Goal: Information Seeking & Learning: Learn about a topic

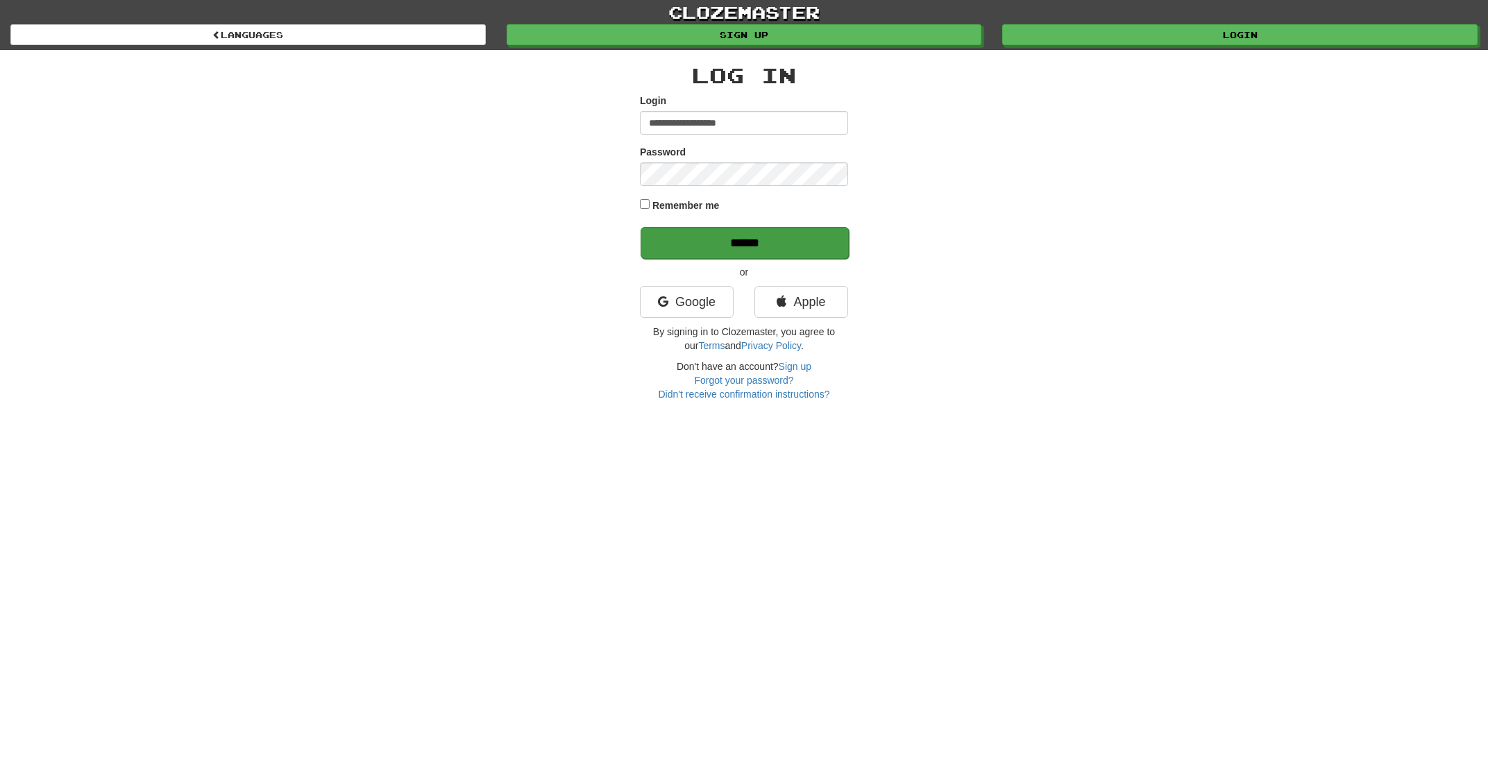
type input "**********"
click at [730, 241] on input "******" at bounding box center [745, 243] width 208 height 32
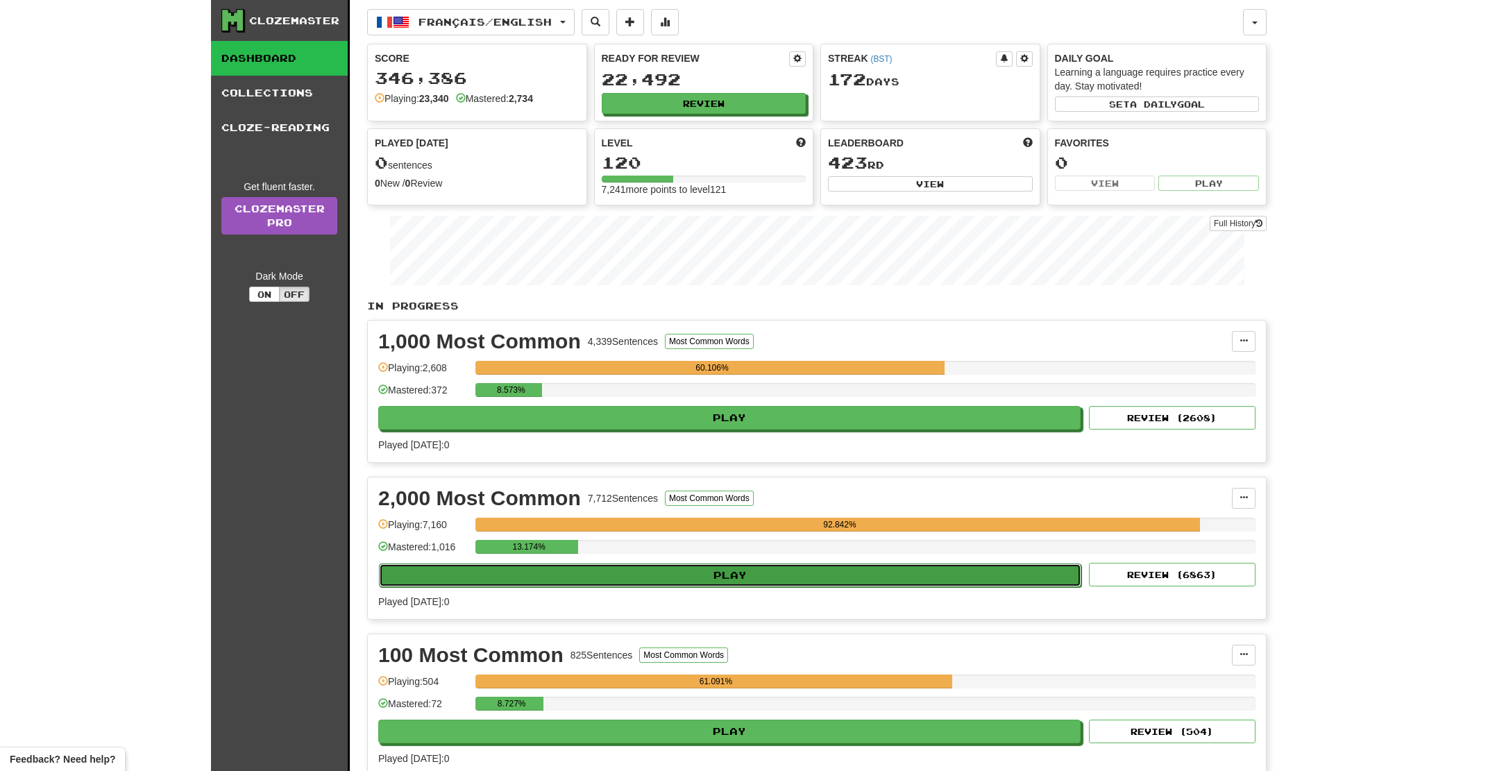
click at [700, 580] on button "Play" at bounding box center [730, 576] width 703 height 24
select select "**"
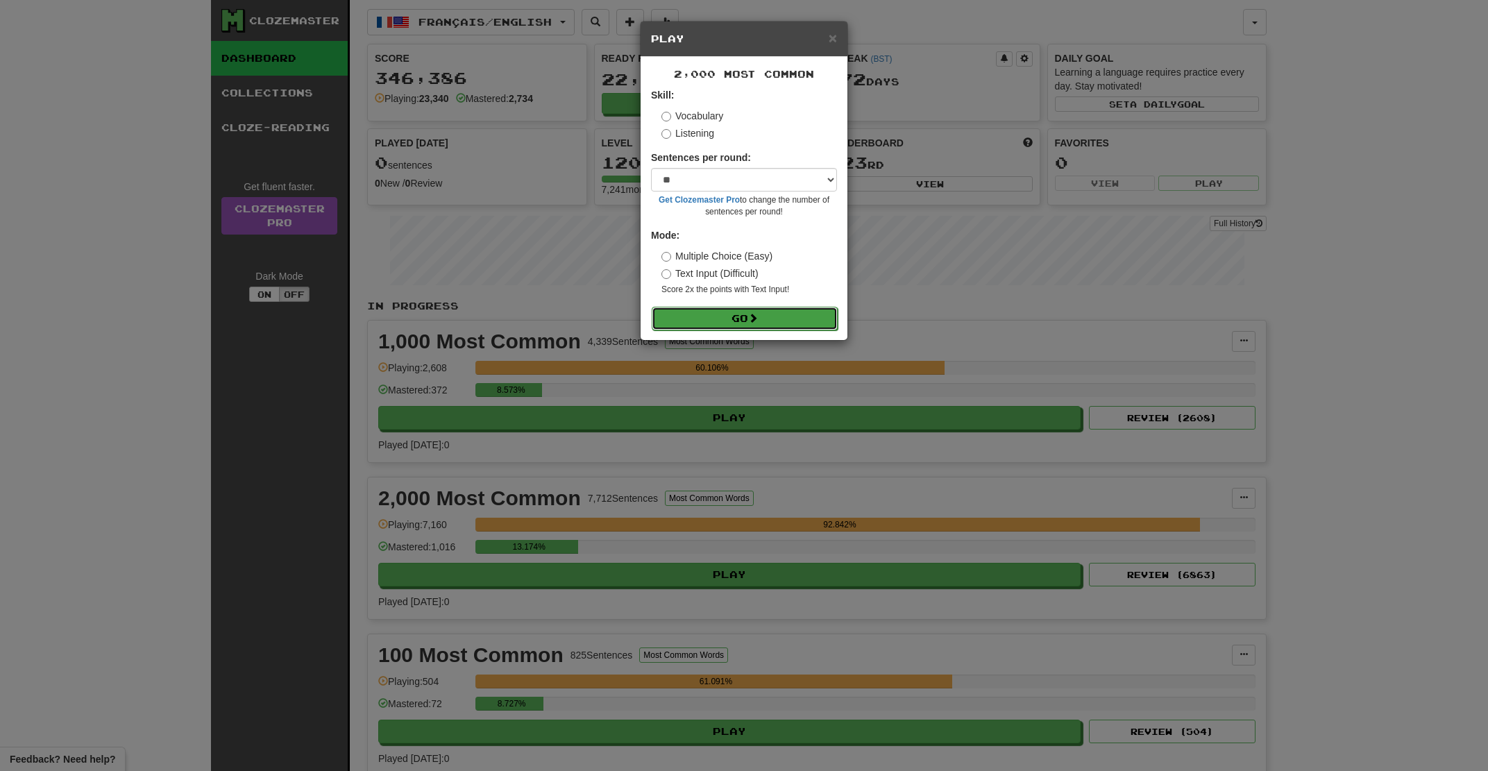
click at [739, 315] on button "Go" at bounding box center [745, 319] width 186 height 24
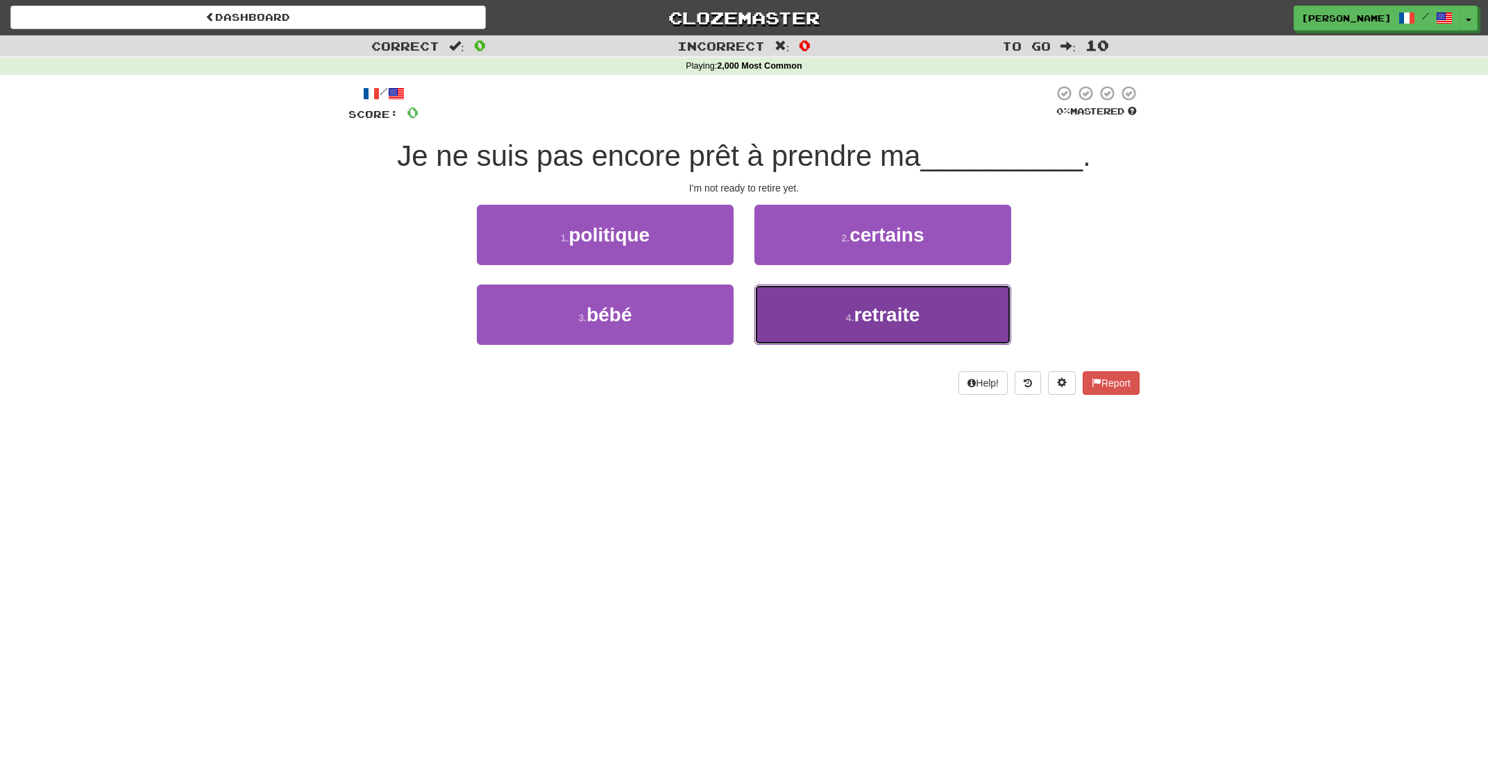
click at [858, 314] on span "retraite" at bounding box center [887, 315] width 66 height 22
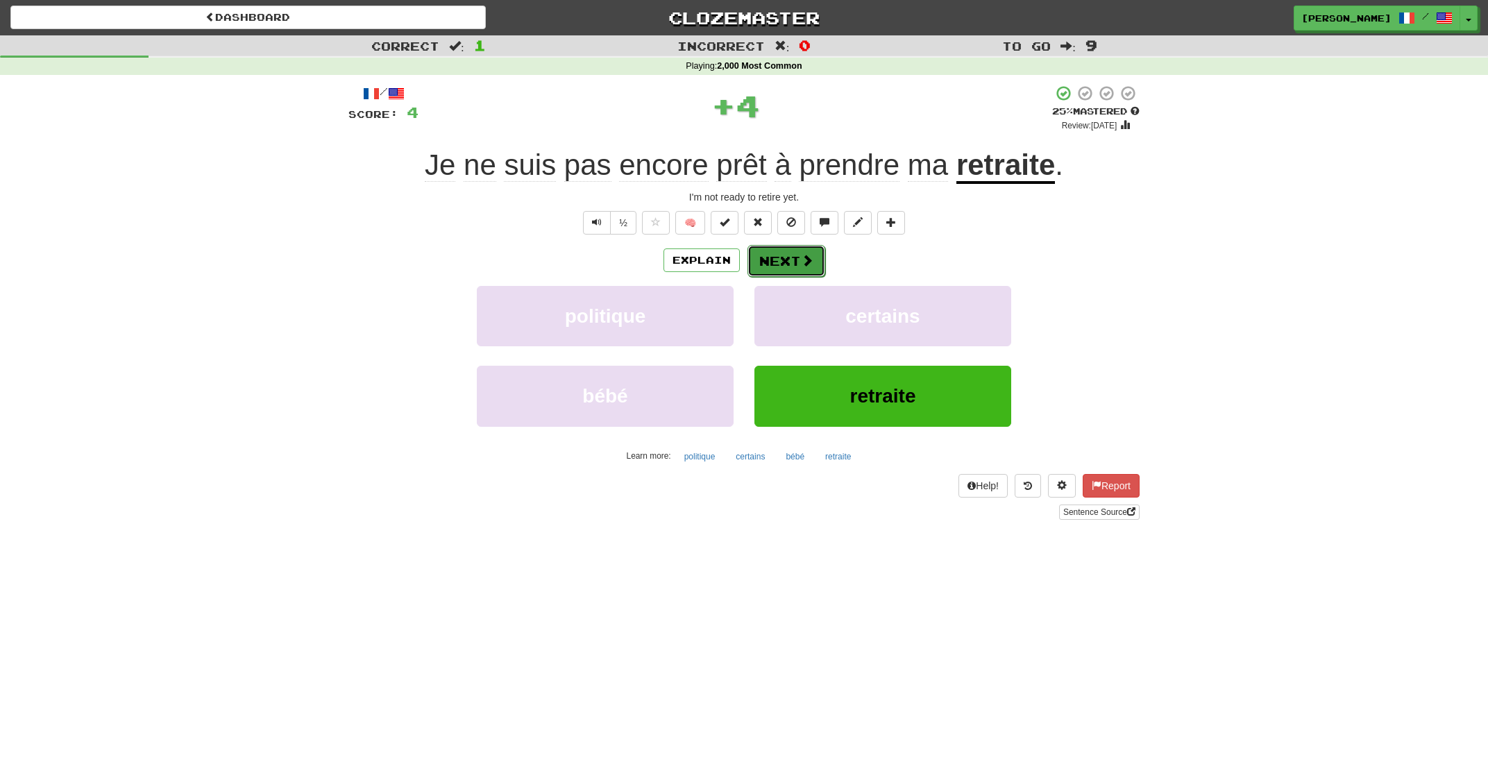
click at [784, 255] on button "Next" at bounding box center [787, 261] width 78 height 32
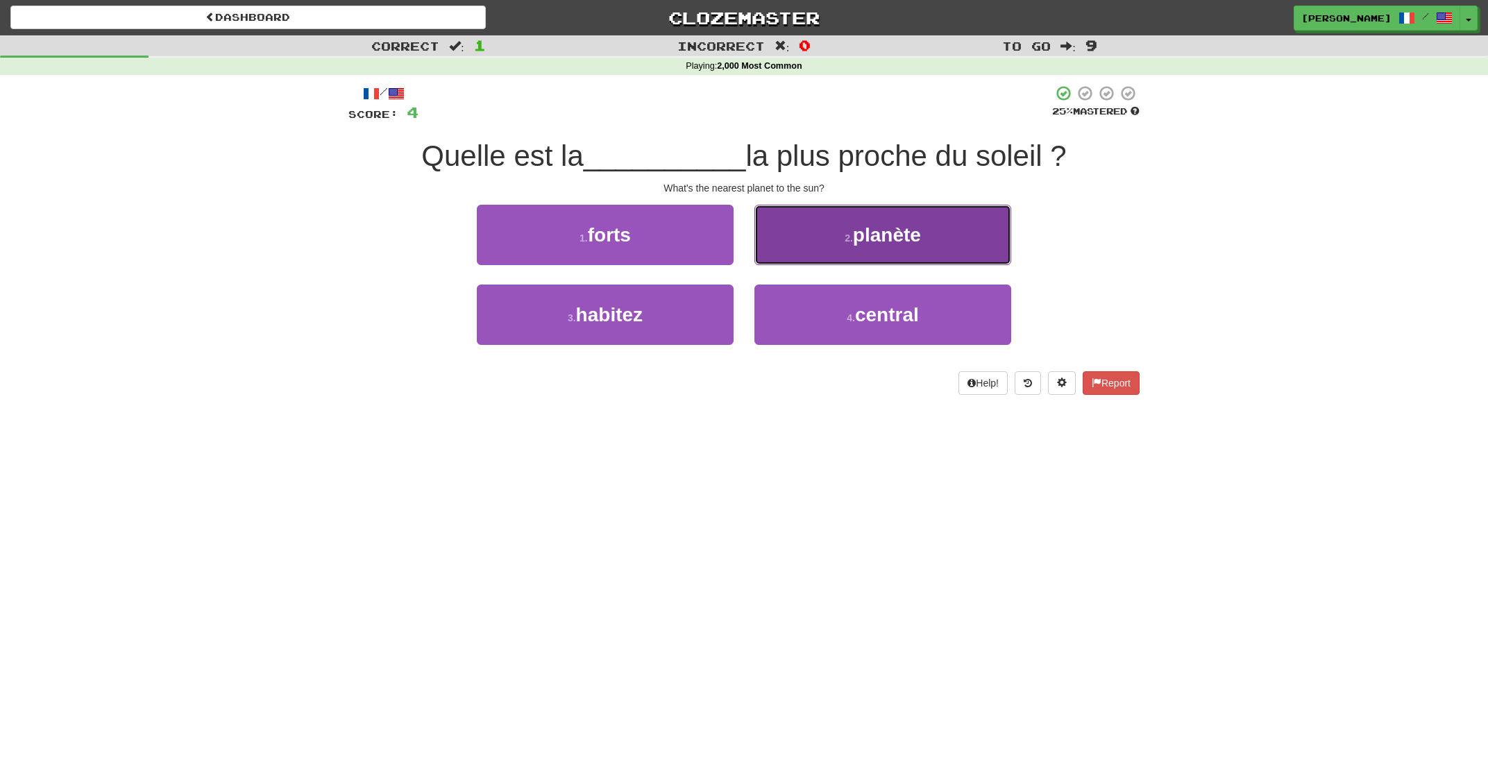
click at [825, 248] on button "2 . planète" at bounding box center [883, 235] width 257 height 60
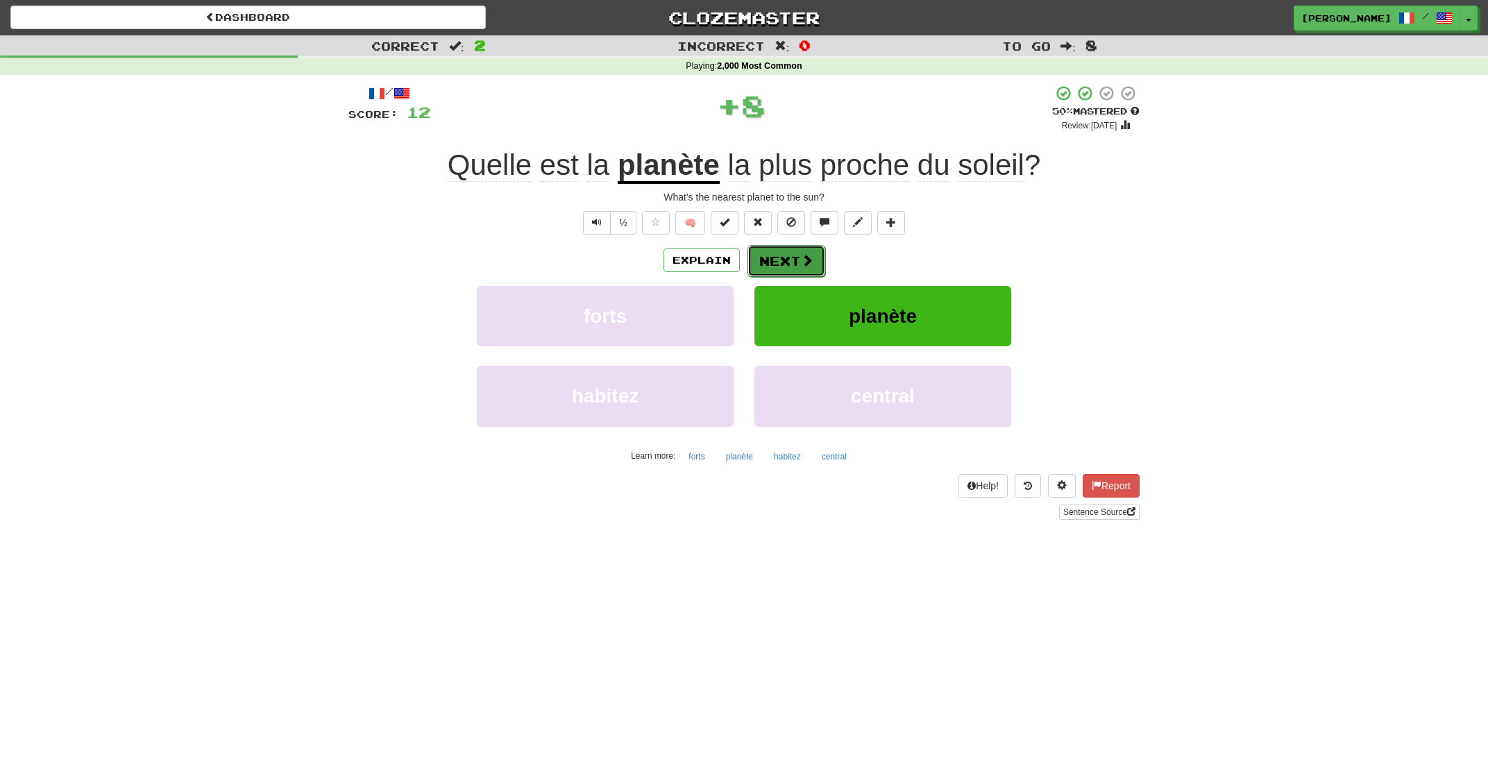
click at [807, 258] on span at bounding box center [807, 260] width 12 height 12
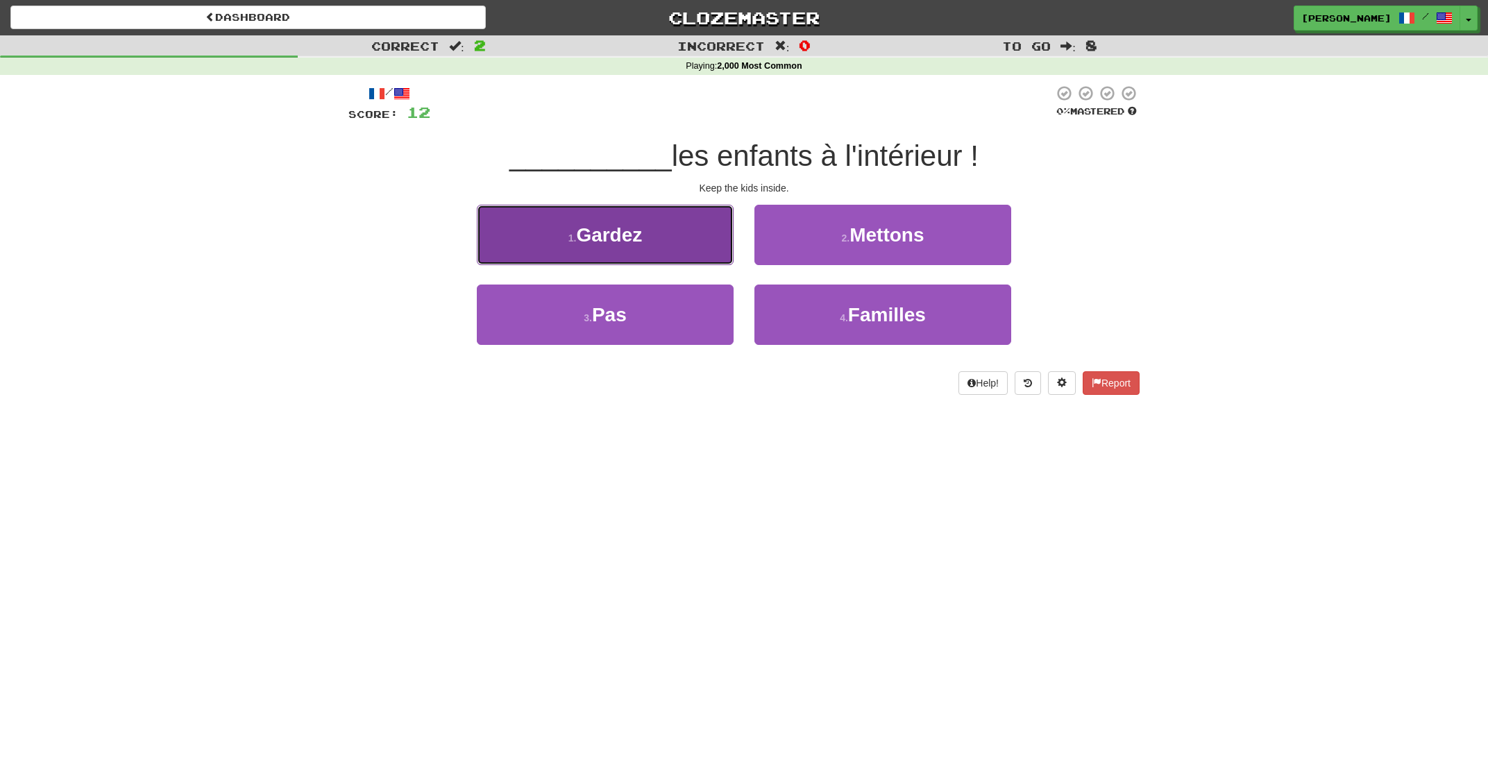
click at [691, 243] on button "1 . Gardez" at bounding box center [605, 235] width 257 height 60
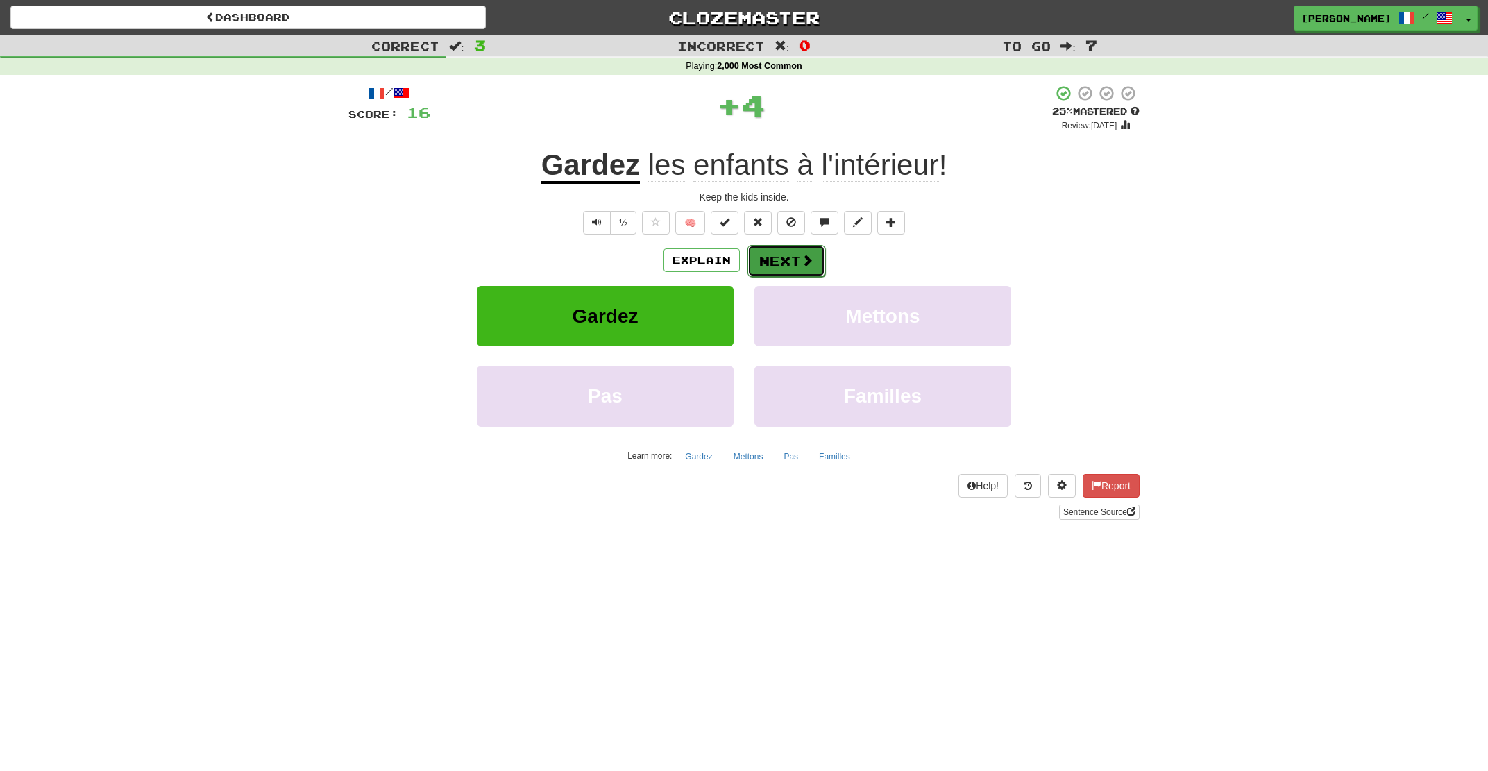
click at [809, 255] on span at bounding box center [807, 260] width 12 height 12
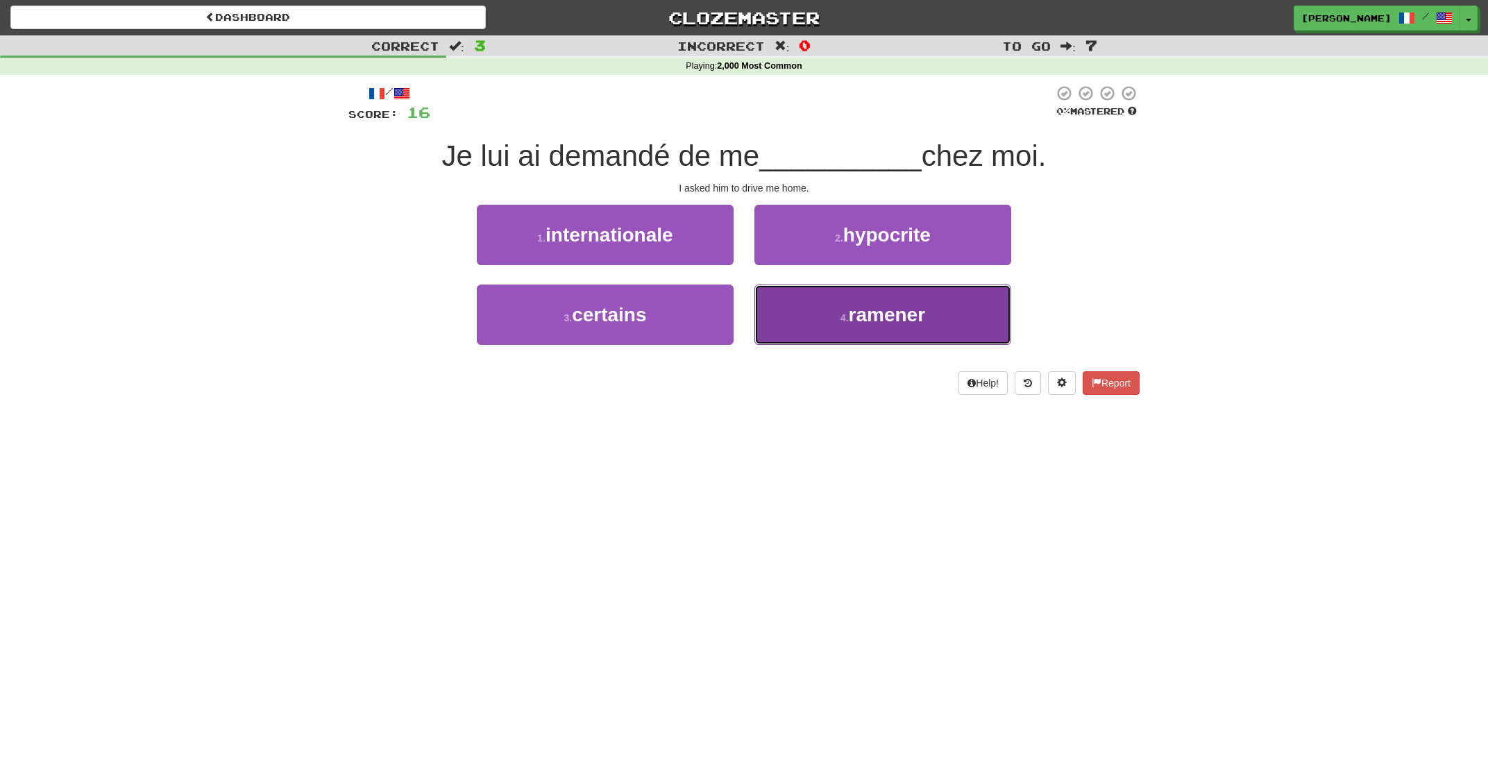
click at [841, 318] on small "4 ." at bounding box center [845, 317] width 8 height 11
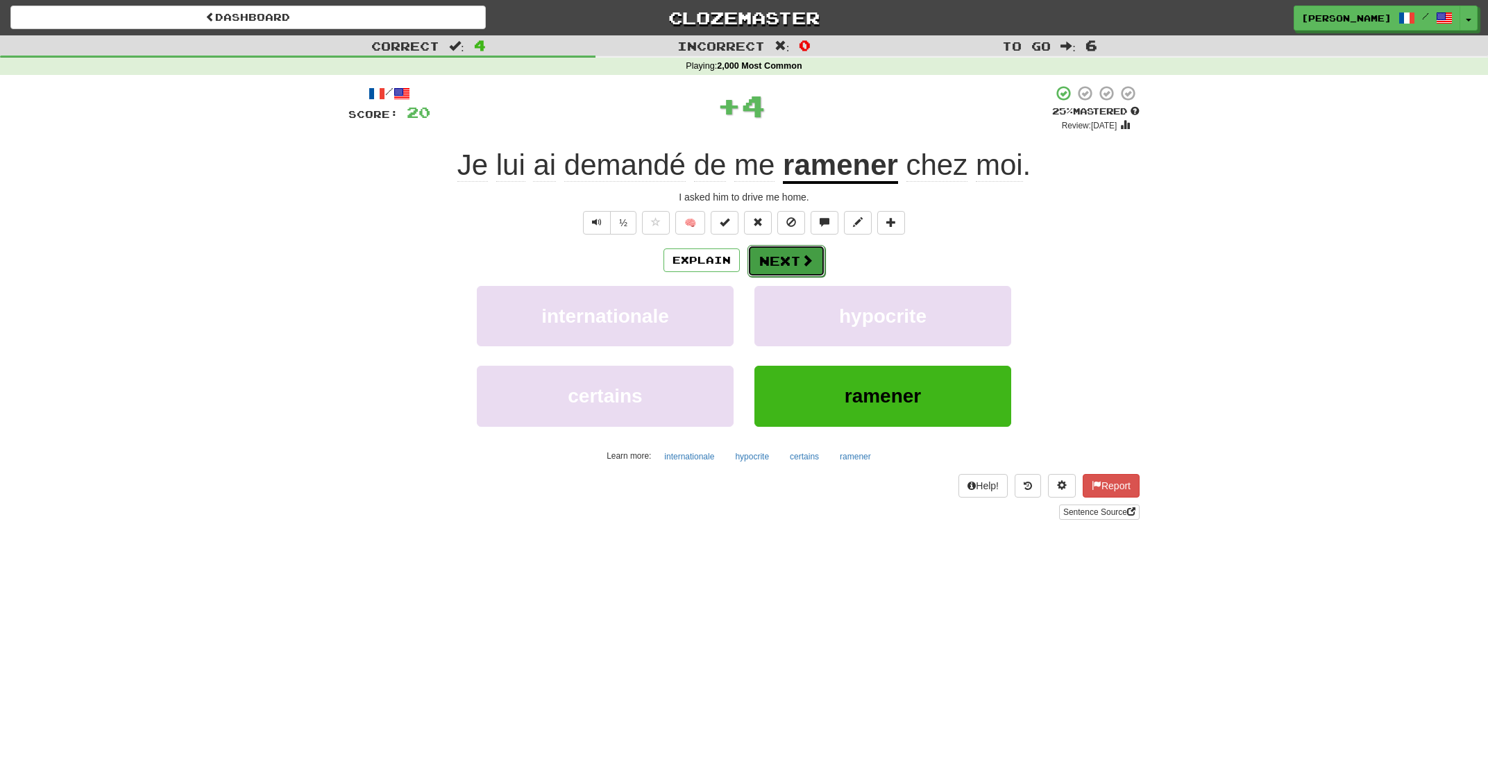
click at [786, 265] on button "Next" at bounding box center [787, 261] width 78 height 32
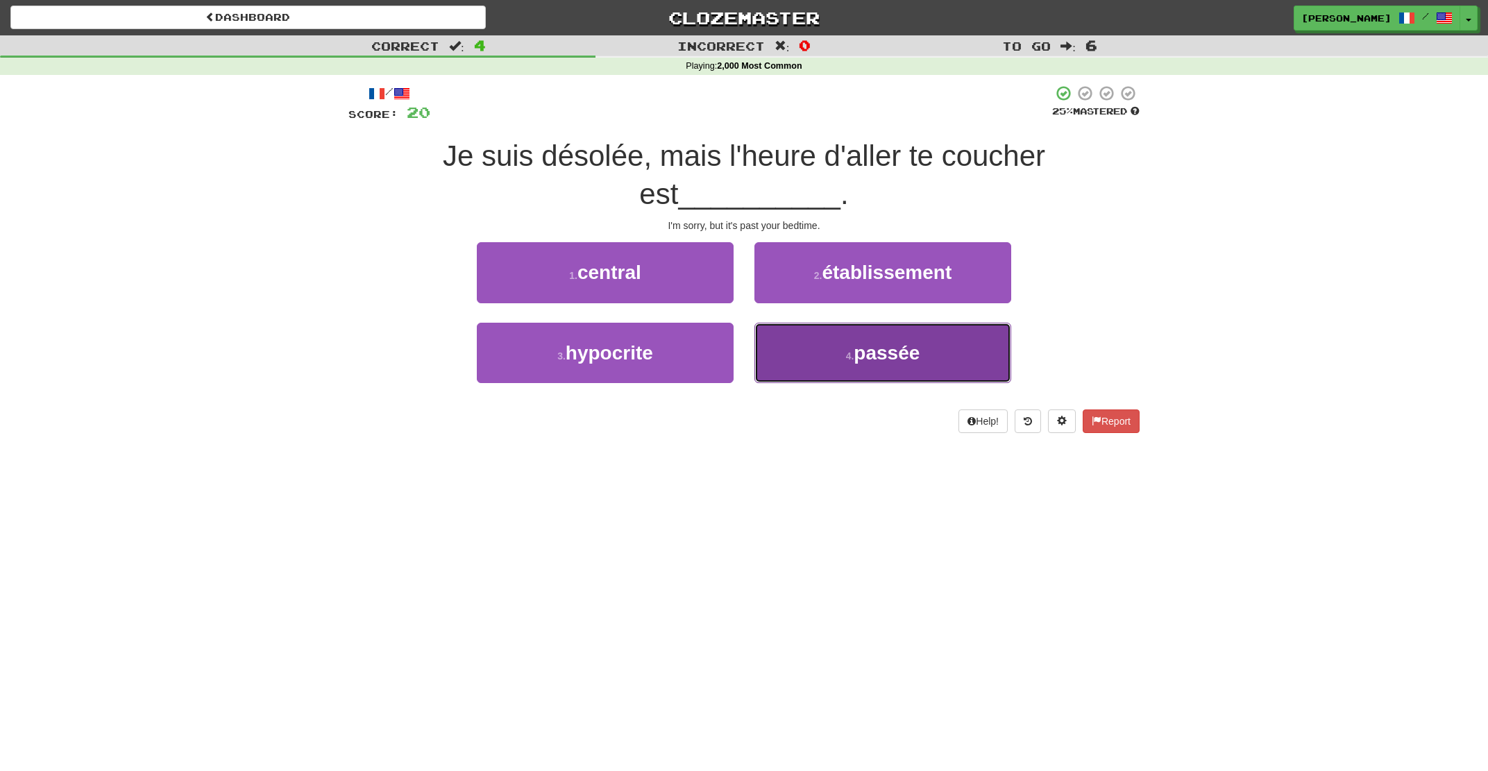
click at [875, 353] on span "passée" at bounding box center [887, 353] width 66 height 22
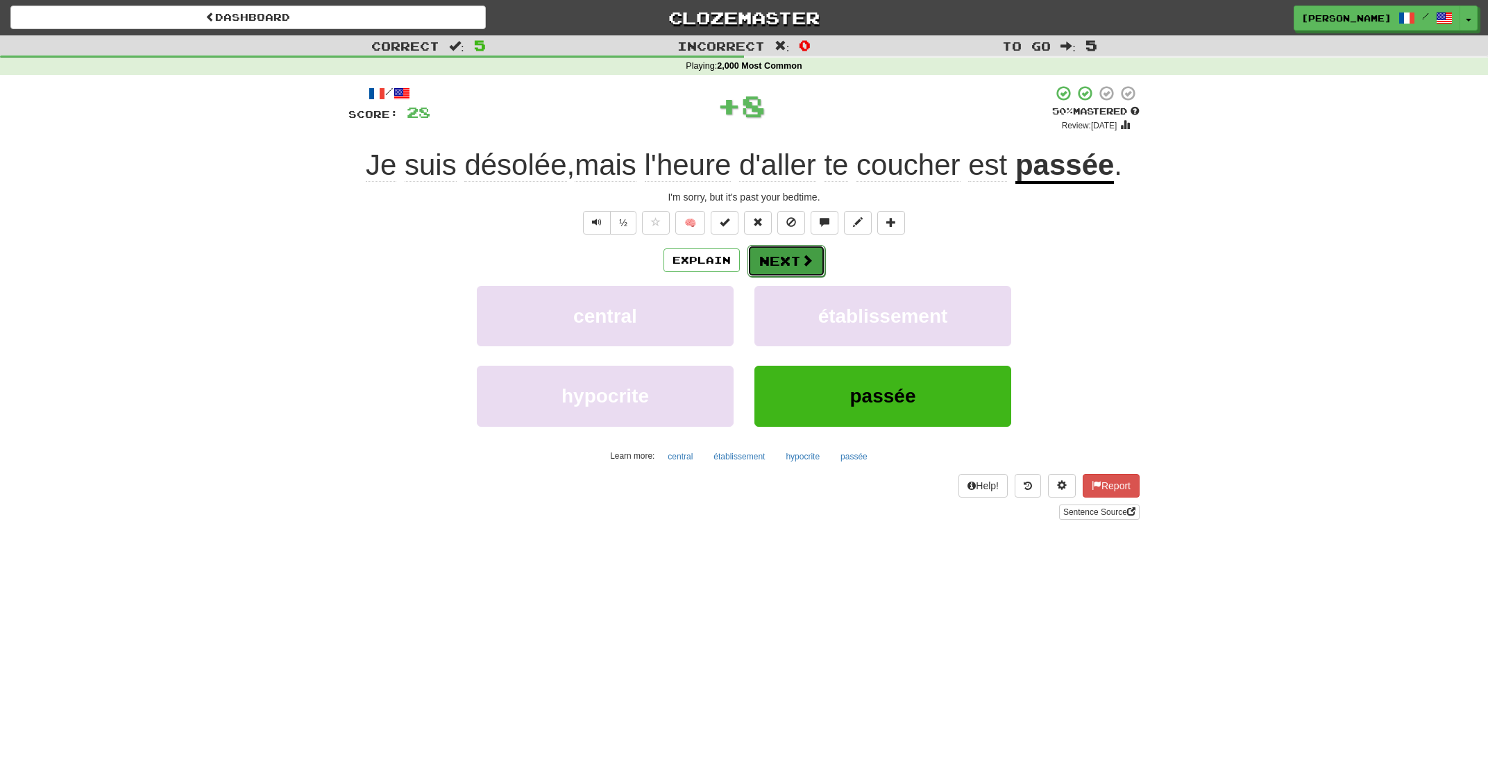
click at [798, 255] on button "Next" at bounding box center [787, 261] width 78 height 32
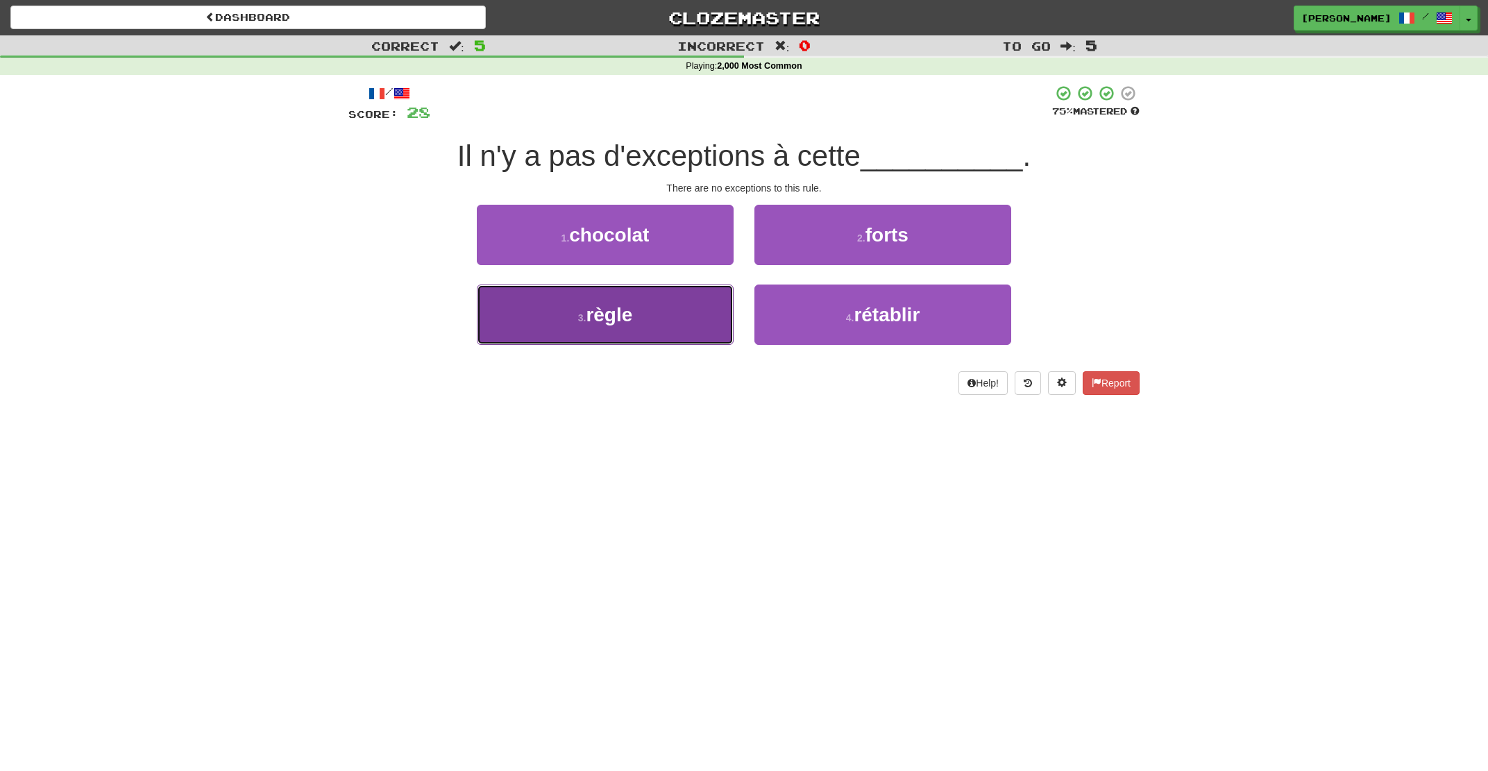
click at [691, 313] on button "3 . règle" at bounding box center [605, 315] width 257 height 60
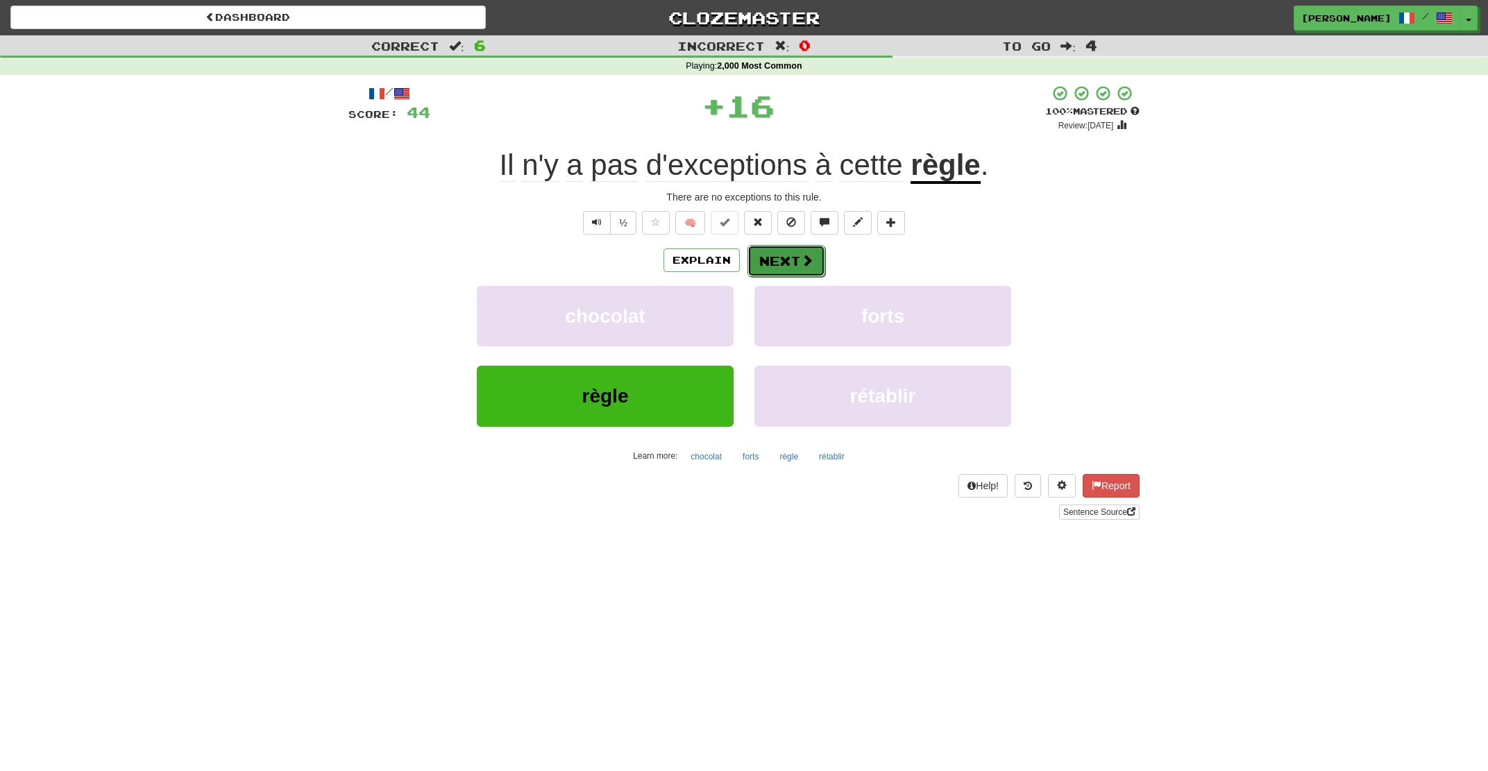
click at [790, 272] on button "Next" at bounding box center [787, 261] width 78 height 32
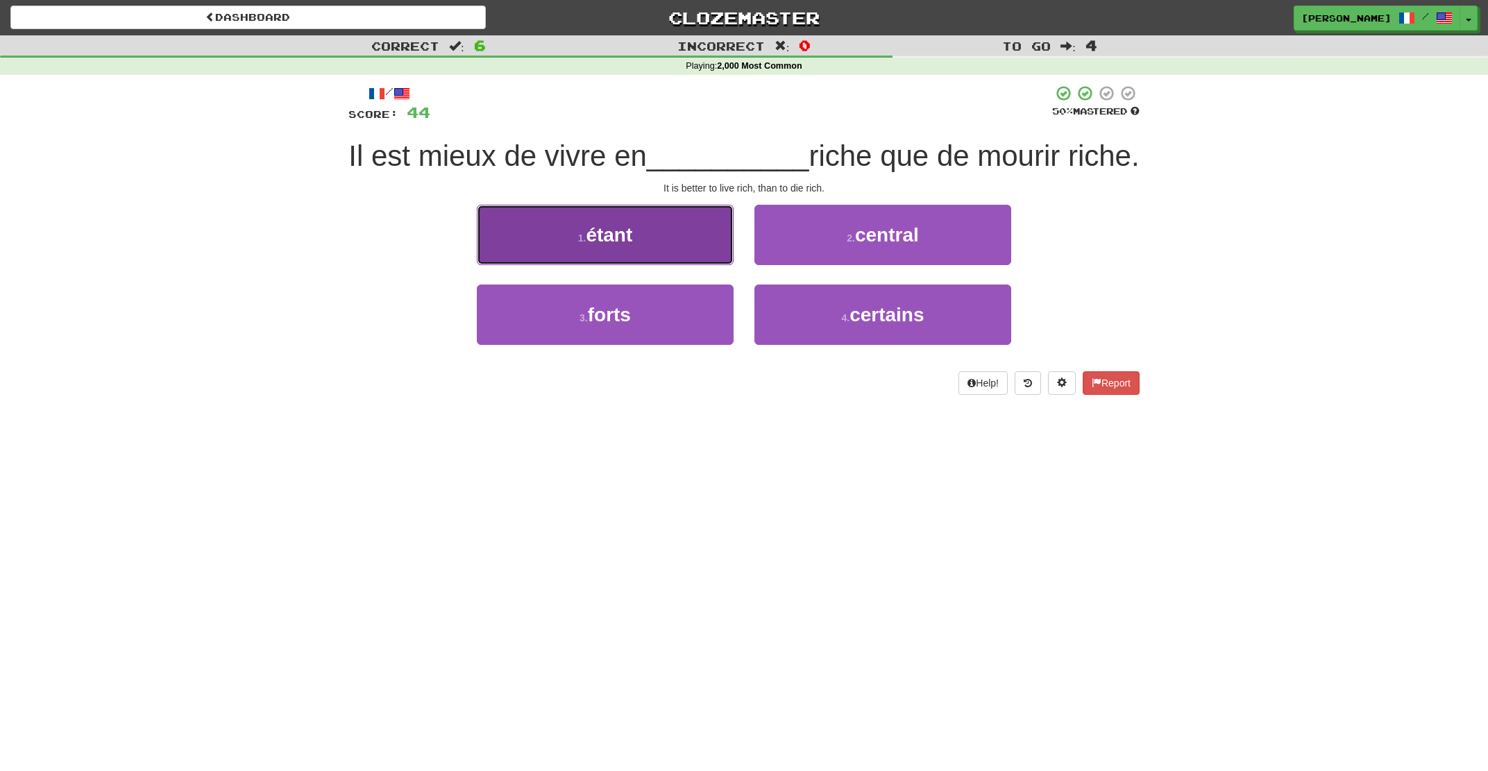
click at [714, 265] on button "1 . étant" at bounding box center [605, 235] width 257 height 60
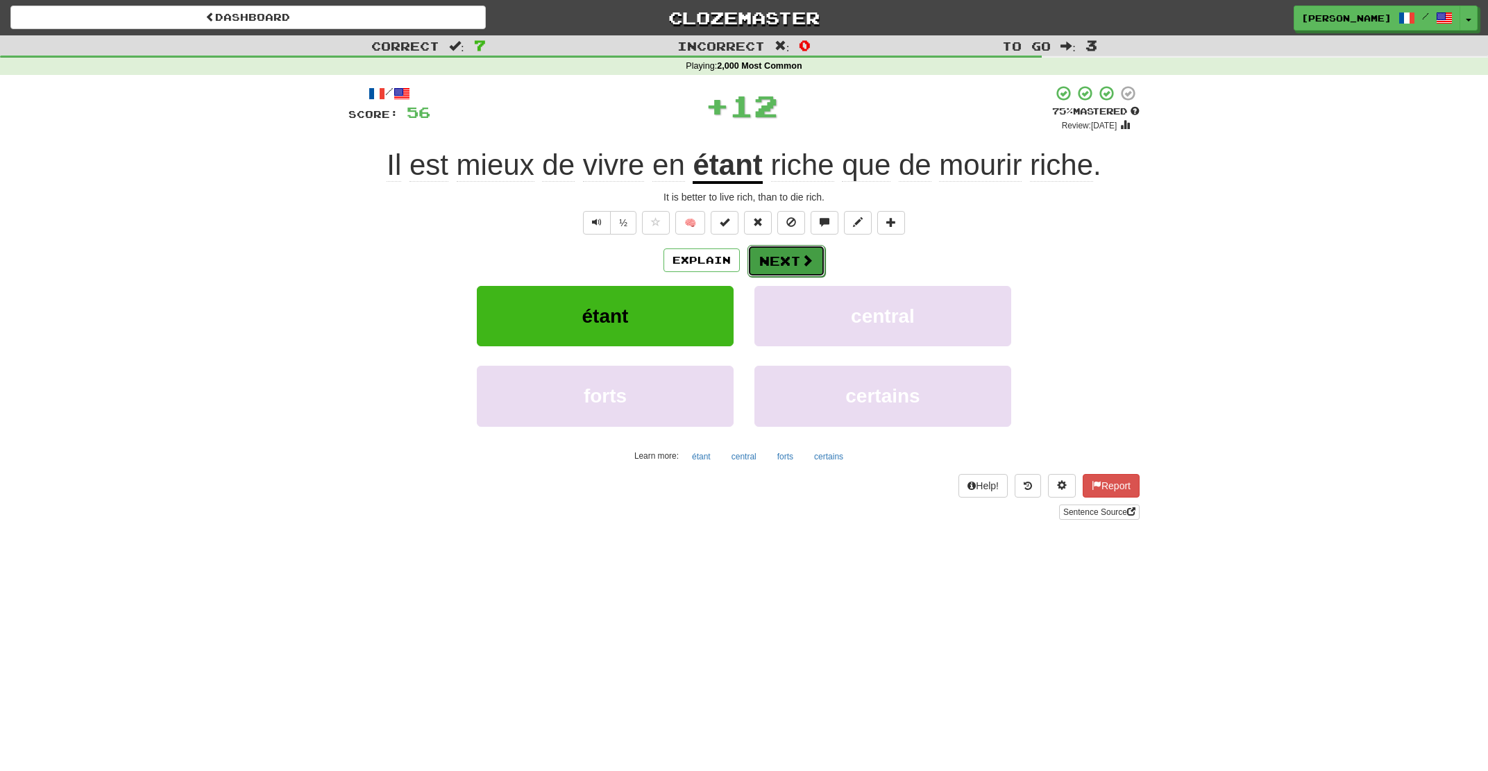
click at [793, 271] on button "Next" at bounding box center [787, 261] width 78 height 32
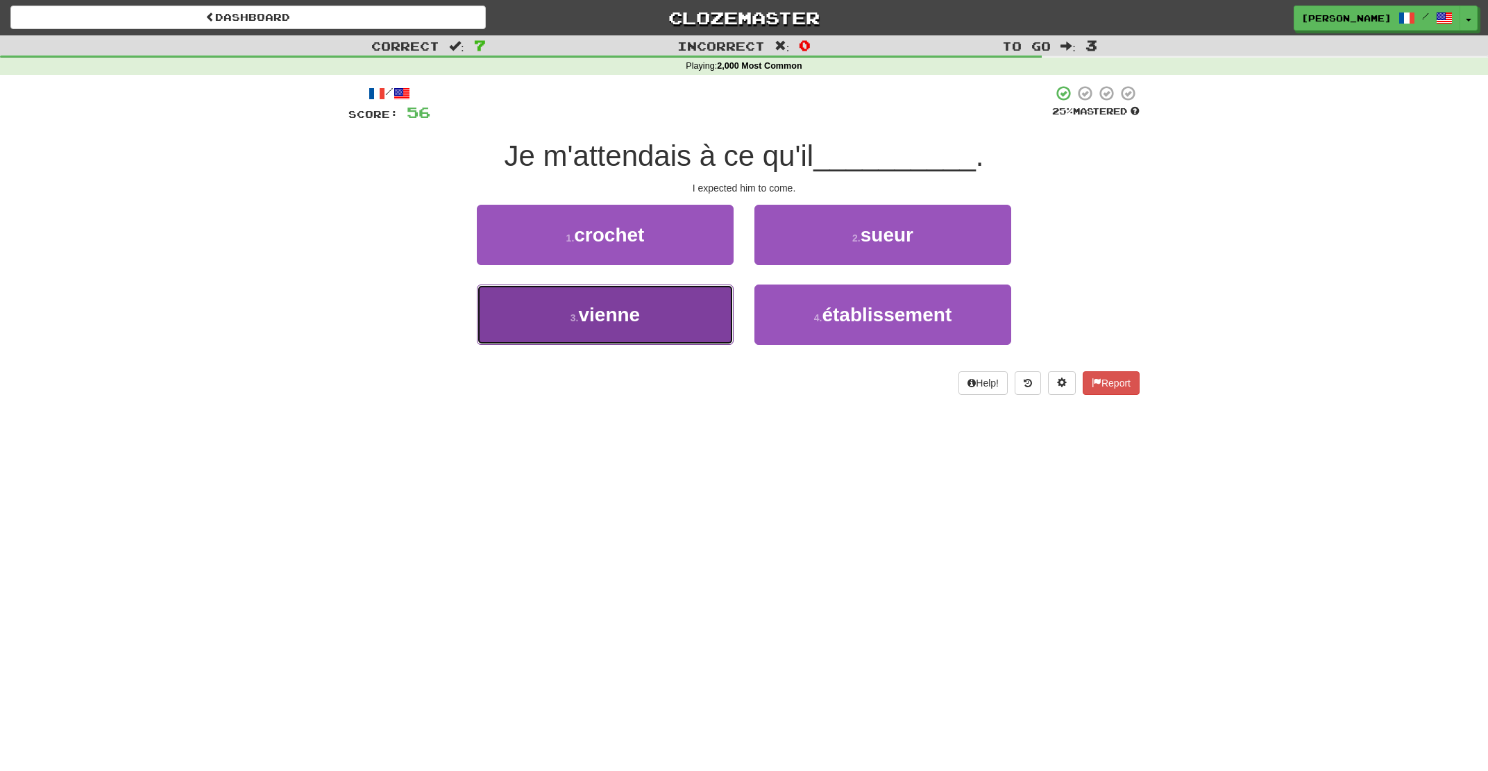
click at [685, 324] on button "3 . vienne" at bounding box center [605, 315] width 257 height 60
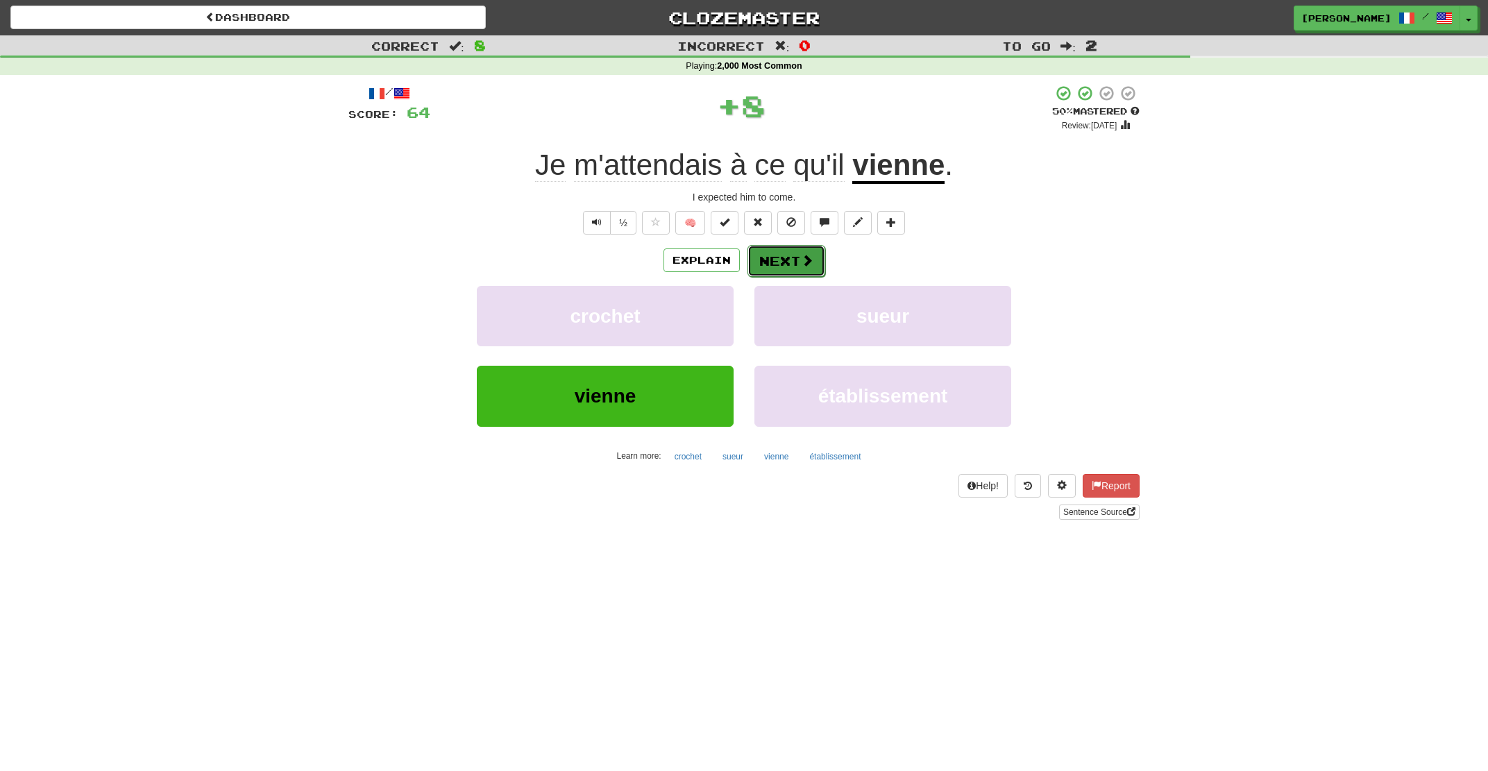
click at [803, 260] on span at bounding box center [807, 260] width 12 height 12
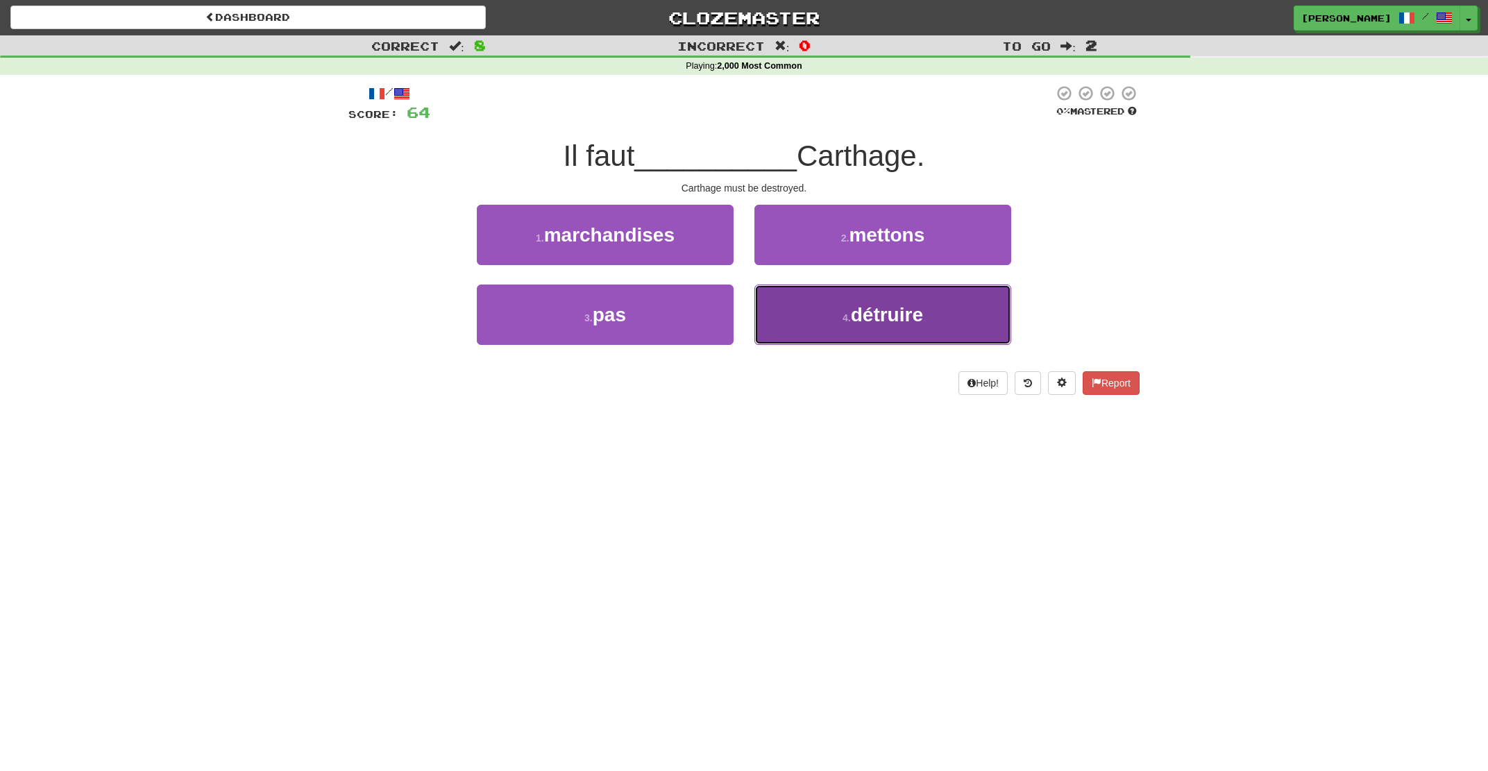
click at [828, 307] on button "4 . détruire" at bounding box center [883, 315] width 257 height 60
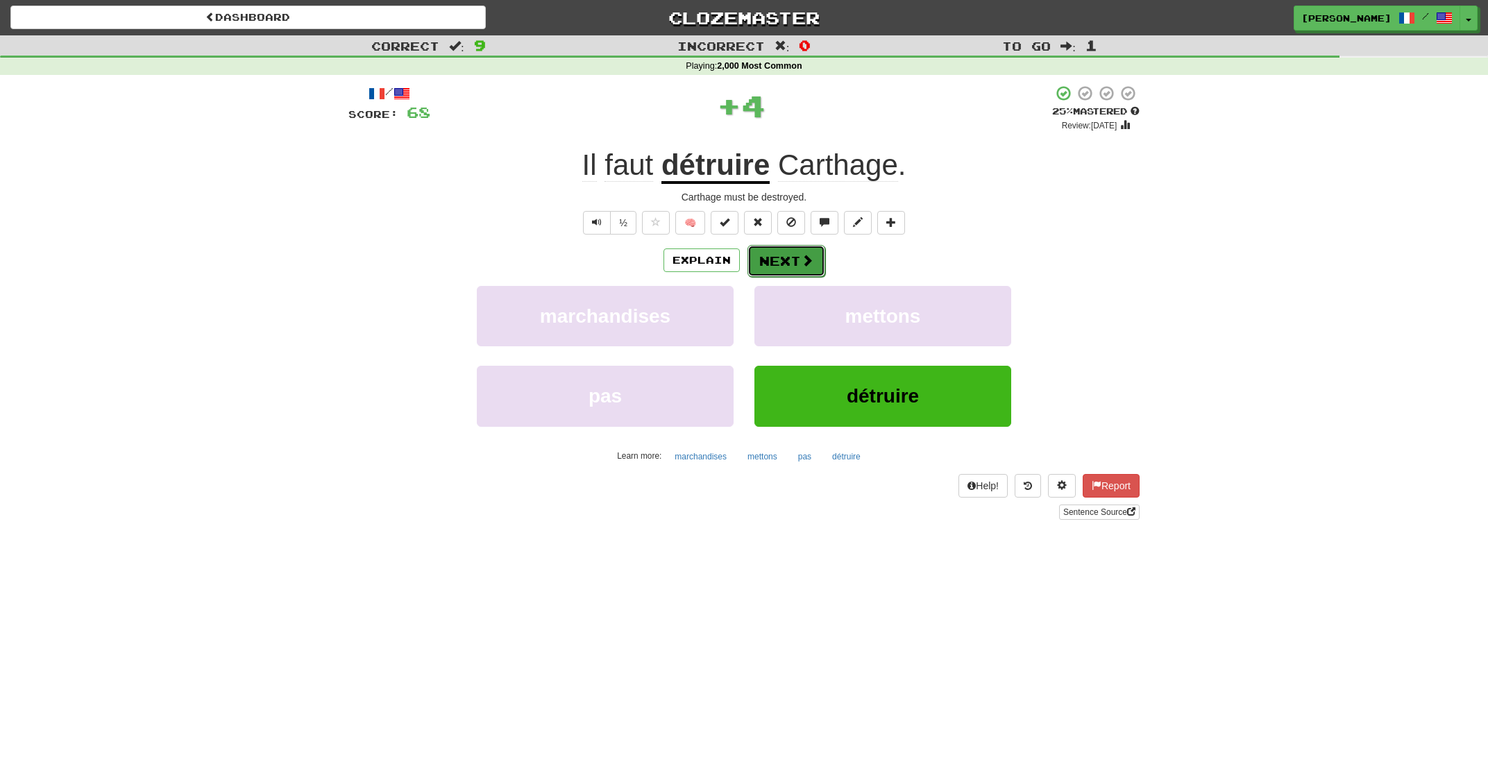
click at [789, 259] on button "Next" at bounding box center [787, 261] width 78 height 32
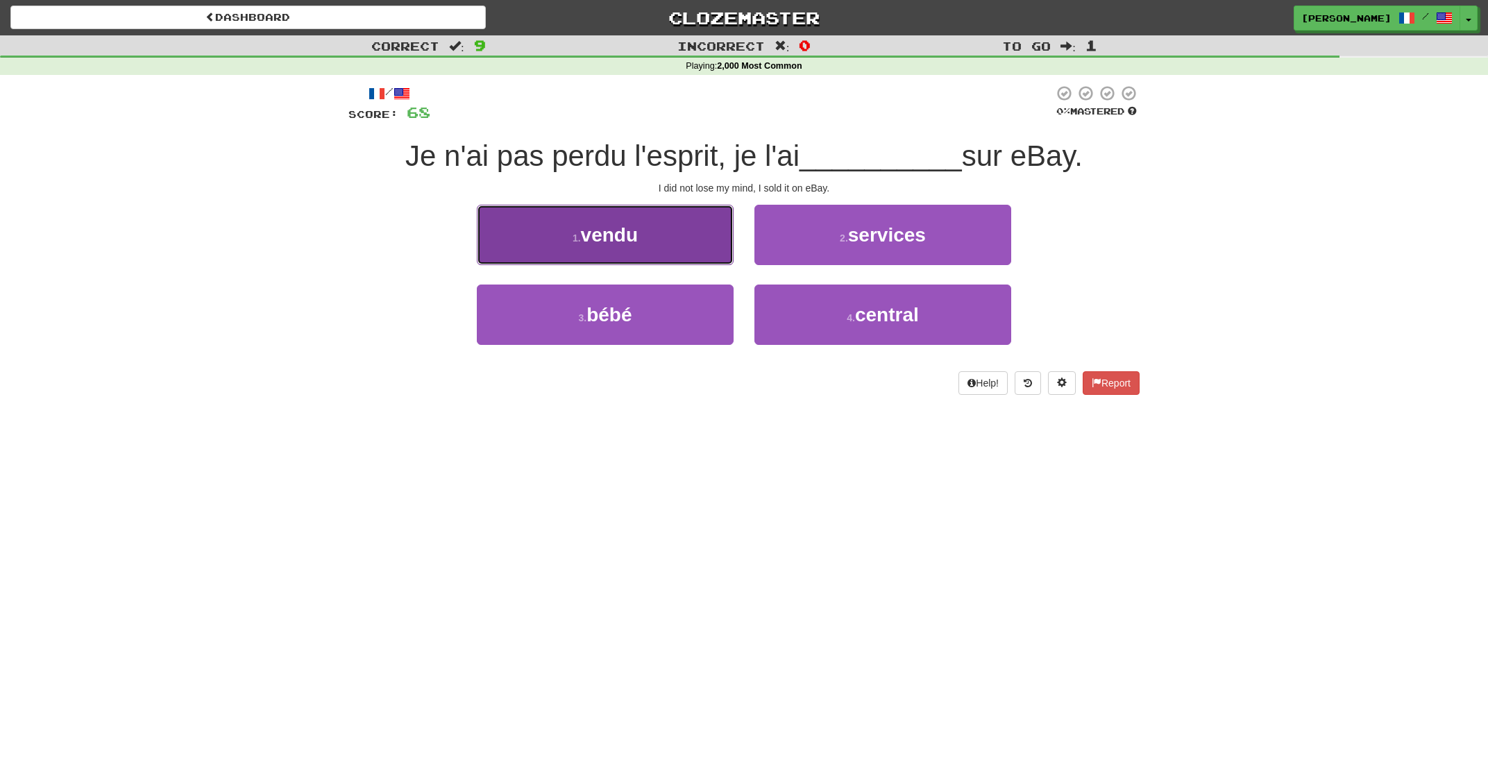
click at [691, 260] on button "1 . vendu" at bounding box center [605, 235] width 257 height 60
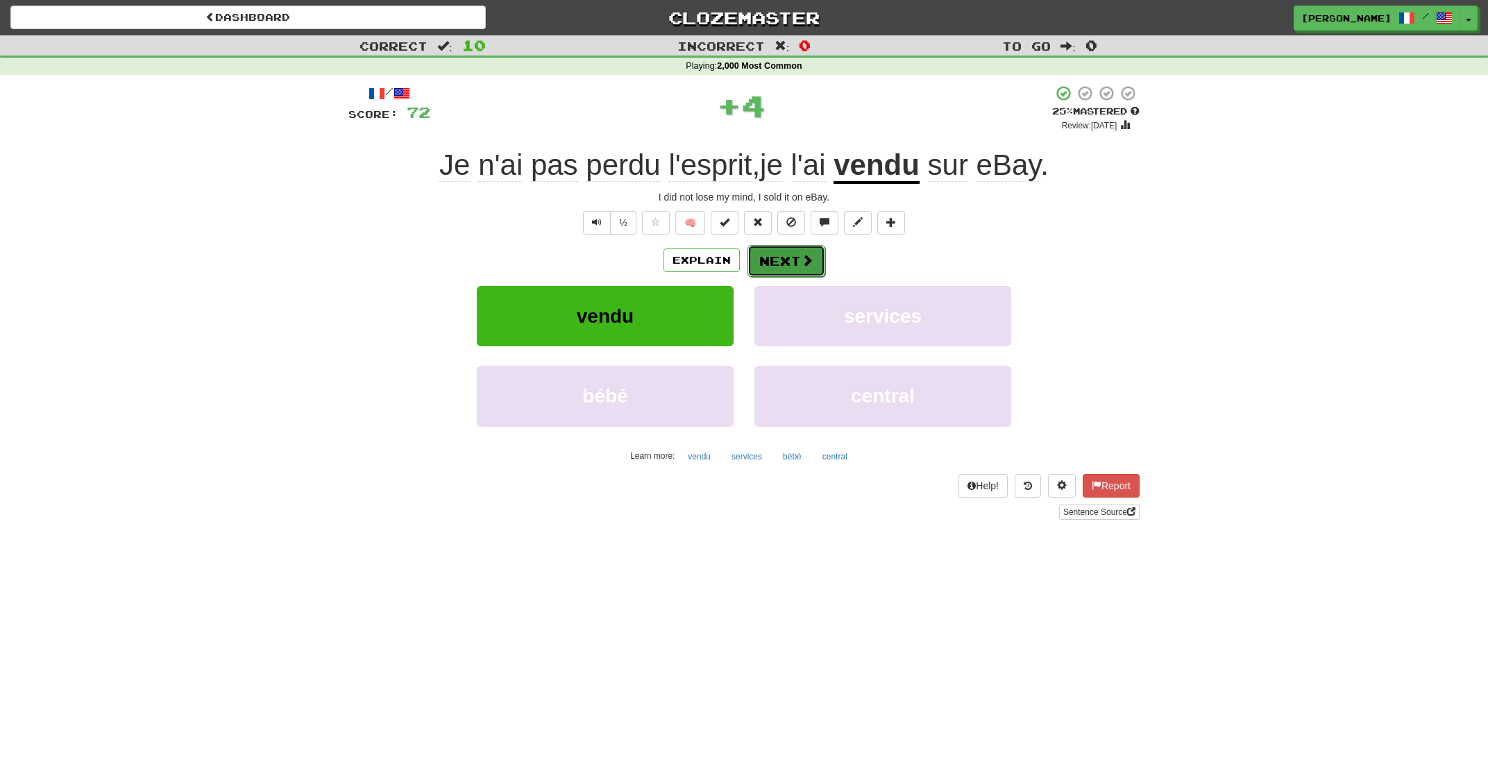
click at [771, 265] on button "Next" at bounding box center [787, 261] width 78 height 32
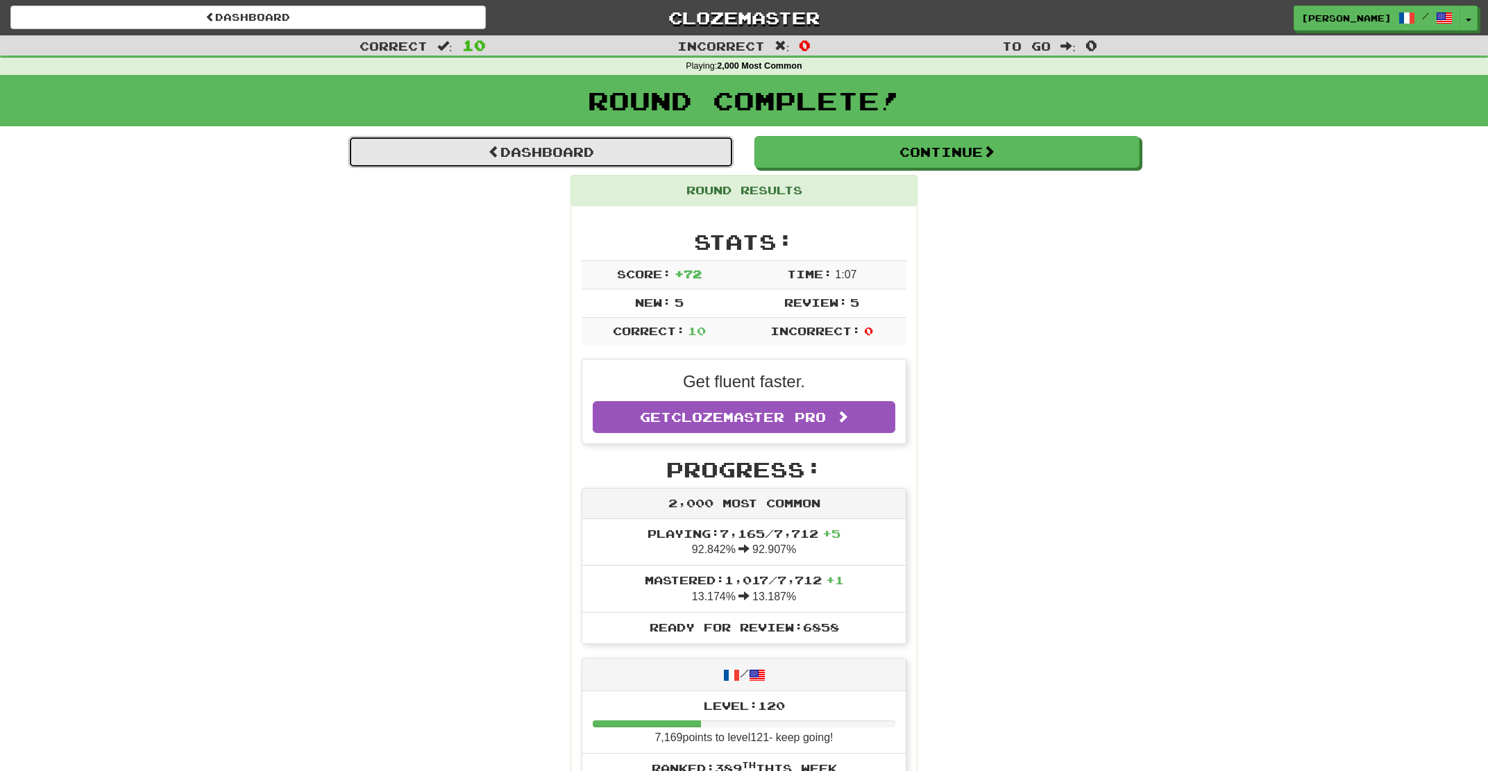
click at [542, 155] on link "Dashboard" at bounding box center [541, 152] width 385 height 32
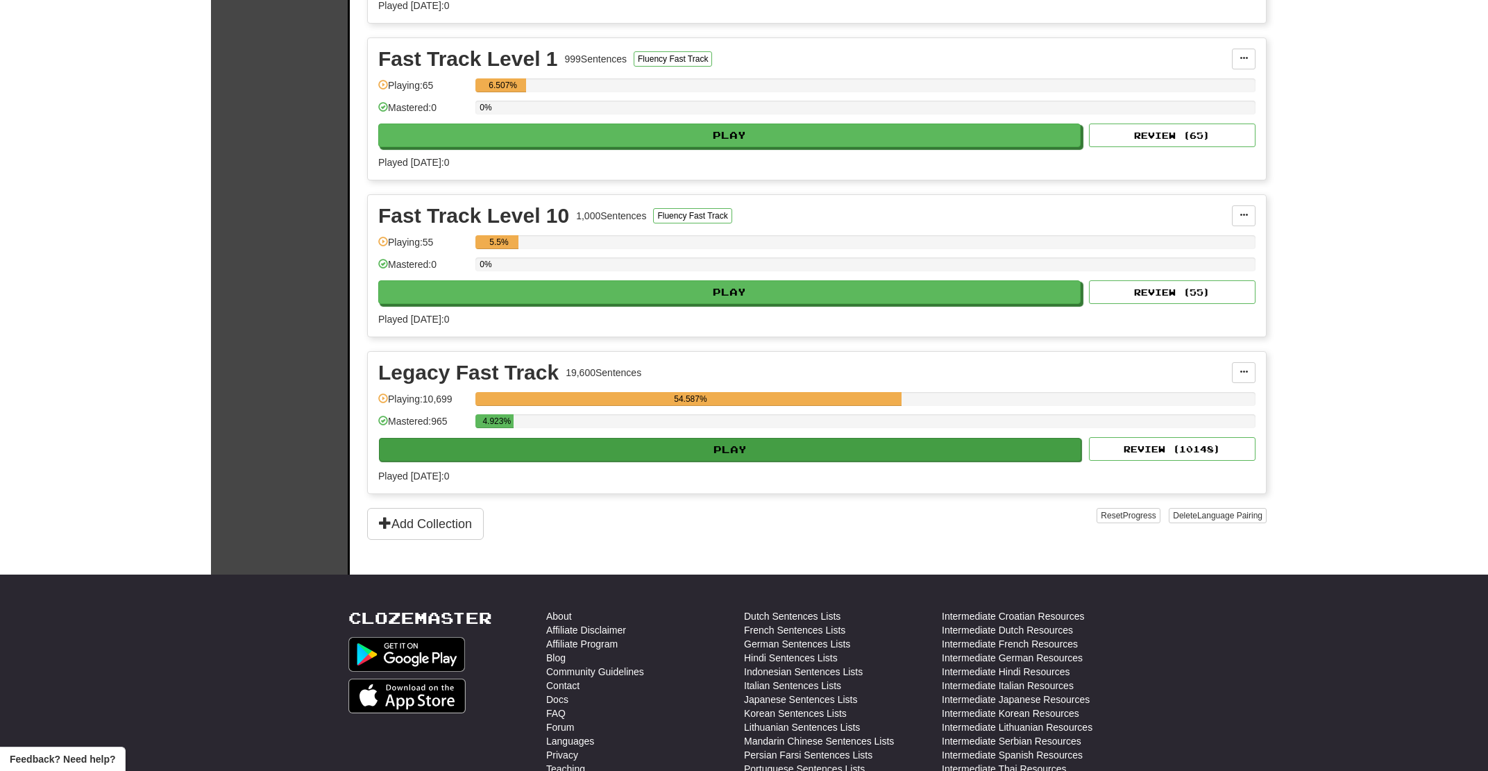
scroll to position [1116, 0]
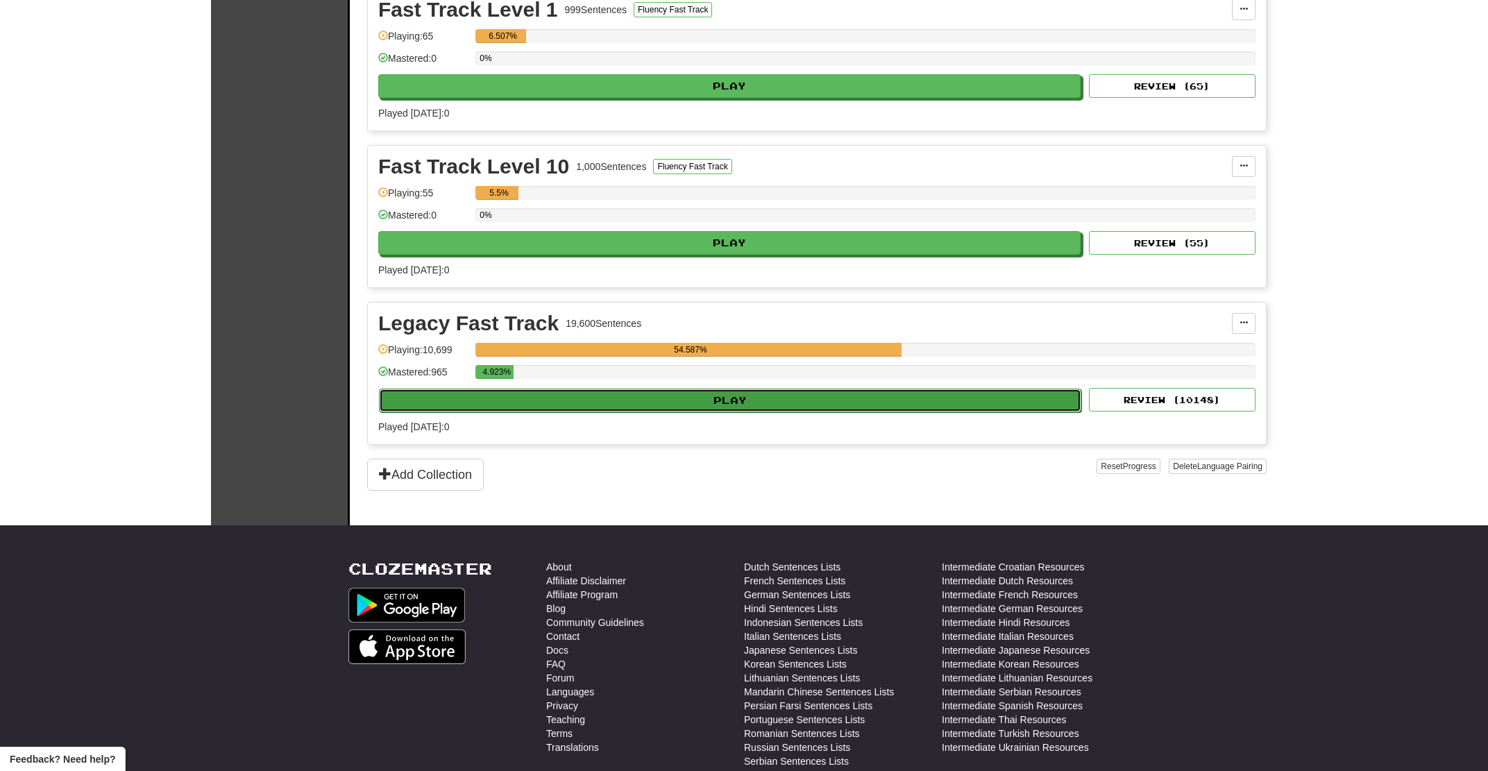
click at [610, 407] on button "Play" at bounding box center [730, 401] width 703 height 24
select select "**"
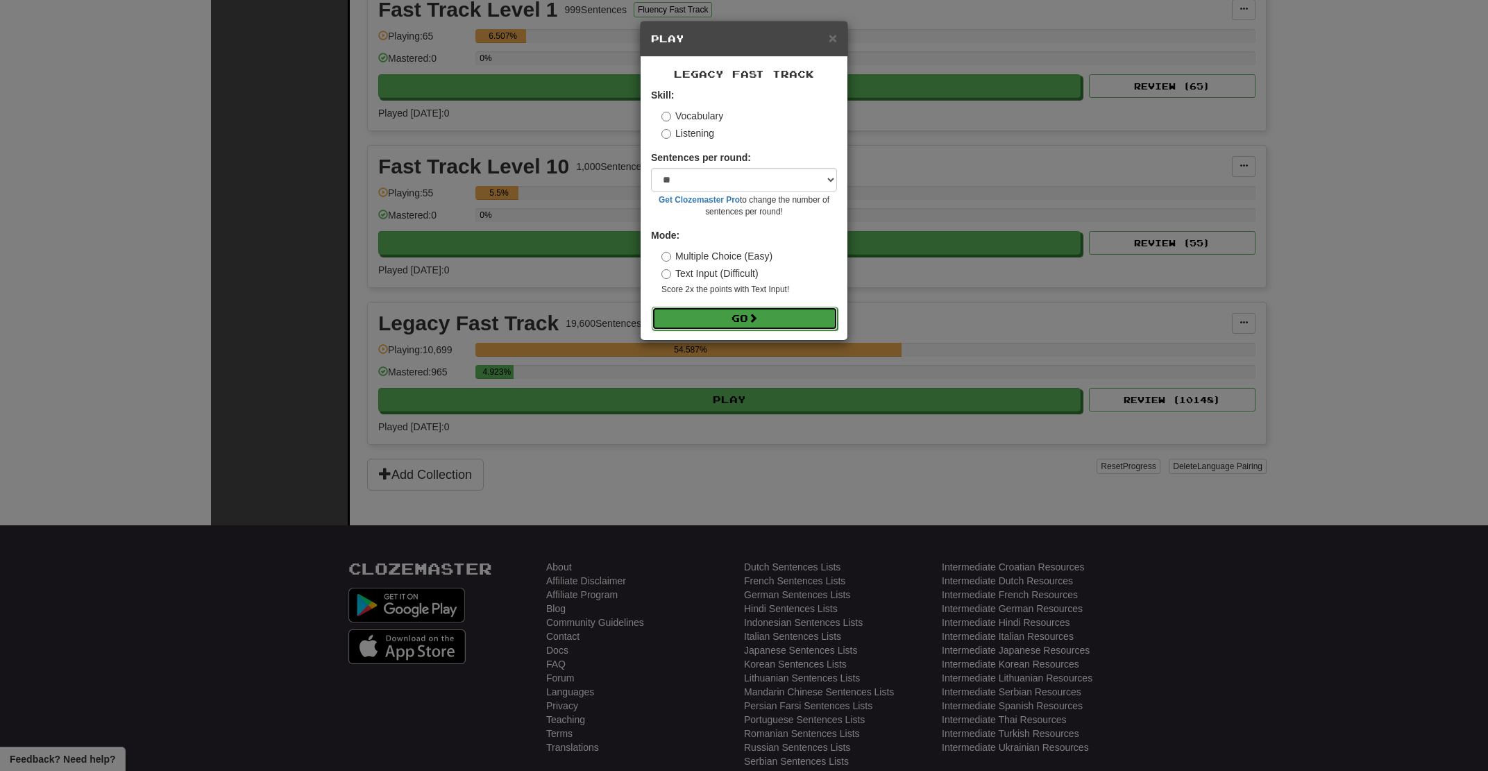
click at [721, 321] on button "Go" at bounding box center [745, 319] width 186 height 24
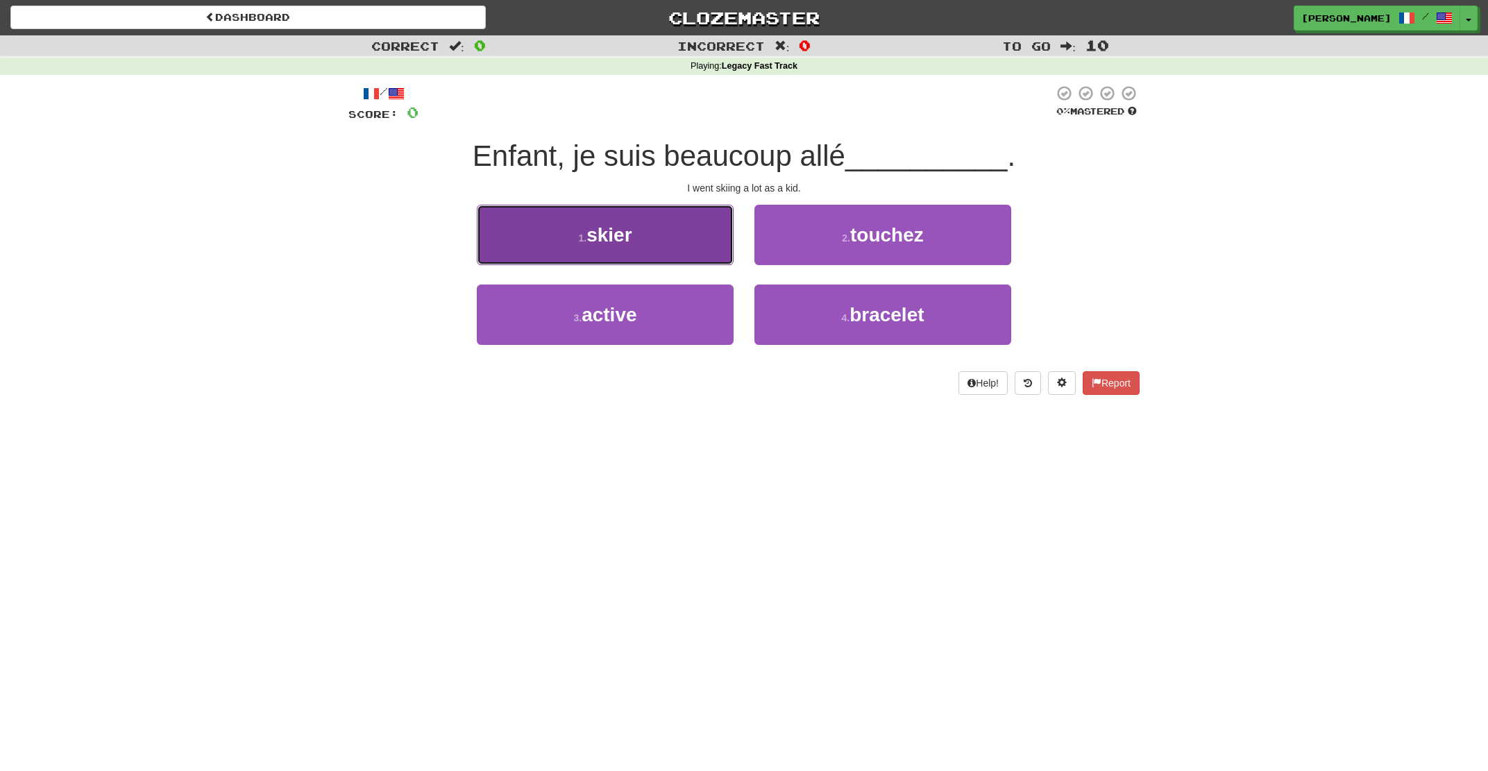
click at [685, 256] on button "1 . skier" at bounding box center [605, 235] width 257 height 60
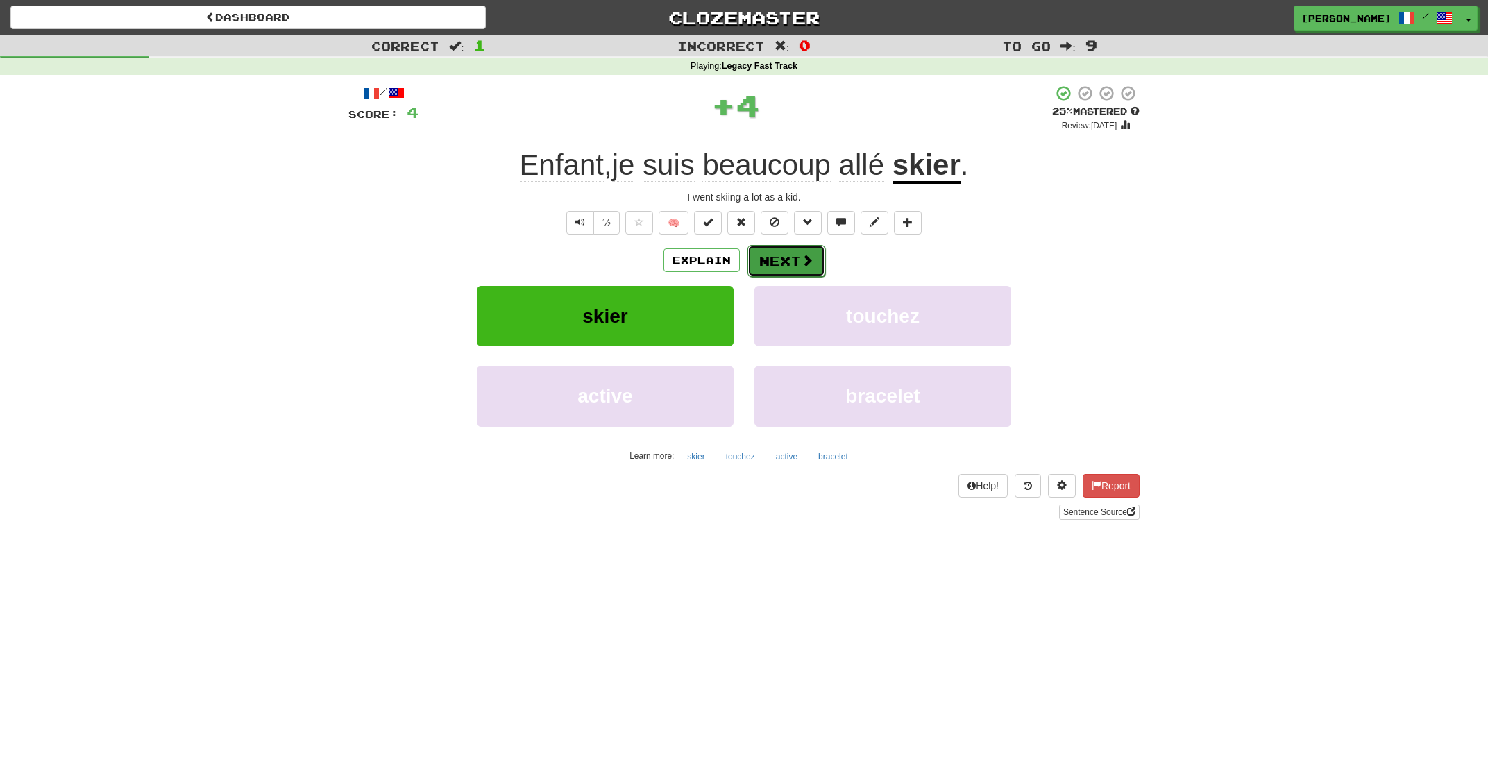
click at [772, 262] on button "Next" at bounding box center [787, 261] width 78 height 32
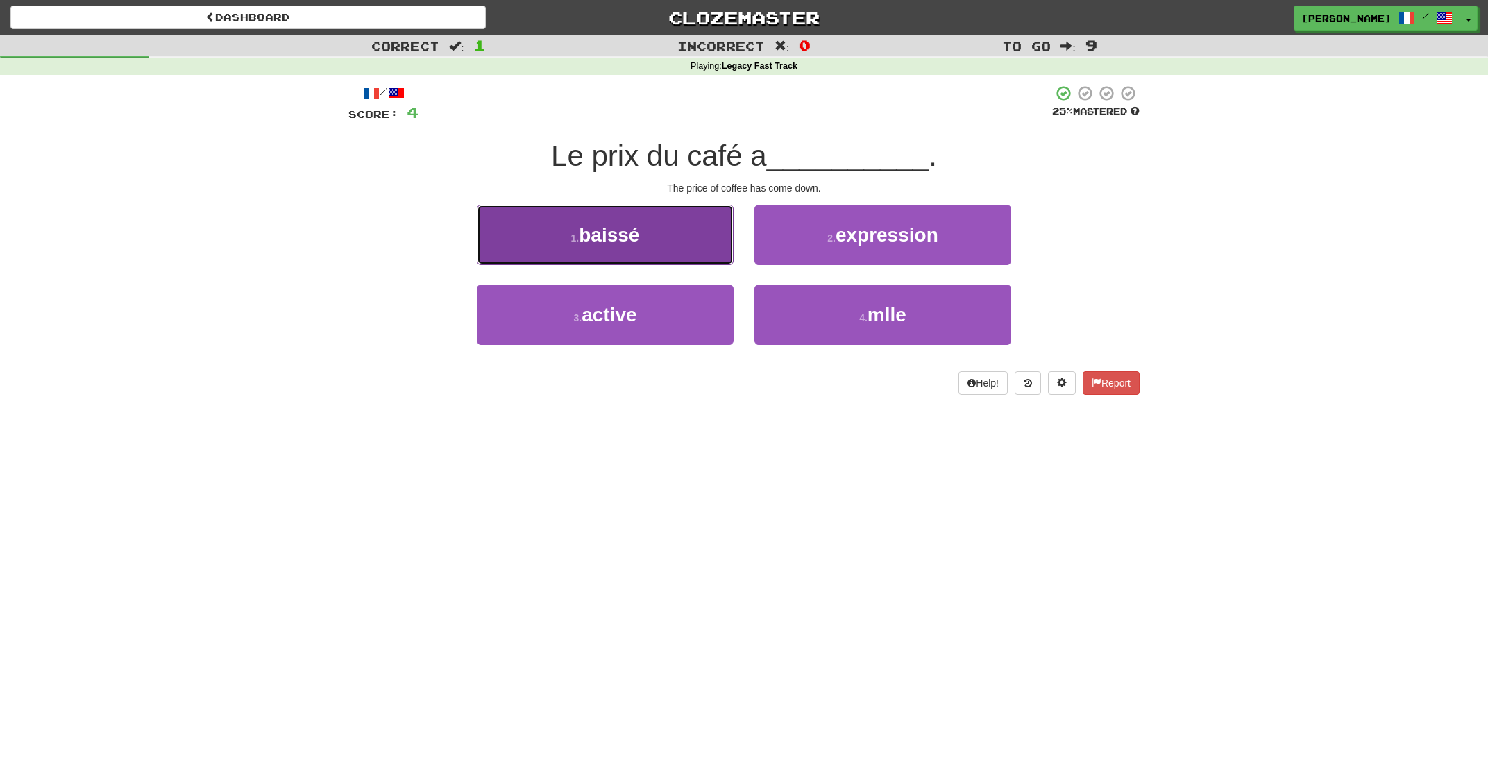
click at [655, 235] on button "1 . baissé" at bounding box center [605, 235] width 257 height 60
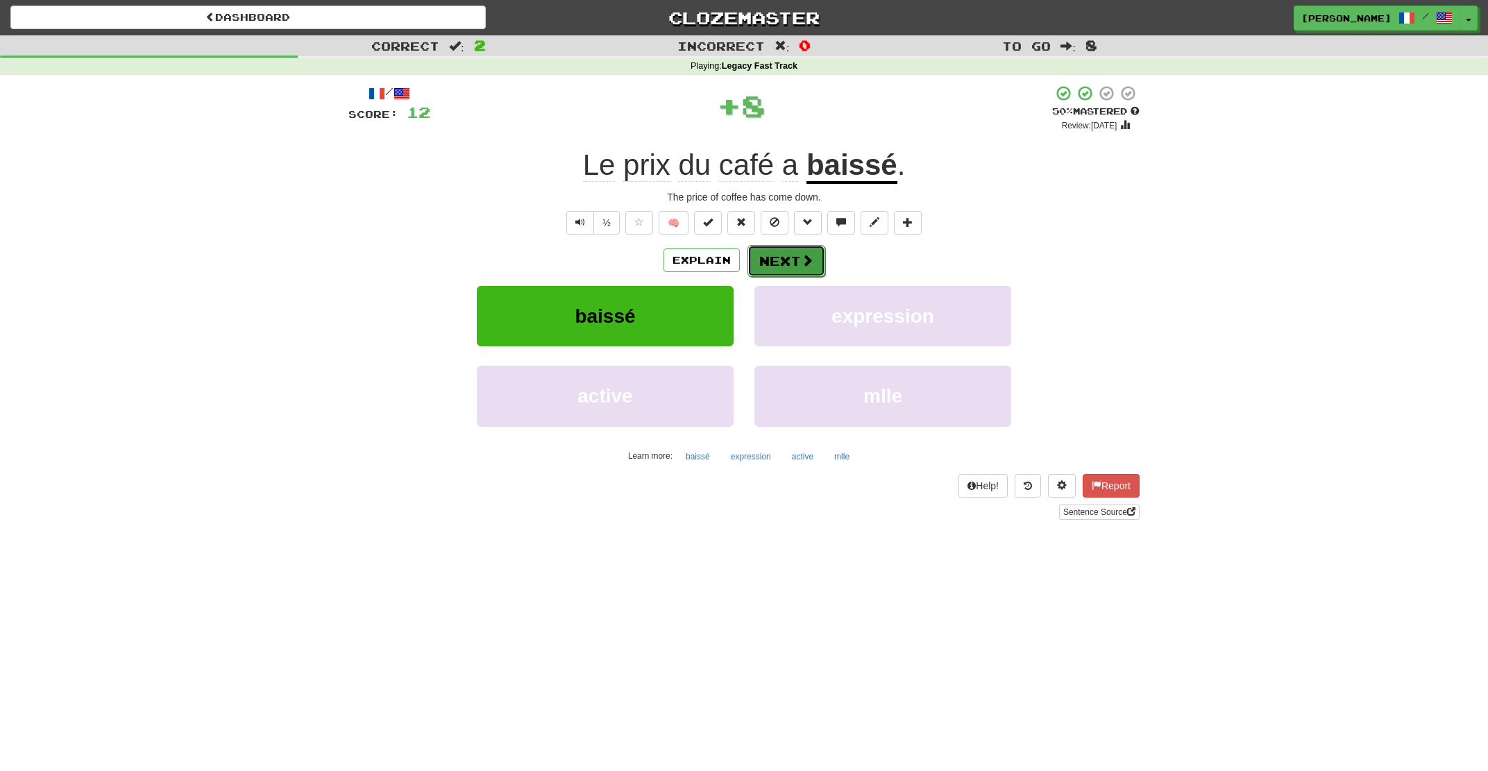
click at [798, 261] on button "Next" at bounding box center [787, 261] width 78 height 32
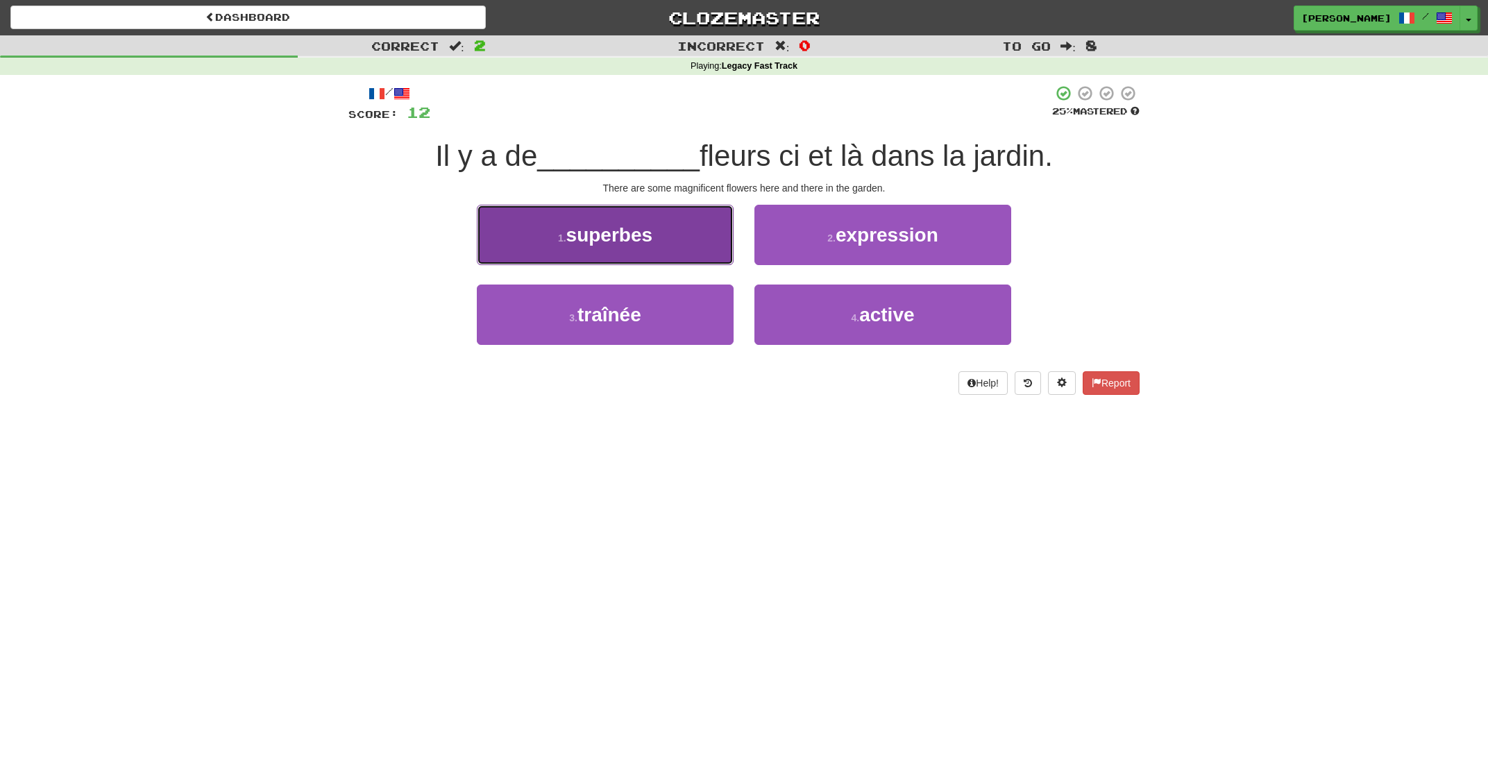
click at [702, 249] on button "1 . superbes" at bounding box center [605, 235] width 257 height 60
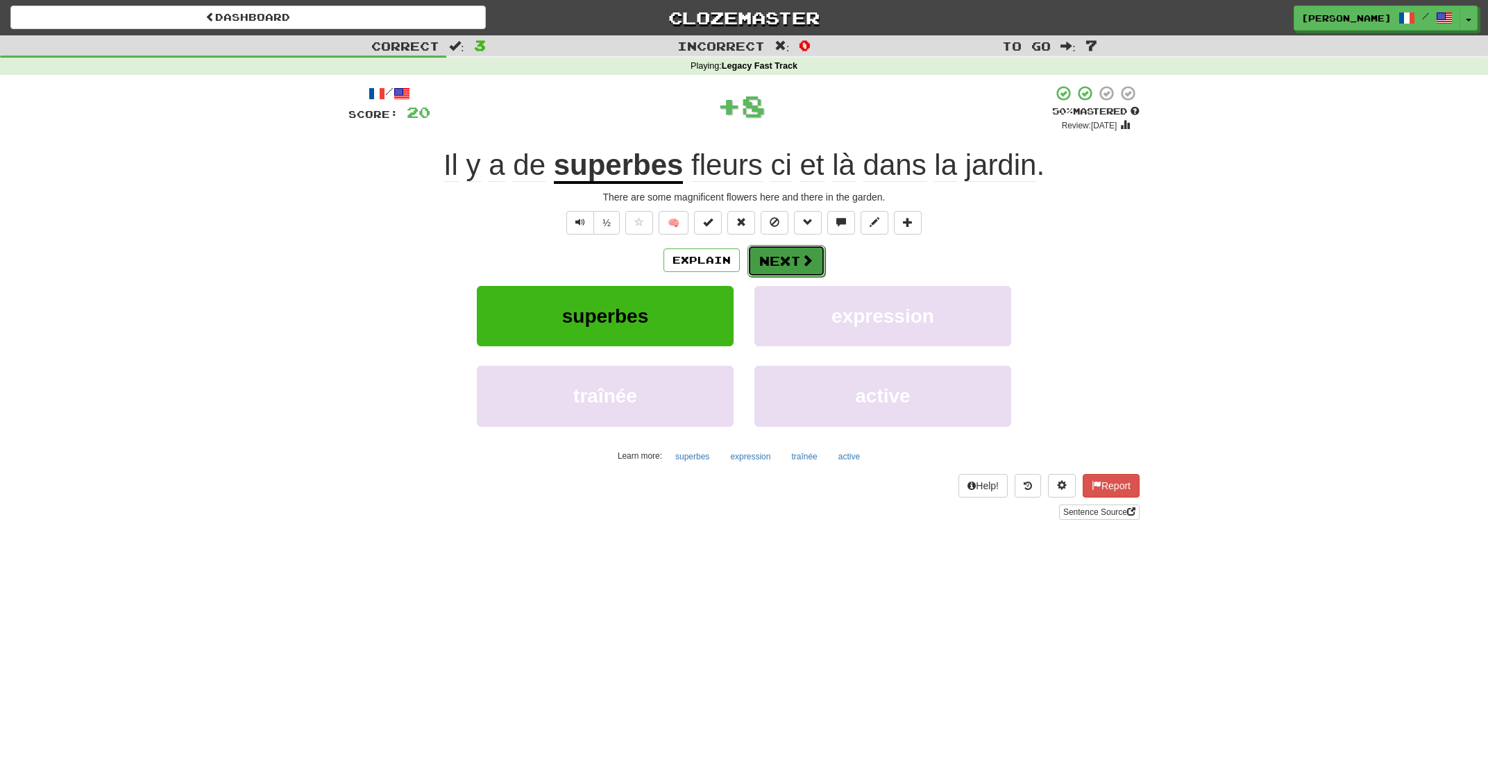
click at [776, 261] on button "Next" at bounding box center [787, 261] width 78 height 32
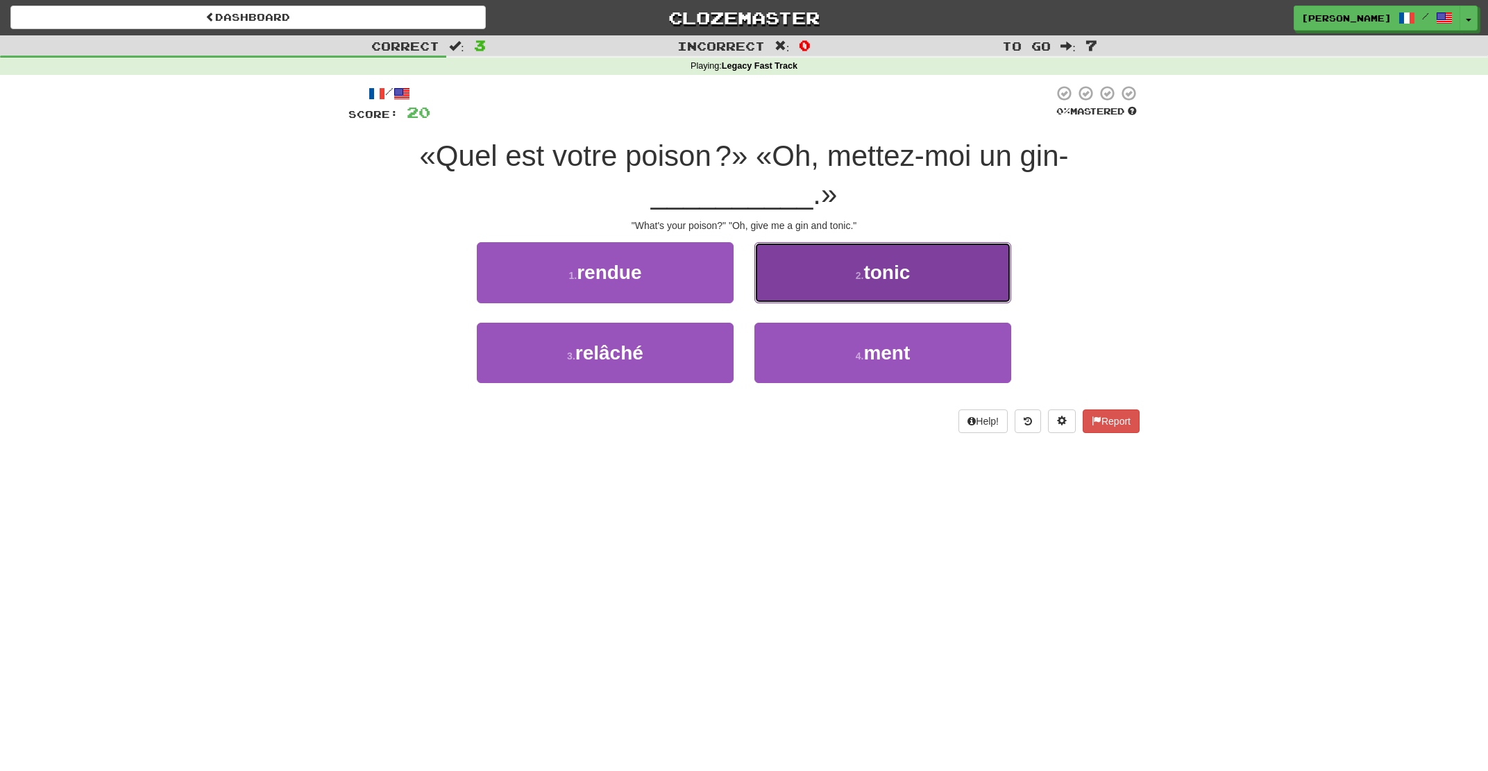
click at [814, 267] on button "2 . tonic" at bounding box center [883, 272] width 257 height 60
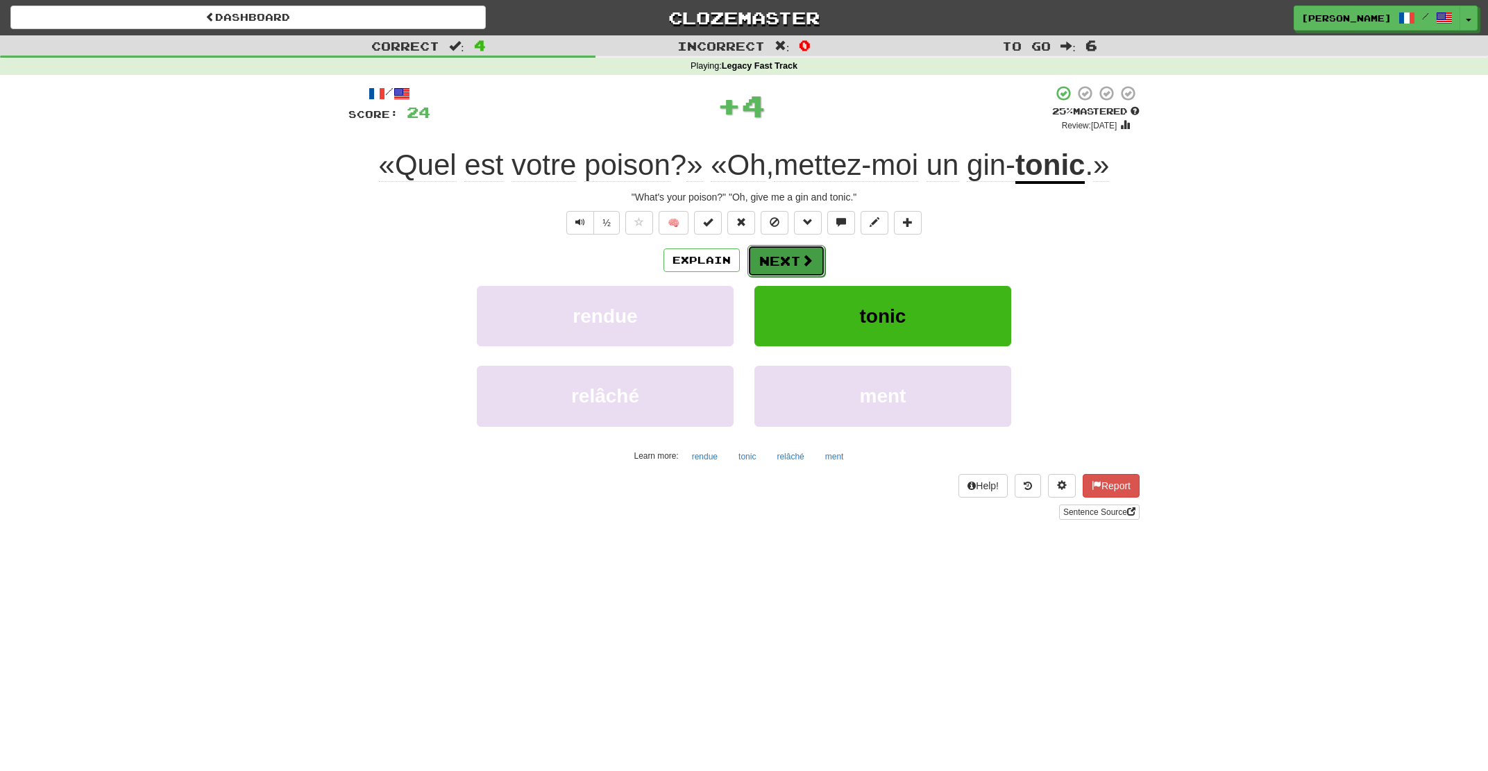
click at [790, 270] on button "Next" at bounding box center [787, 261] width 78 height 32
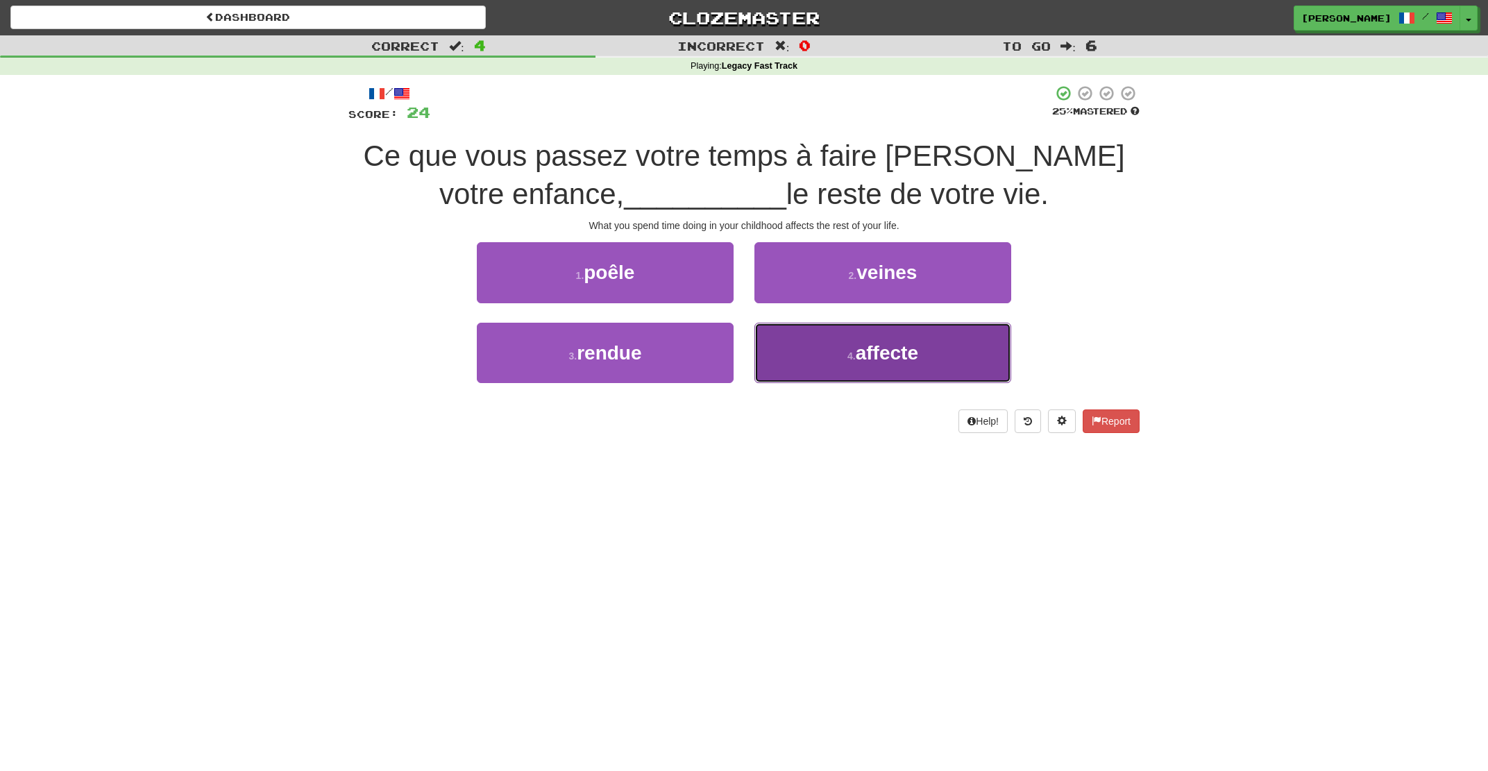
click at [824, 363] on button "4 . affecte" at bounding box center [883, 353] width 257 height 60
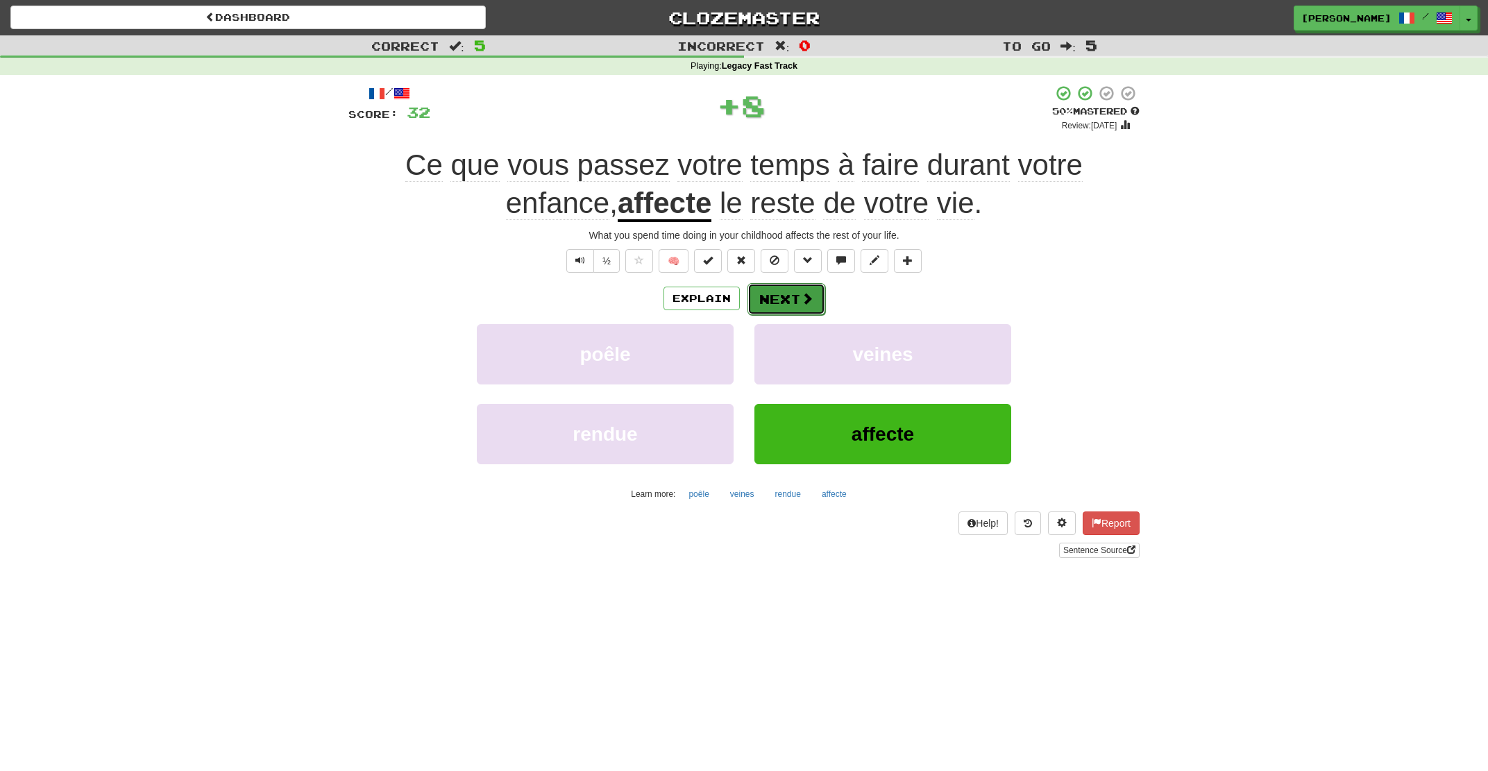
click at [794, 301] on button "Next" at bounding box center [787, 299] width 78 height 32
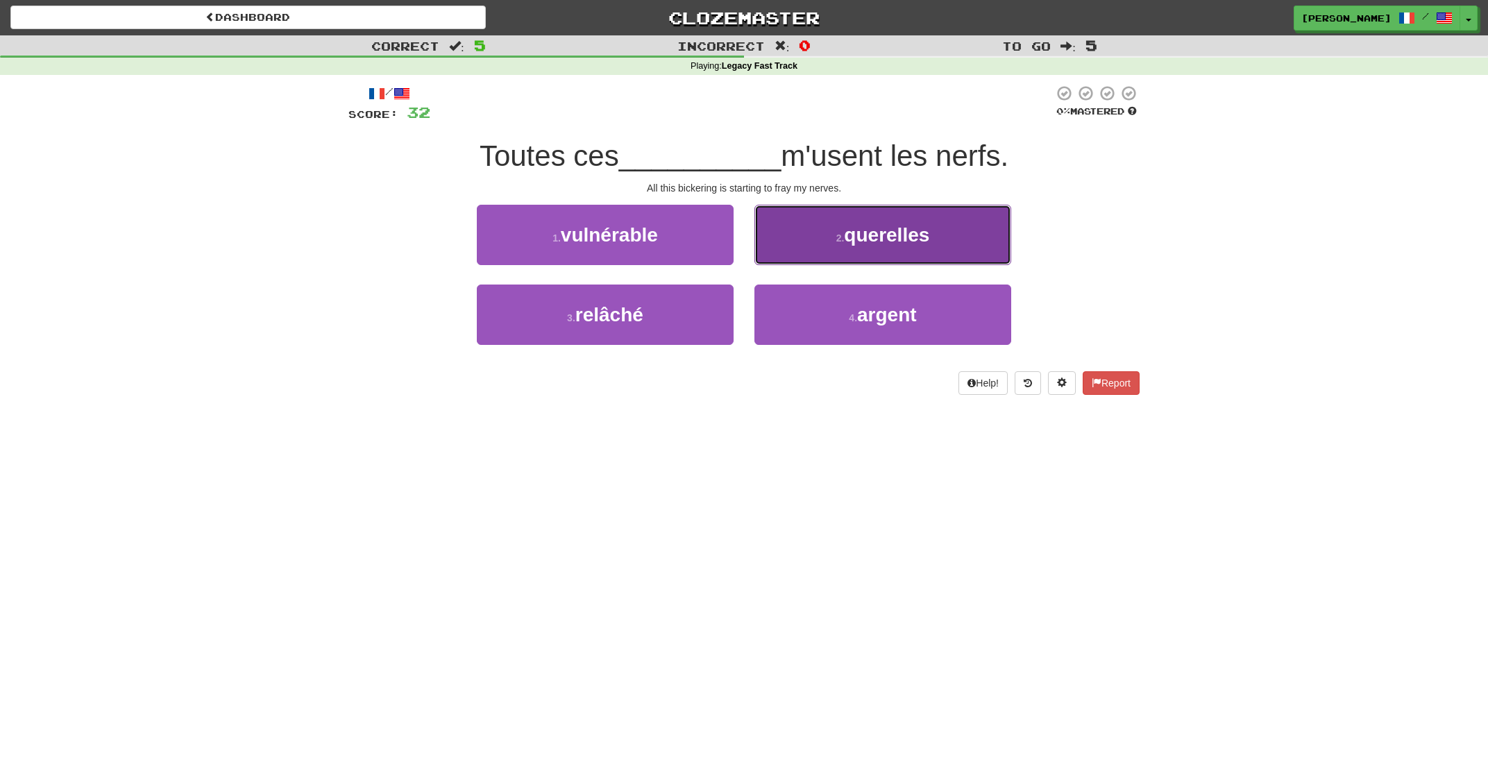
click at [830, 244] on button "2 . querelles" at bounding box center [883, 235] width 257 height 60
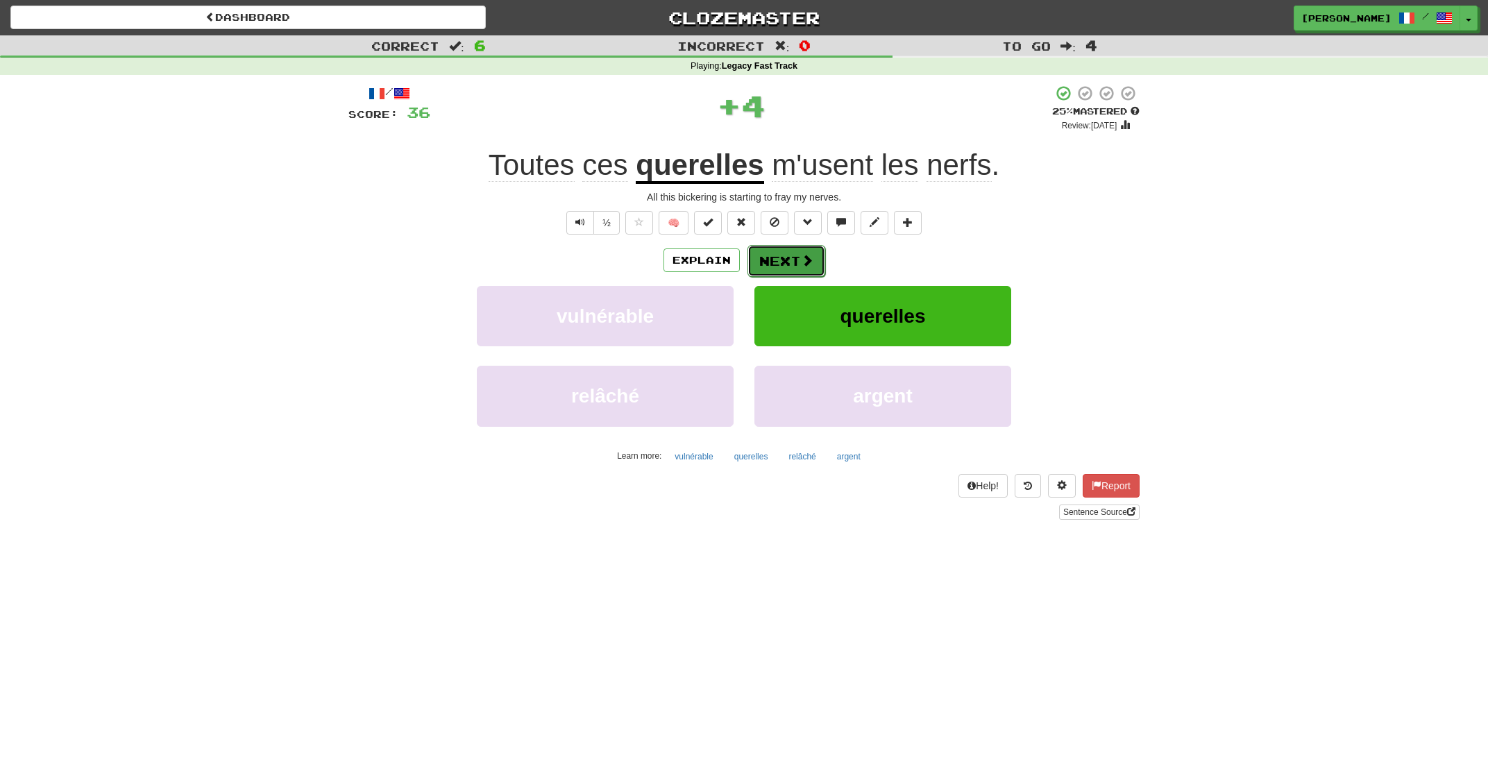
click at [790, 257] on button "Next" at bounding box center [787, 261] width 78 height 32
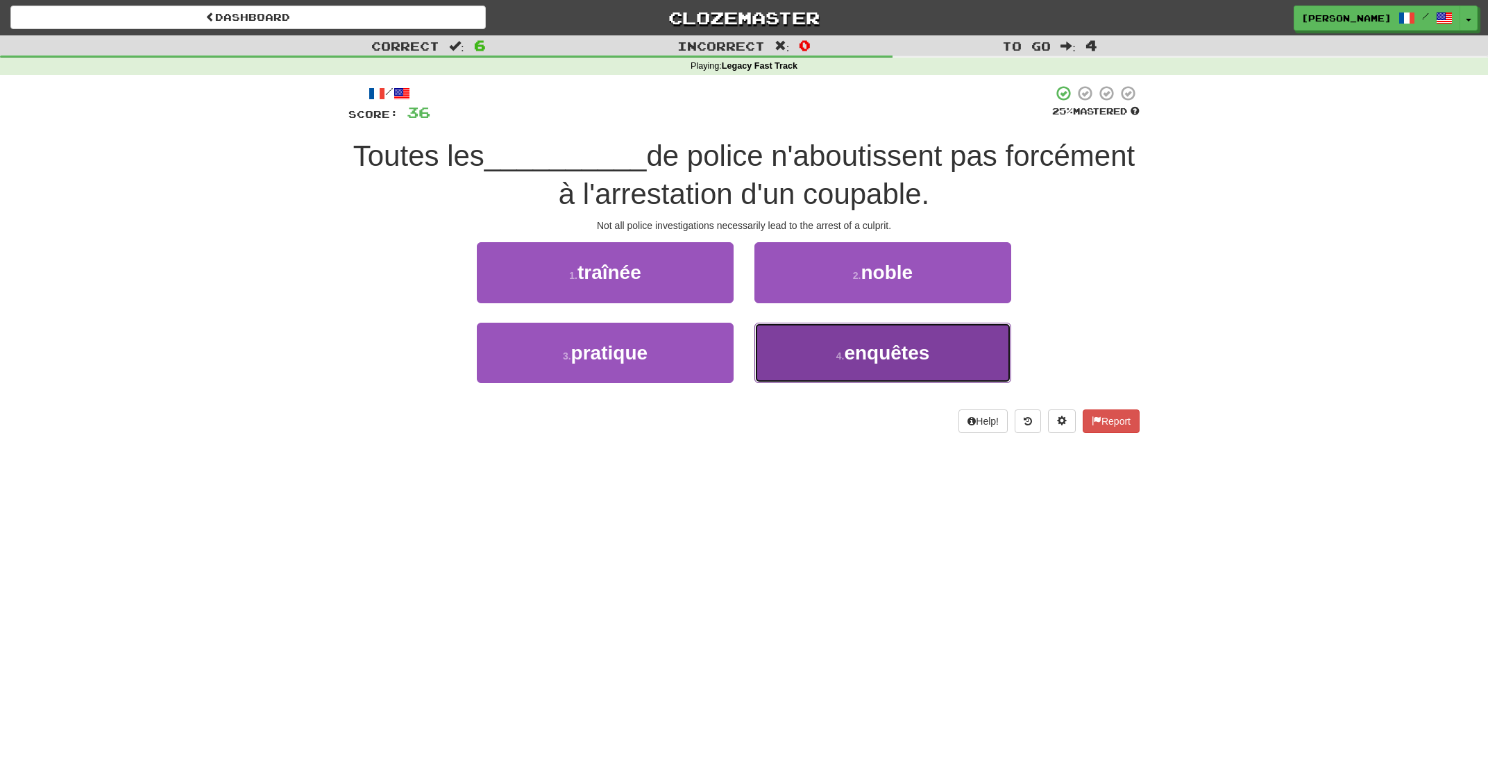
click at [812, 356] on button "4 . enquêtes" at bounding box center [883, 353] width 257 height 60
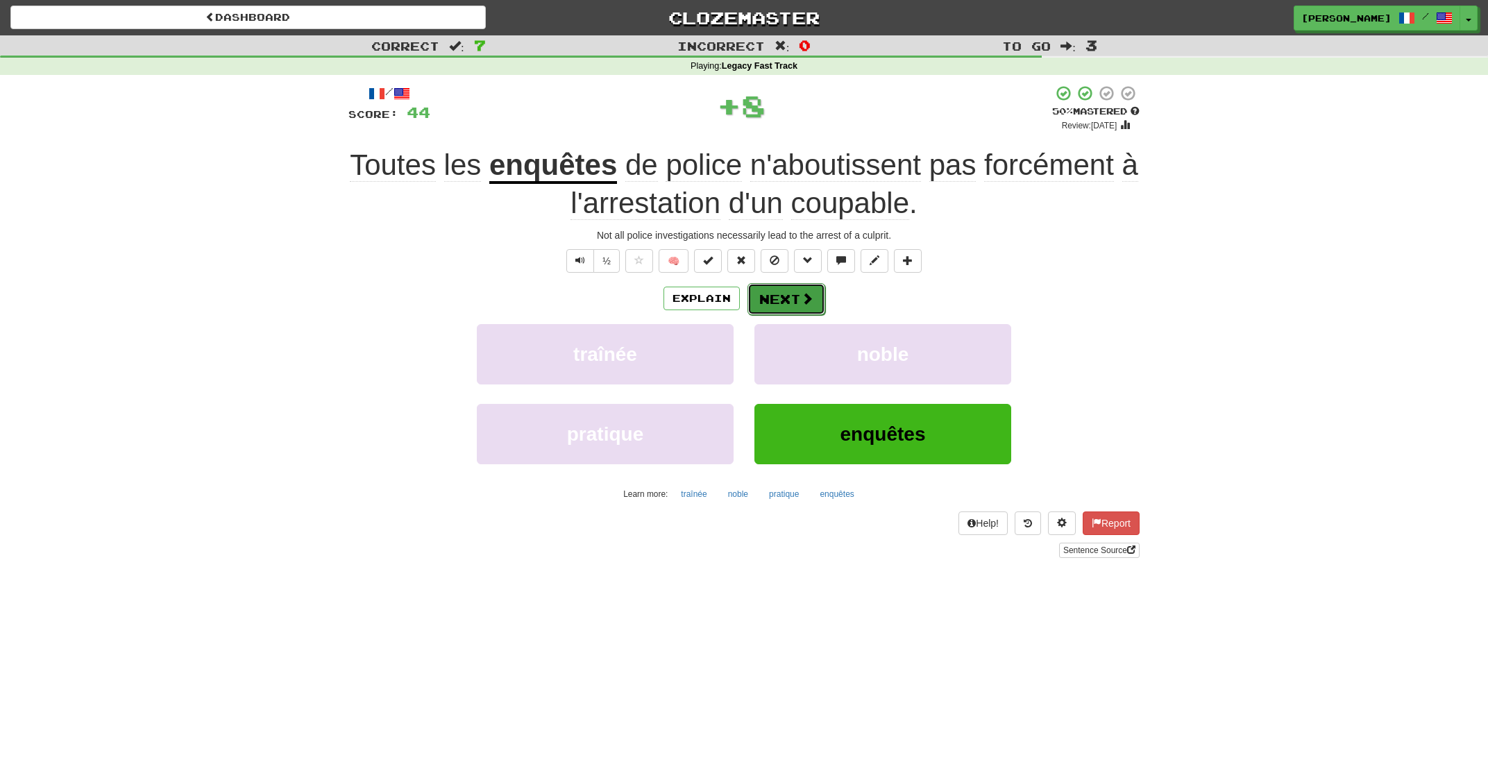
click at [789, 290] on button "Next" at bounding box center [787, 299] width 78 height 32
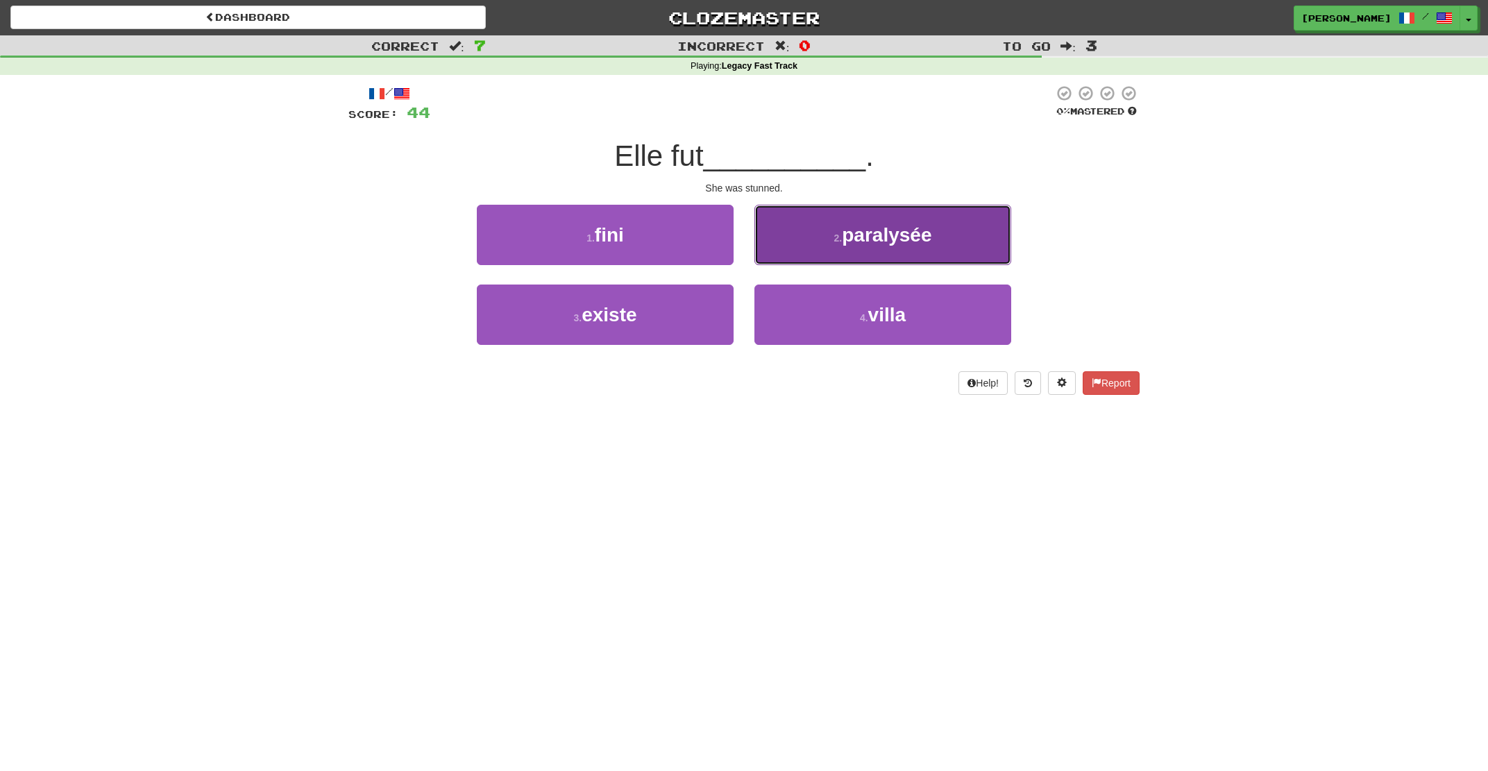
click at [870, 241] on span "paralysée" at bounding box center [887, 235] width 90 height 22
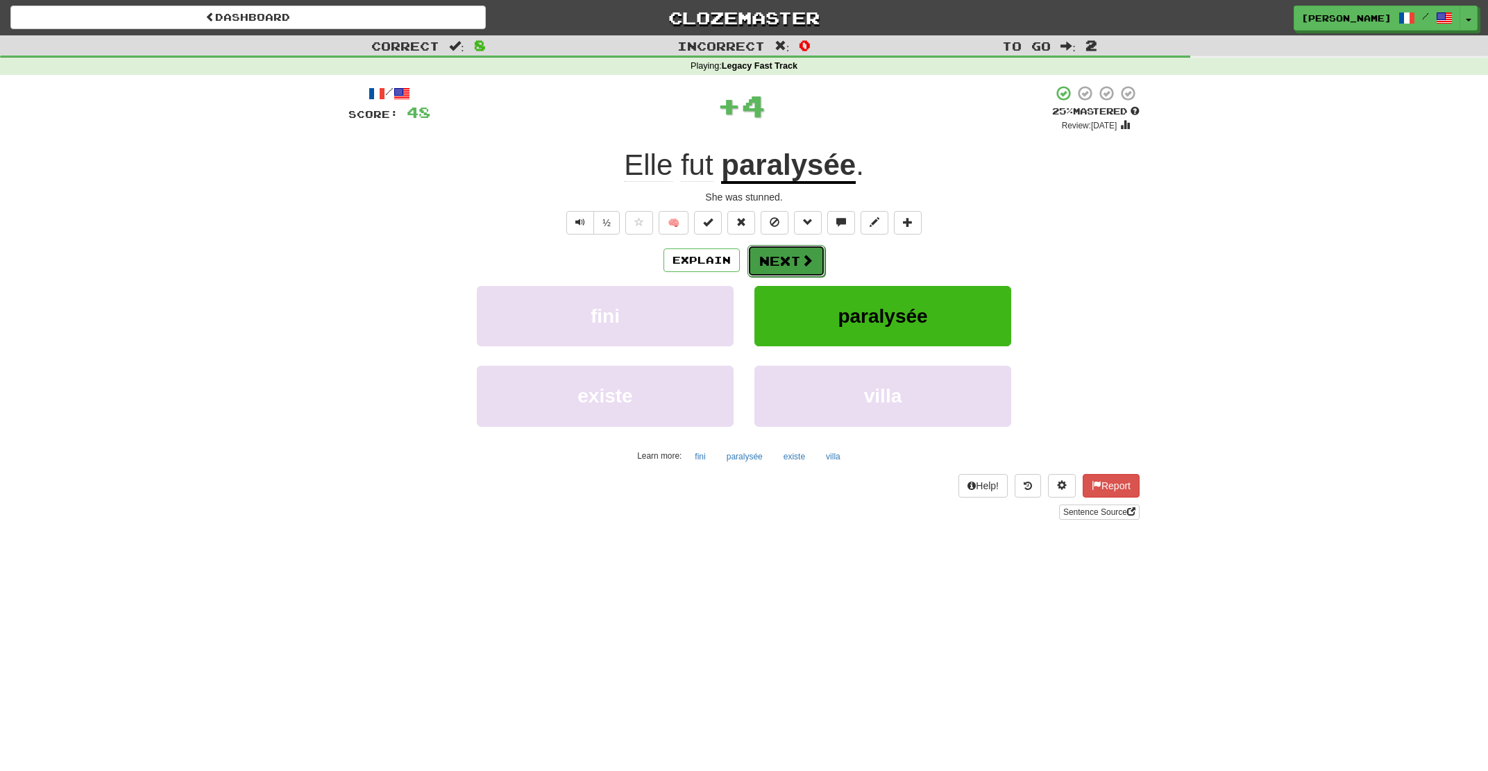
click at [791, 255] on button "Next" at bounding box center [787, 261] width 78 height 32
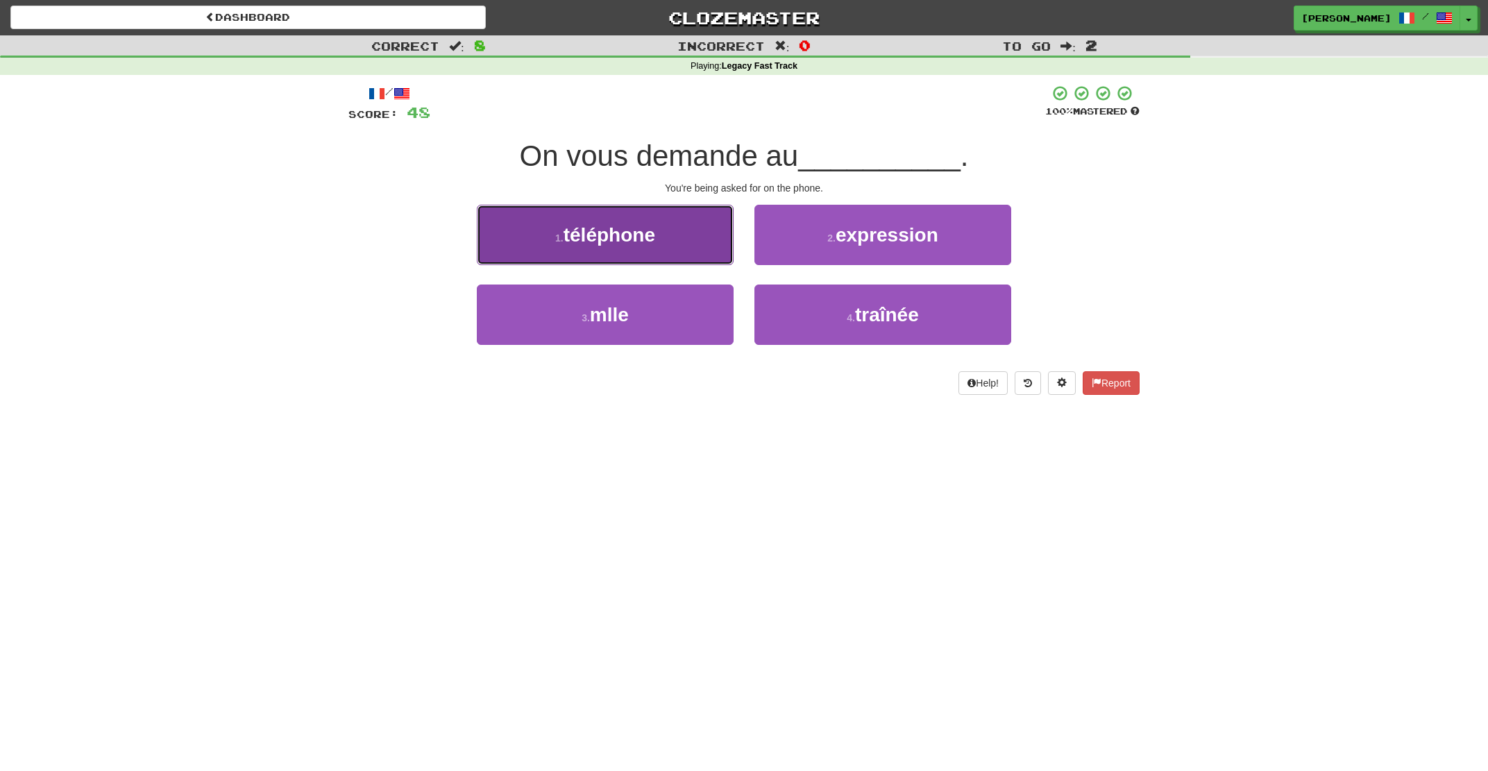
click at [670, 251] on button "1 . téléphone" at bounding box center [605, 235] width 257 height 60
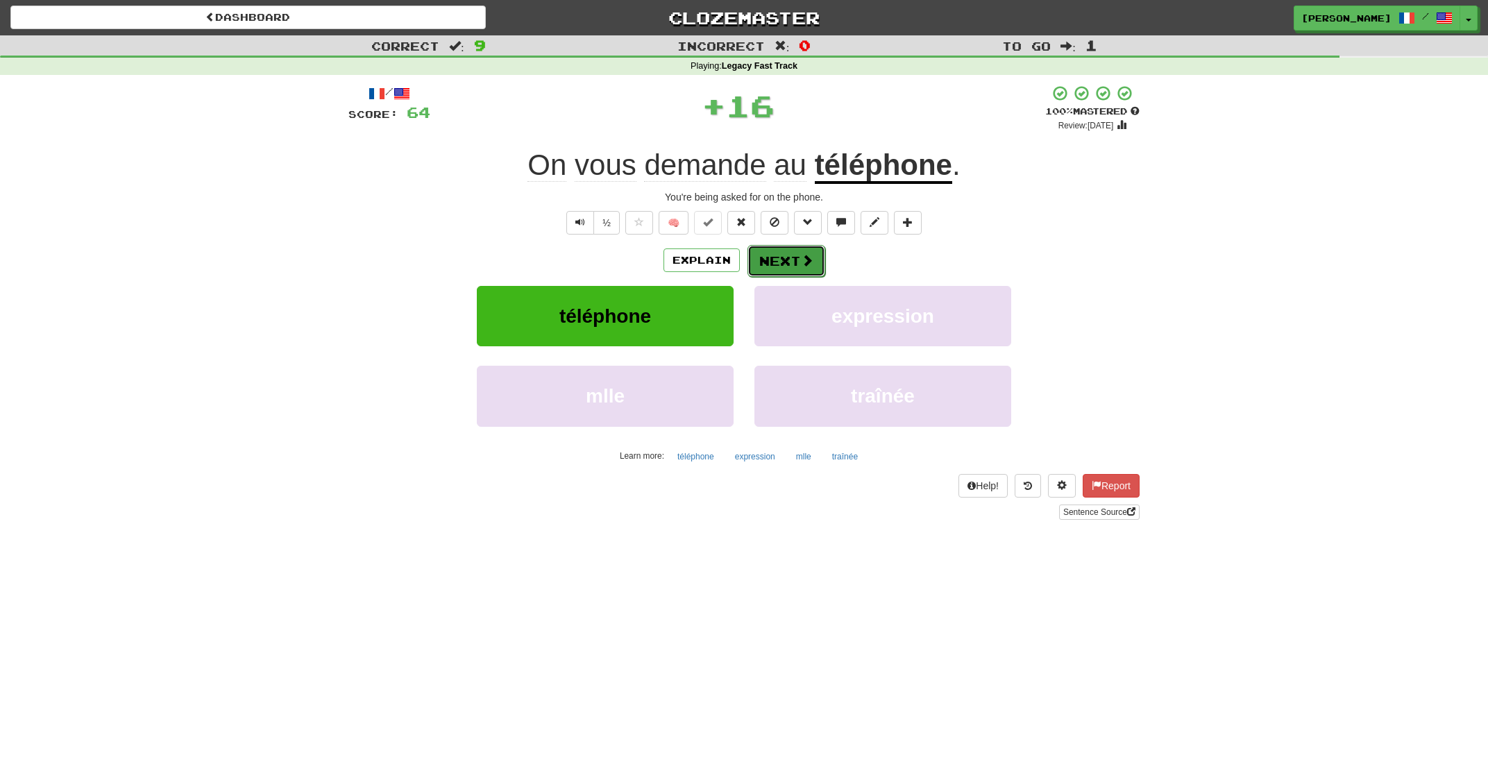
click at [782, 253] on button "Next" at bounding box center [787, 261] width 78 height 32
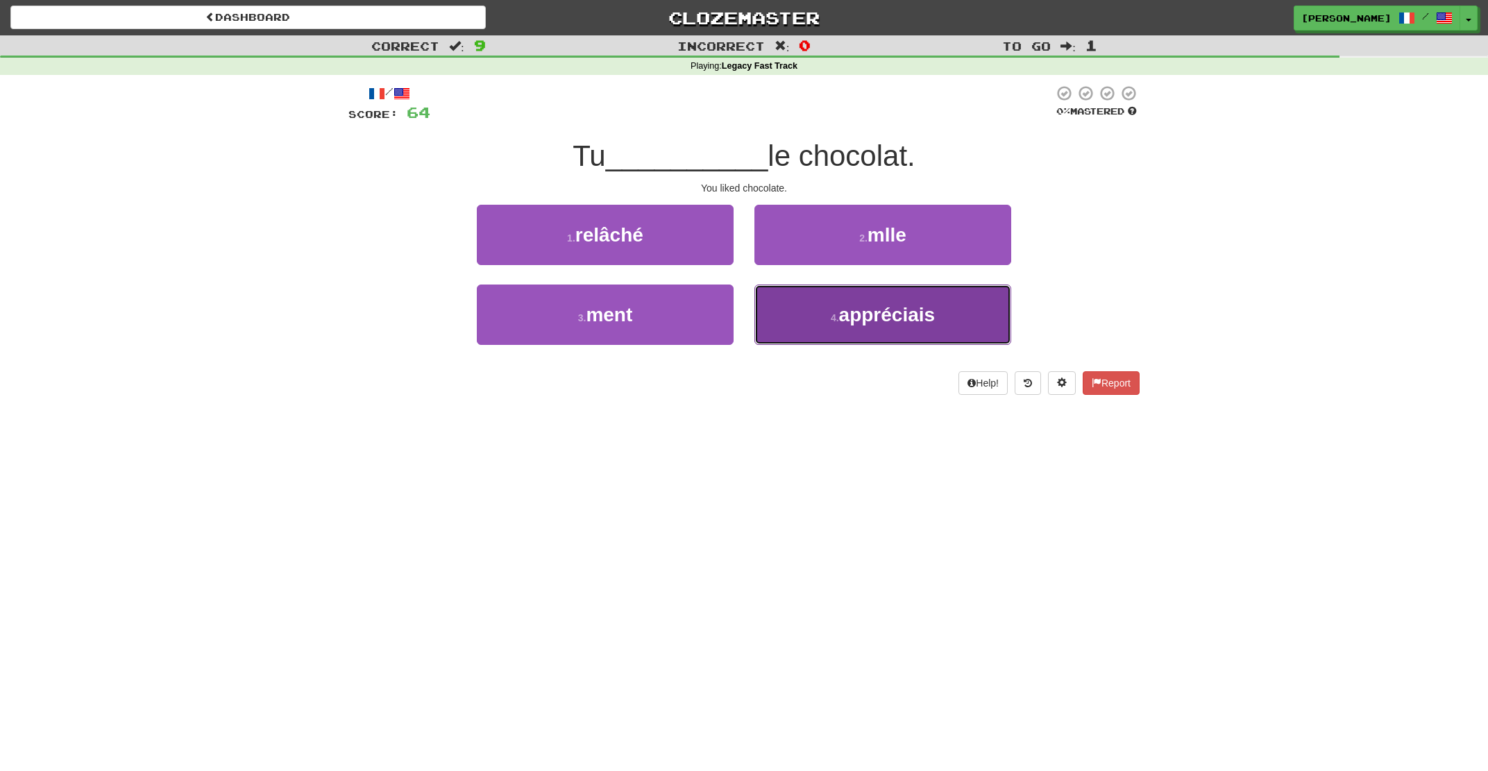
click at [819, 321] on button "4 . appréciais" at bounding box center [883, 315] width 257 height 60
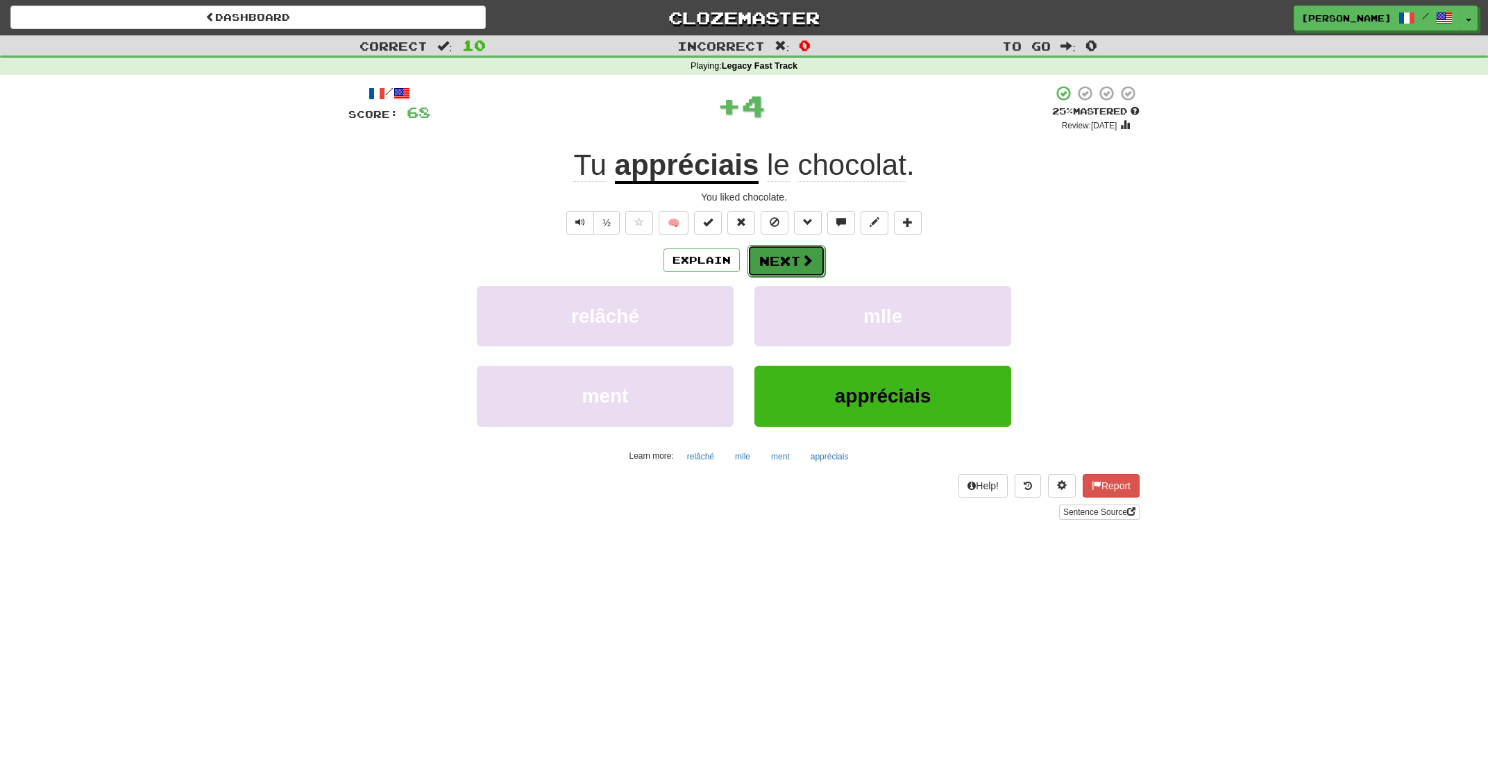
click at [790, 260] on button "Next" at bounding box center [787, 261] width 78 height 32
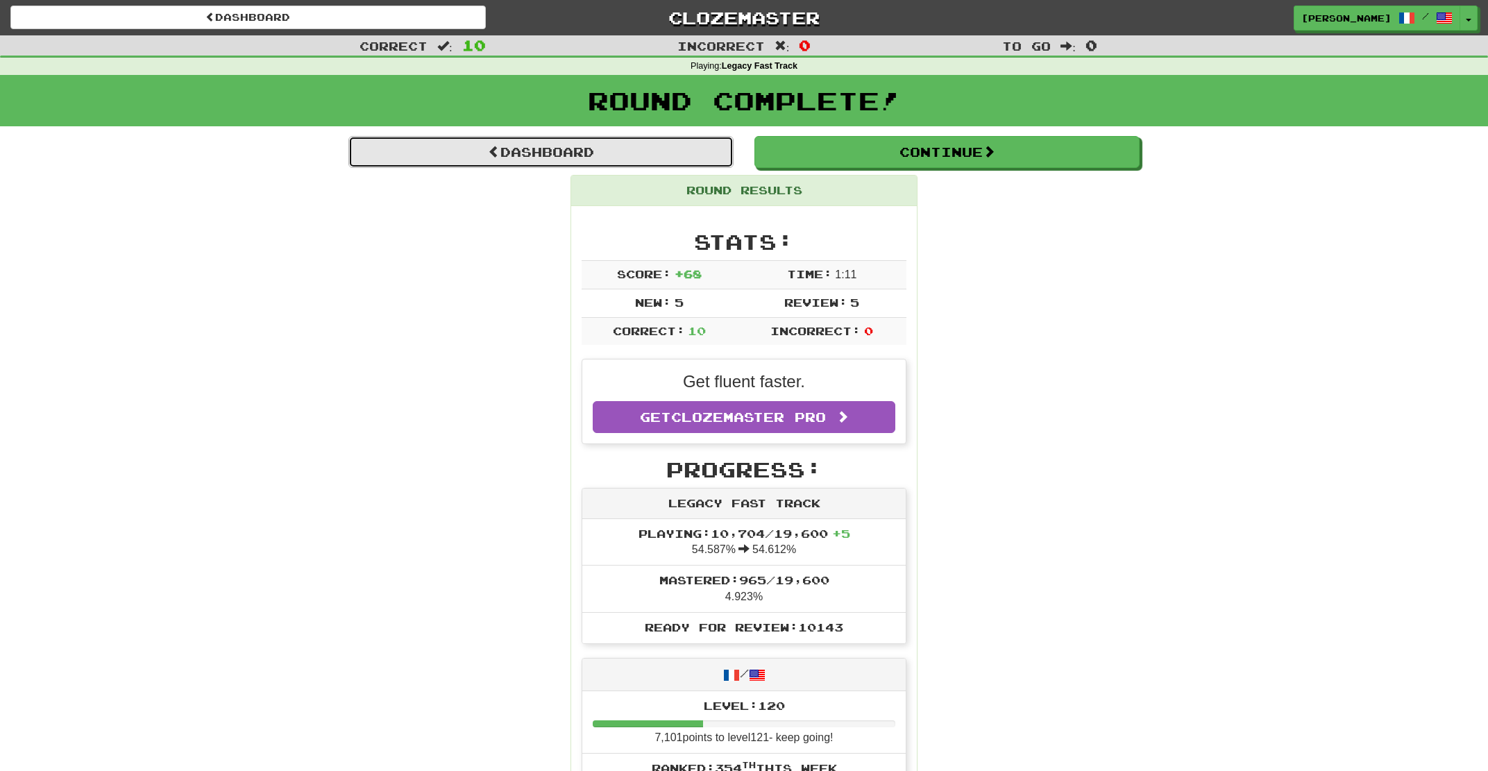
click at [530, 153] on link "Dashboard" at bounding box center [541, 152] width 385 height 32
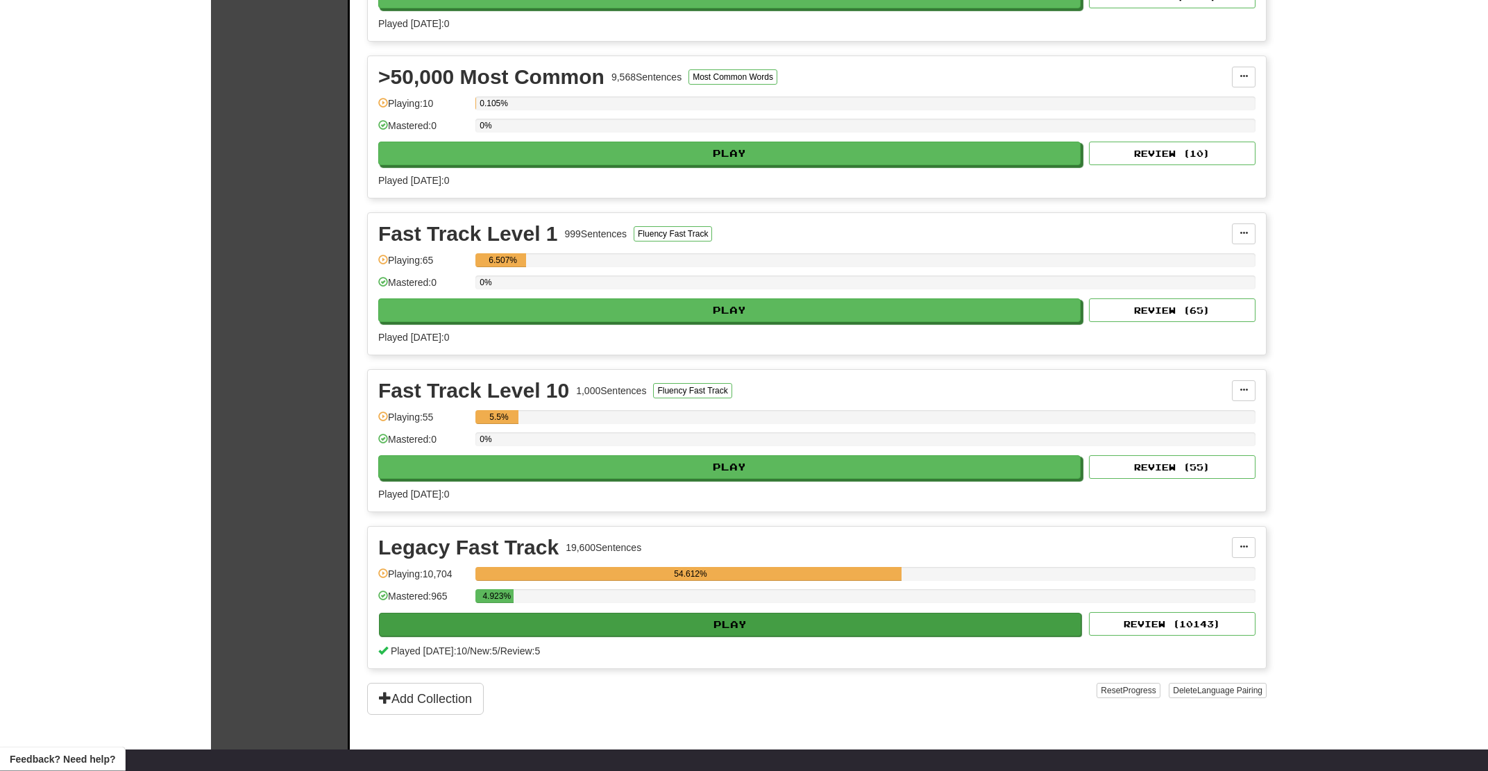
scroll to position [1041, 0]
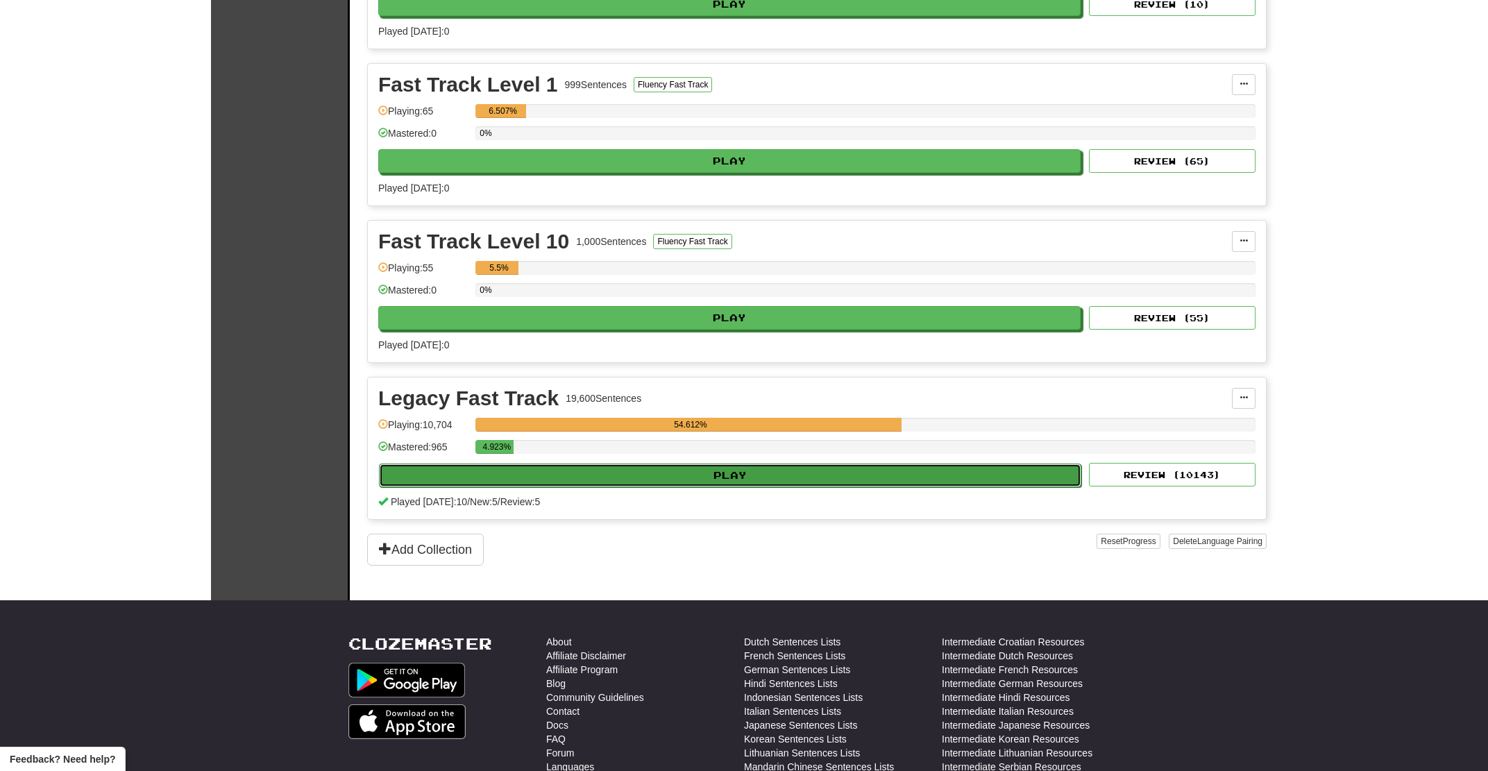
click at [605, 484] on button "Play" at bounding box center [730, 476] width 703 height 24
select select "**"
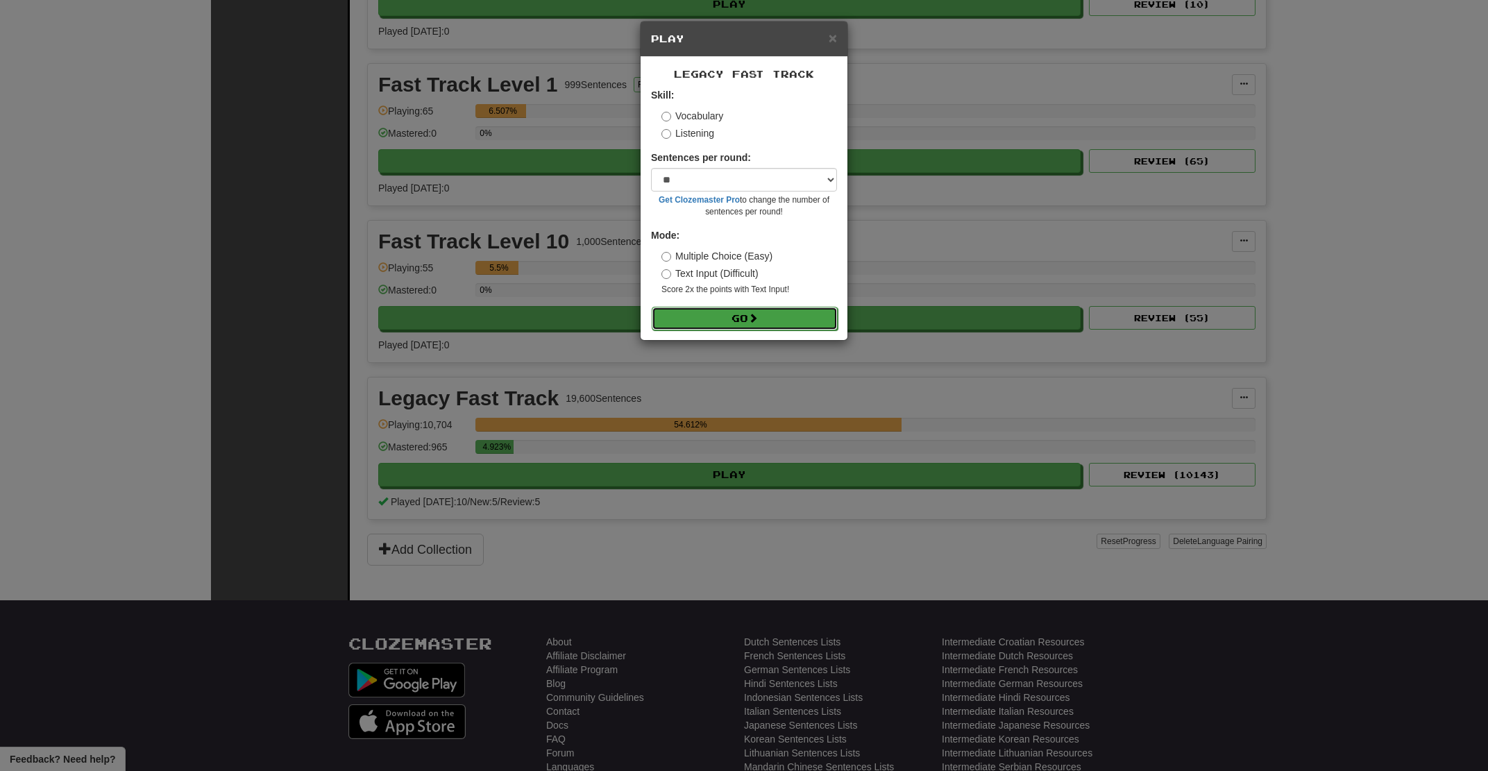
click at [713, 328] on button "Go" at bounding box center [745, 319] width 186 height 24
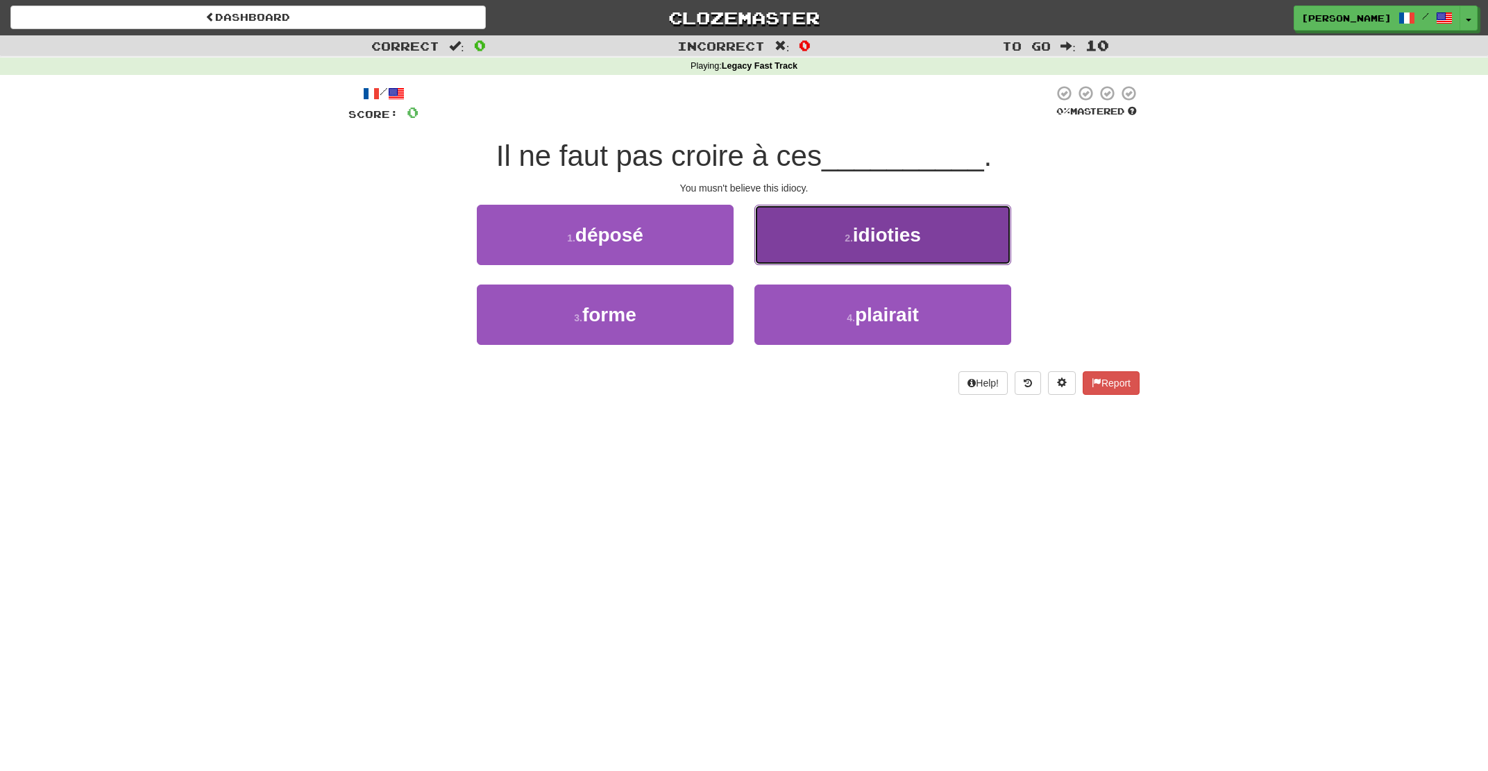
click at [844, 231] on button "2 . idioties" at bounding box center [883, 235] width 257 height 60
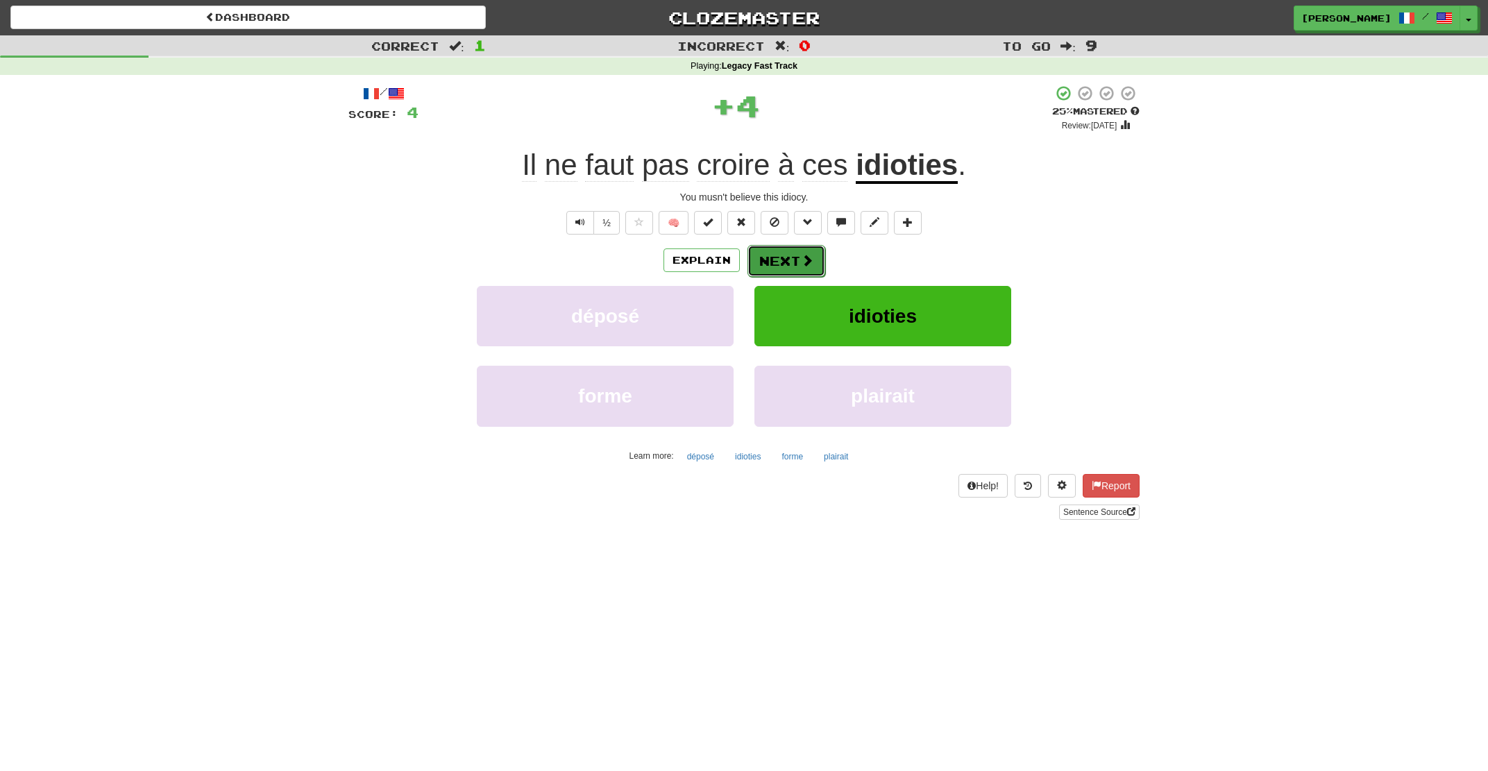
click at [800, 258] on button "Next" at bounding box center [787, 261] width 78 height 32
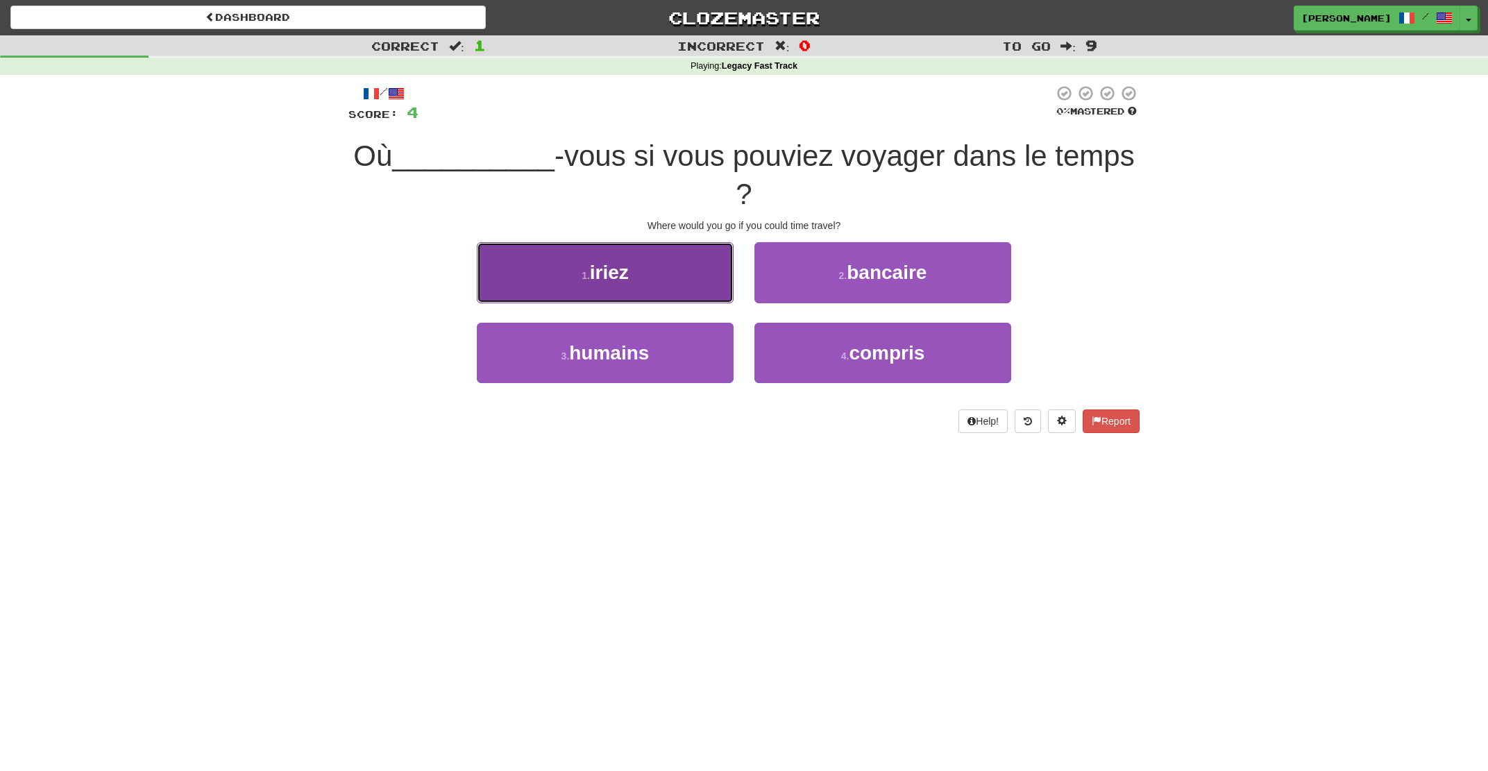
click at [662, 270] on button "1 . iriez" at bounding box center [605, 272] width 257 height 60
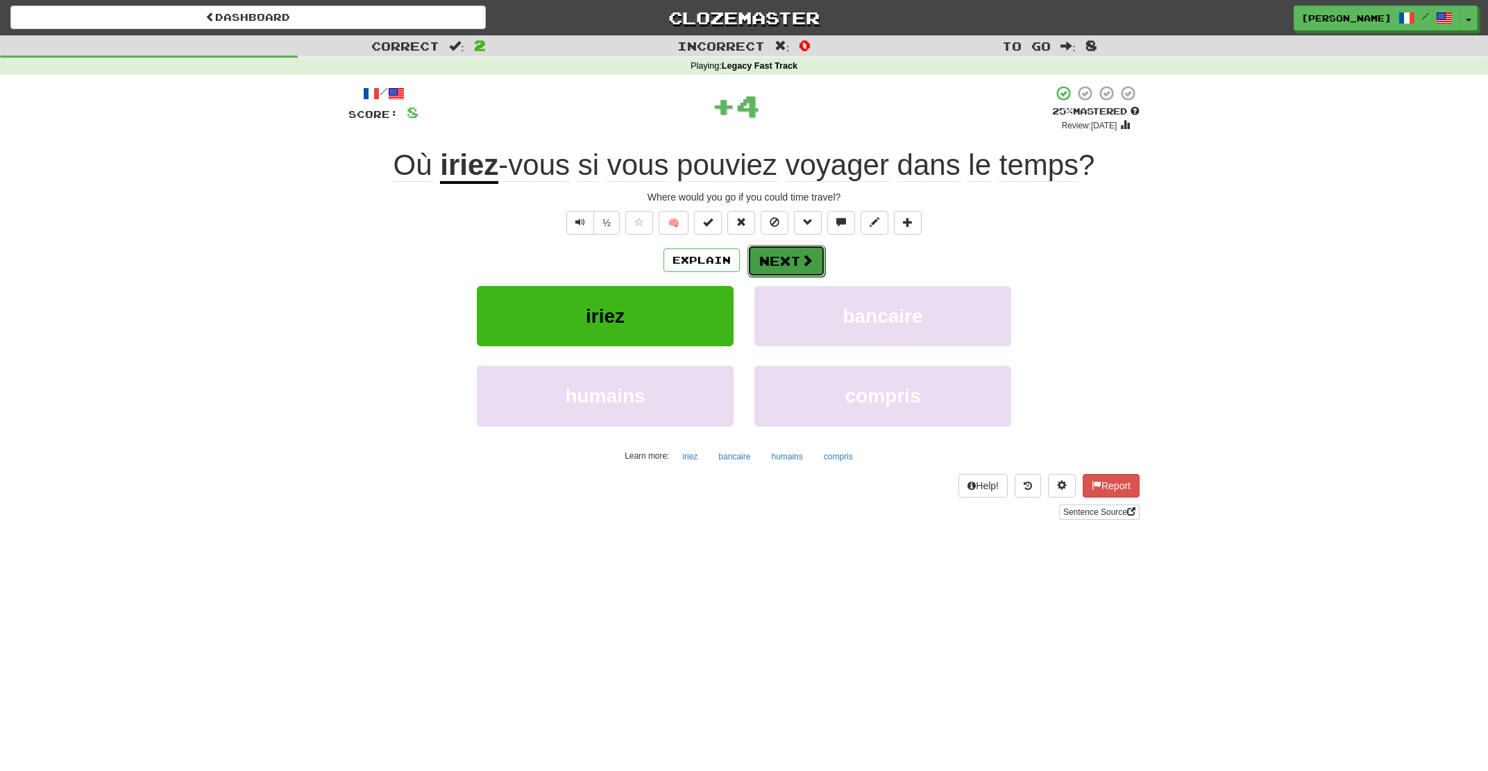
click at [788, 273] on button "Next" at bounding box center [787, 261] width 78 height 32
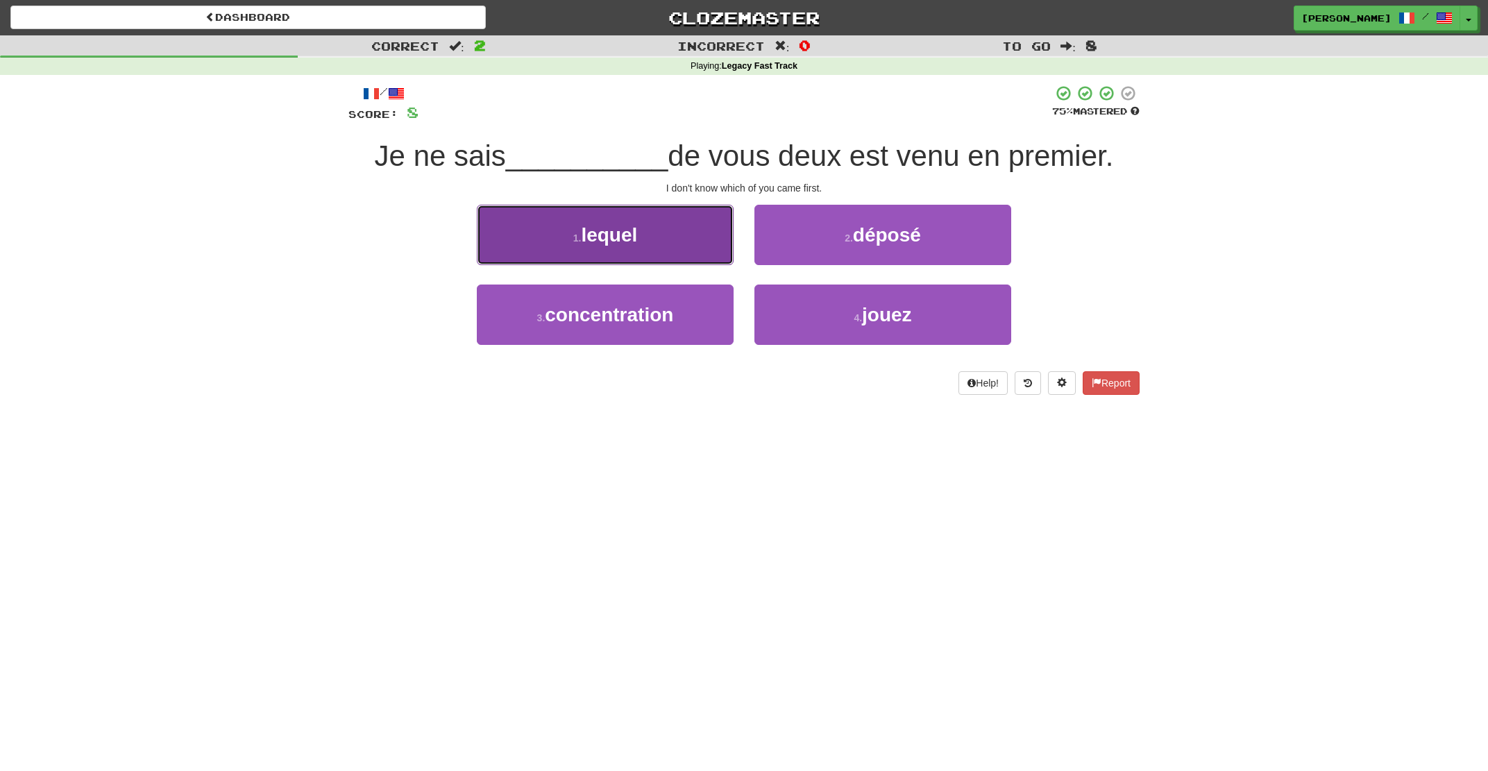
click at [665, 250] on button "1 . lequel" at bounding box center [605, 235] width 257 height 60
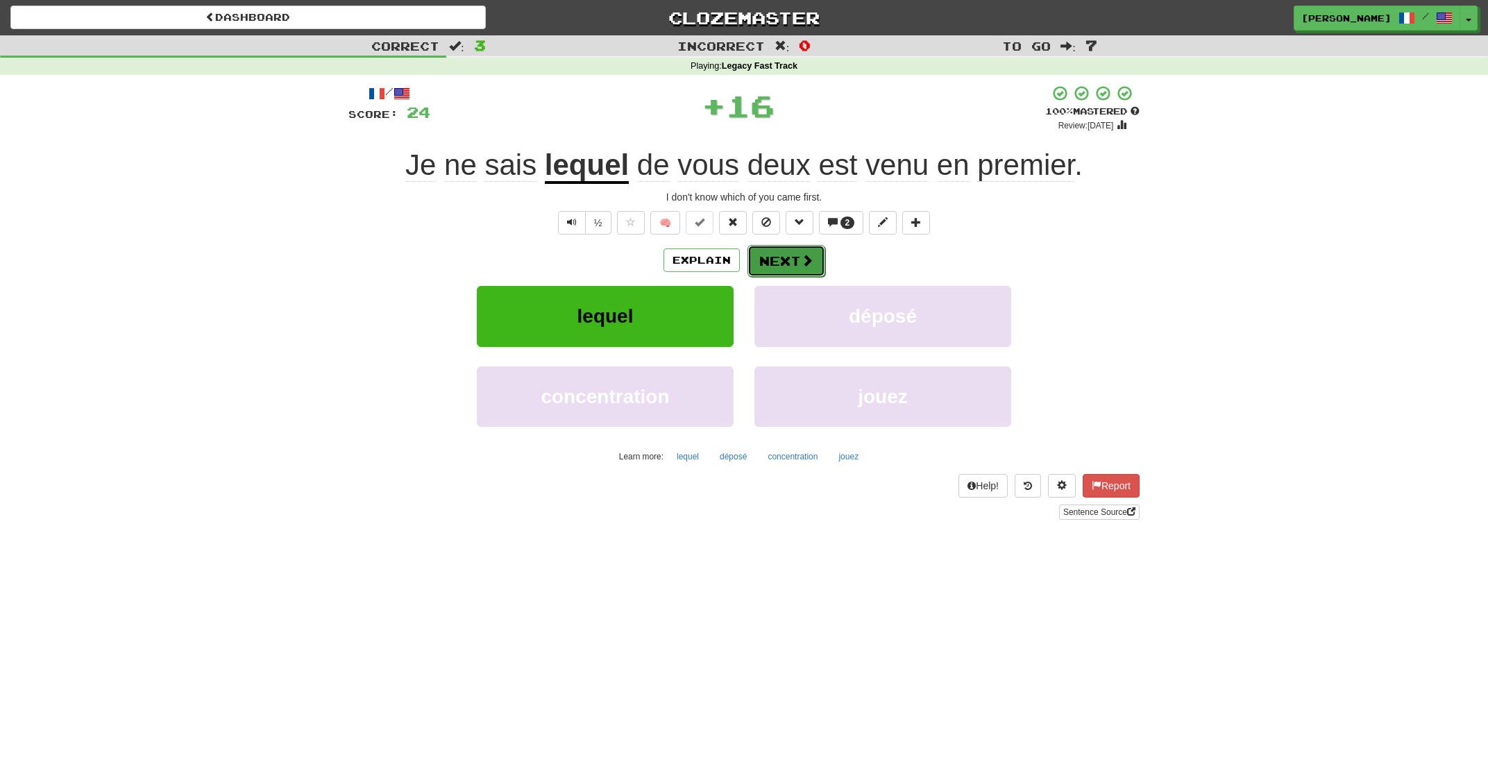
click at [797, 261] on button "Next" at bounding box center [787, 261] width 78 height 32
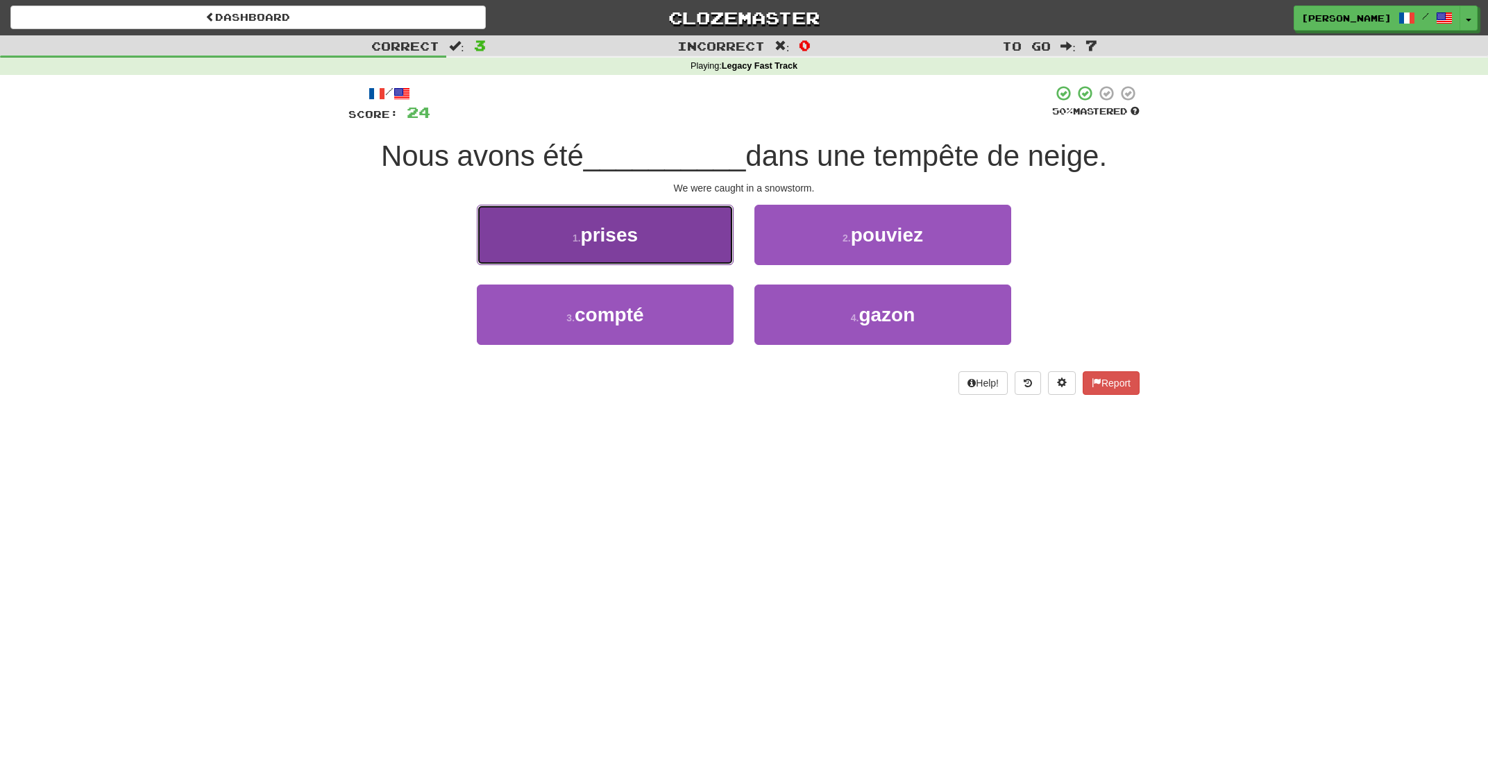
click at [685, 245] on button "1 . prises" at bounding box center [605, 235] width 257 height 60
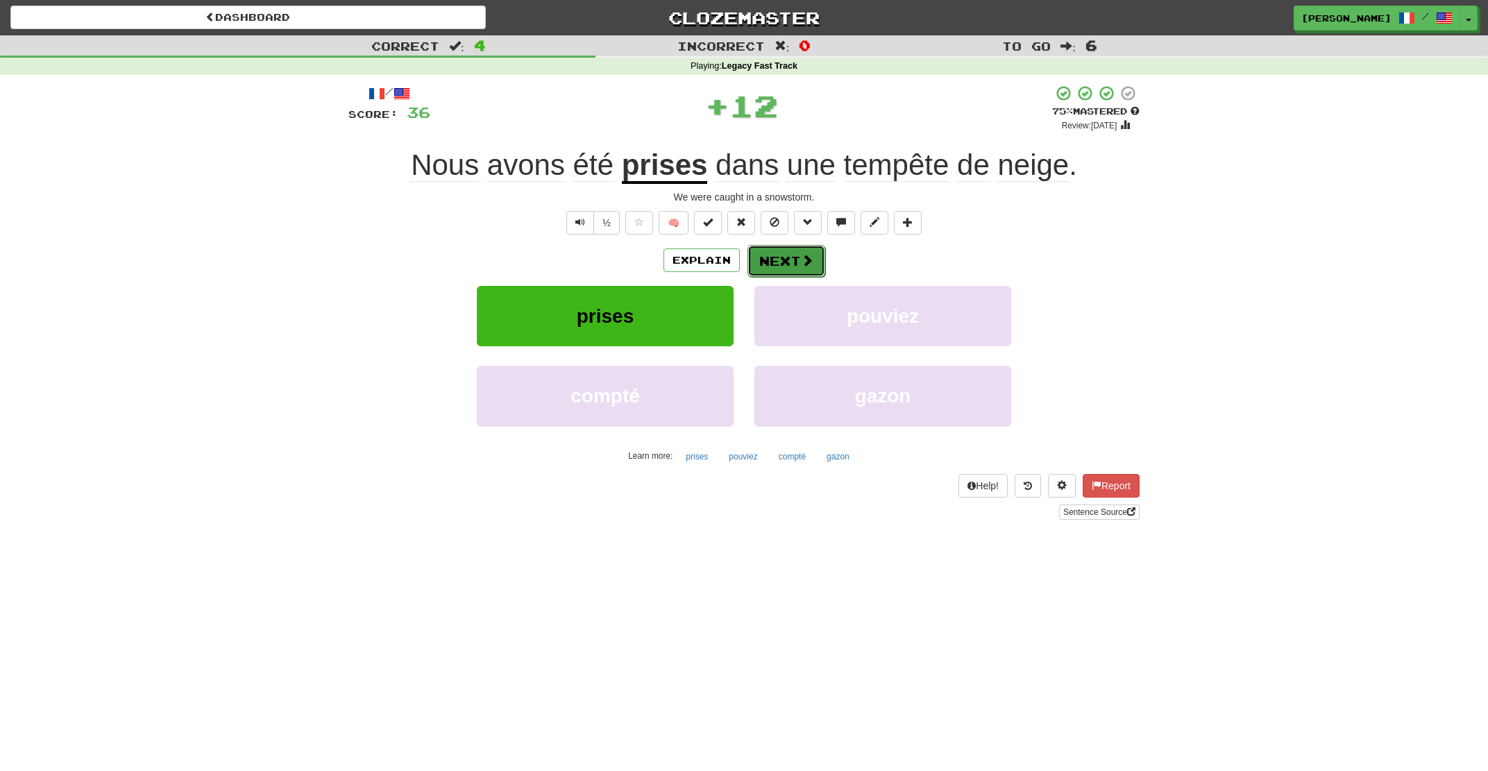
click at [777, 259] on button "Next" at bounding box center [787, 261] width 78 height 32
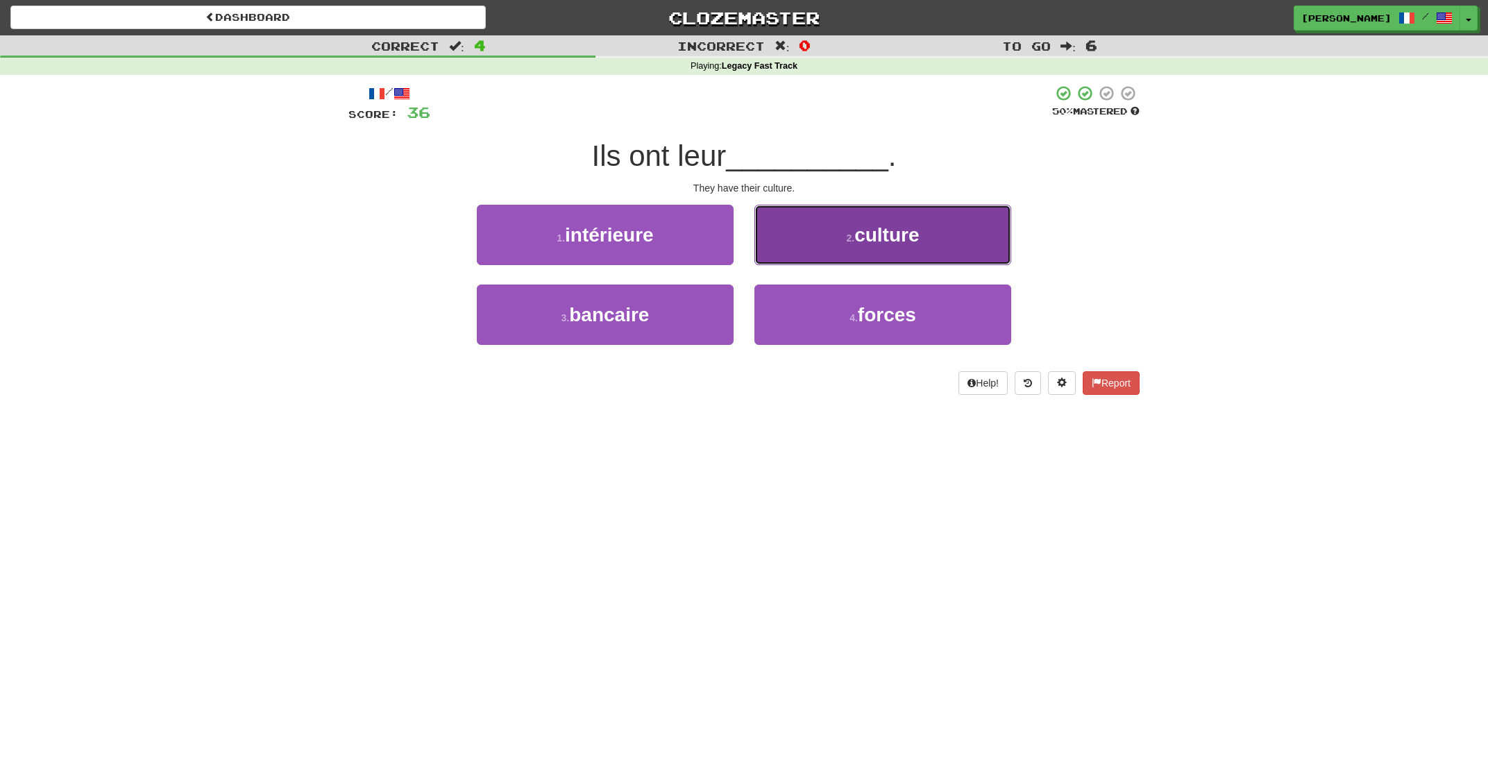
click at [798, 252] on button "2 . culture" at bounding box center [883, 235] width 257 height 60
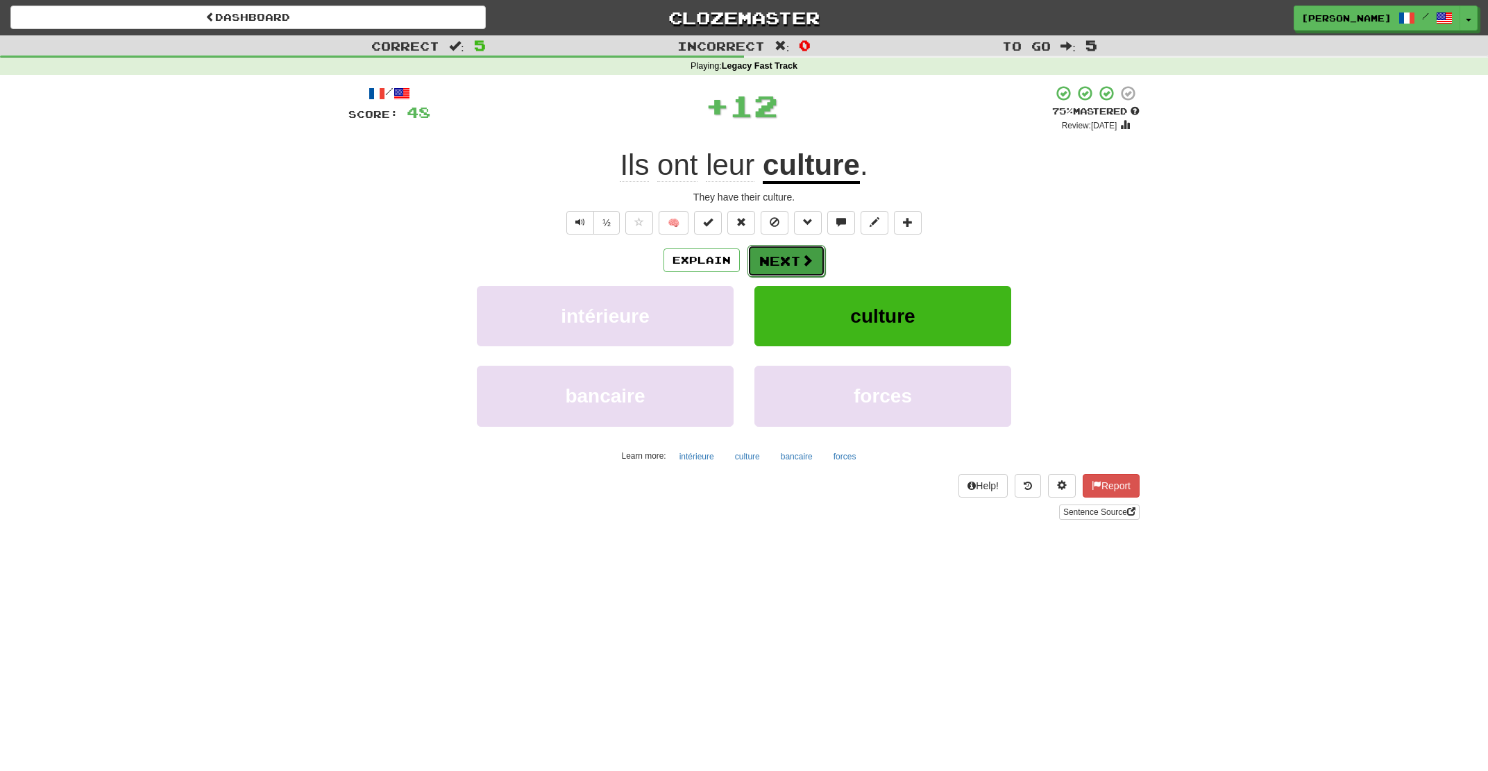
click at [775, 258] on button "Next" at bounding box center [787, 261] width 78 height 32
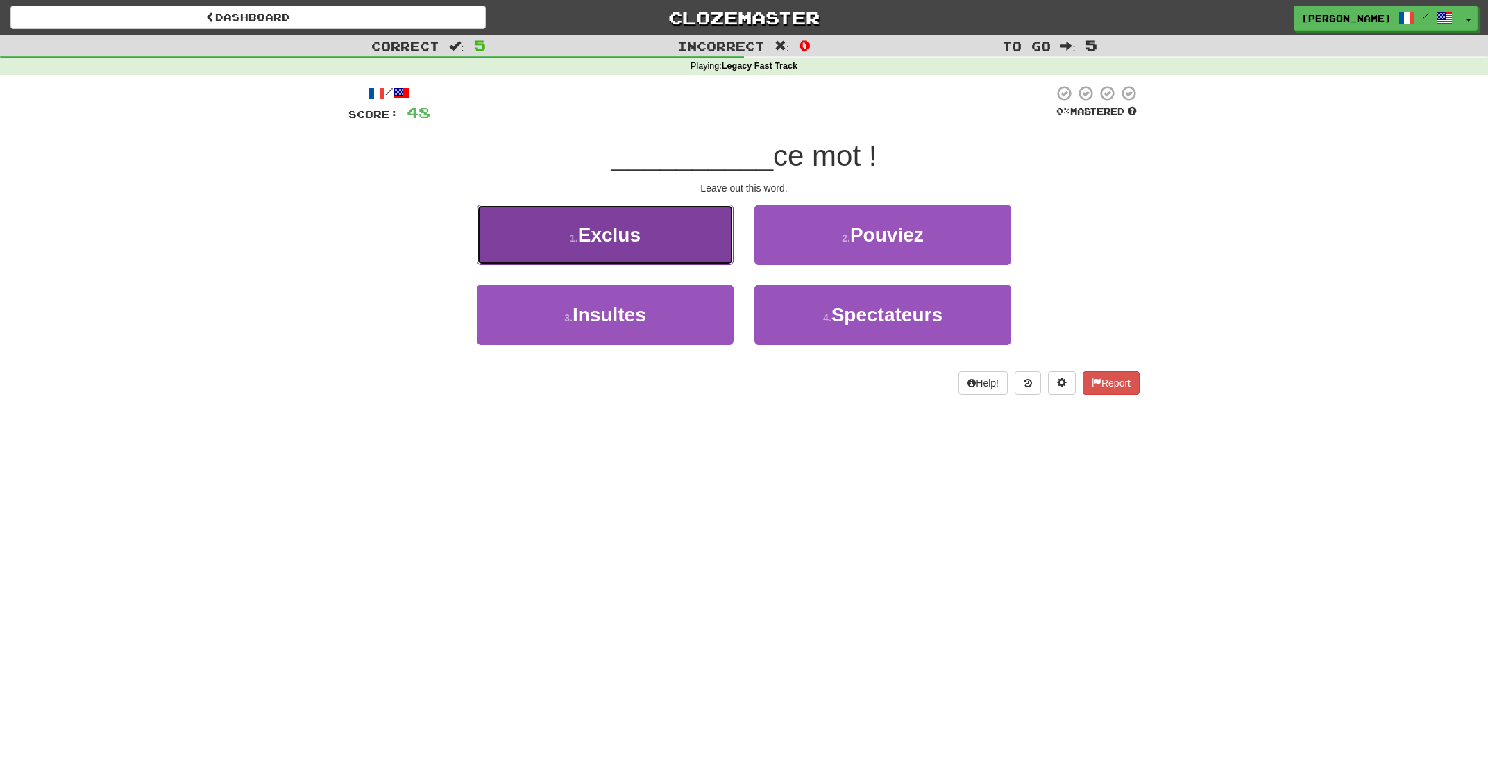
click at [678, 253] on button "1 . Exclus" at bounding box center [605, 235] width 257 height 60
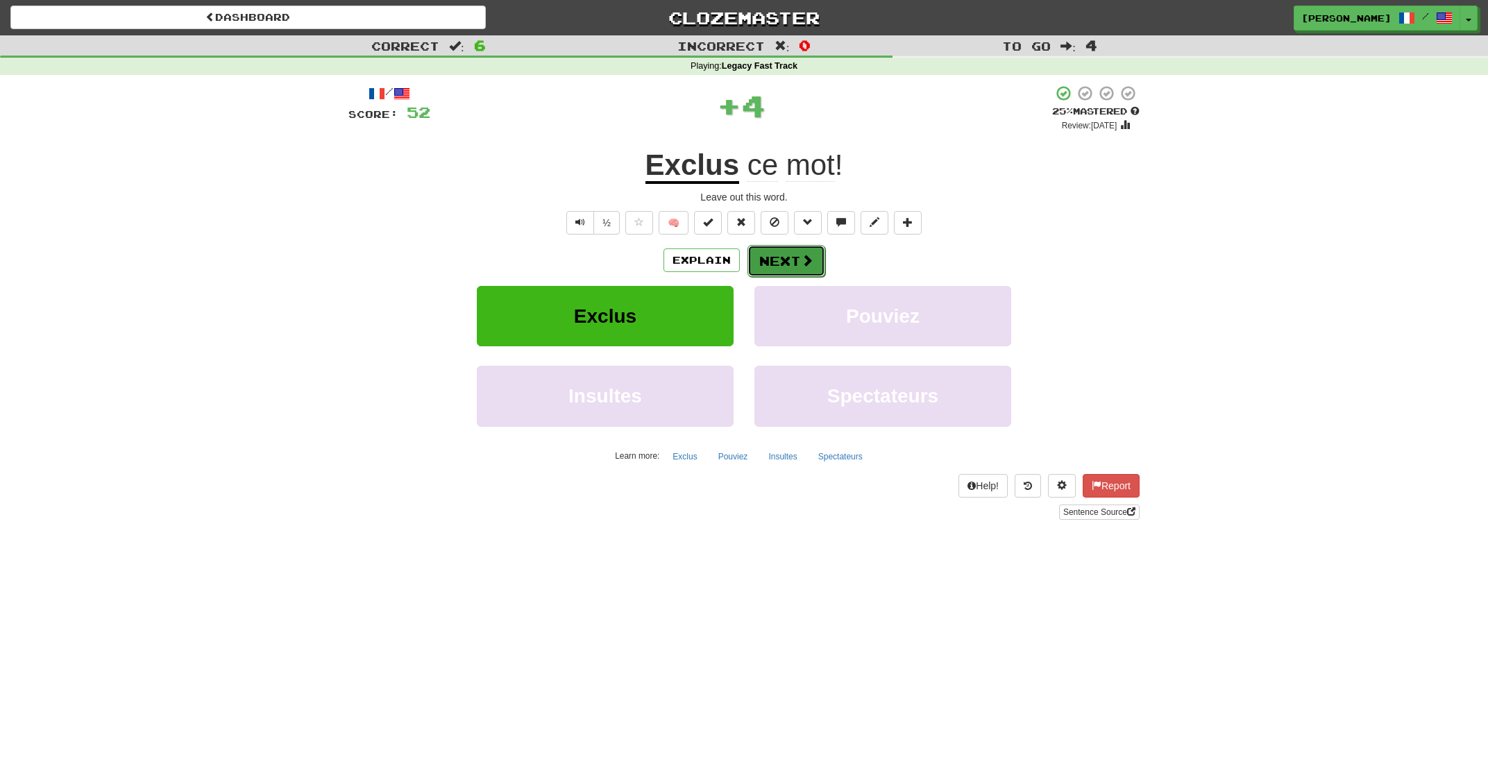
click at [785, 257] on button "Next" at bounding box center [787, 261] width 78 height 32
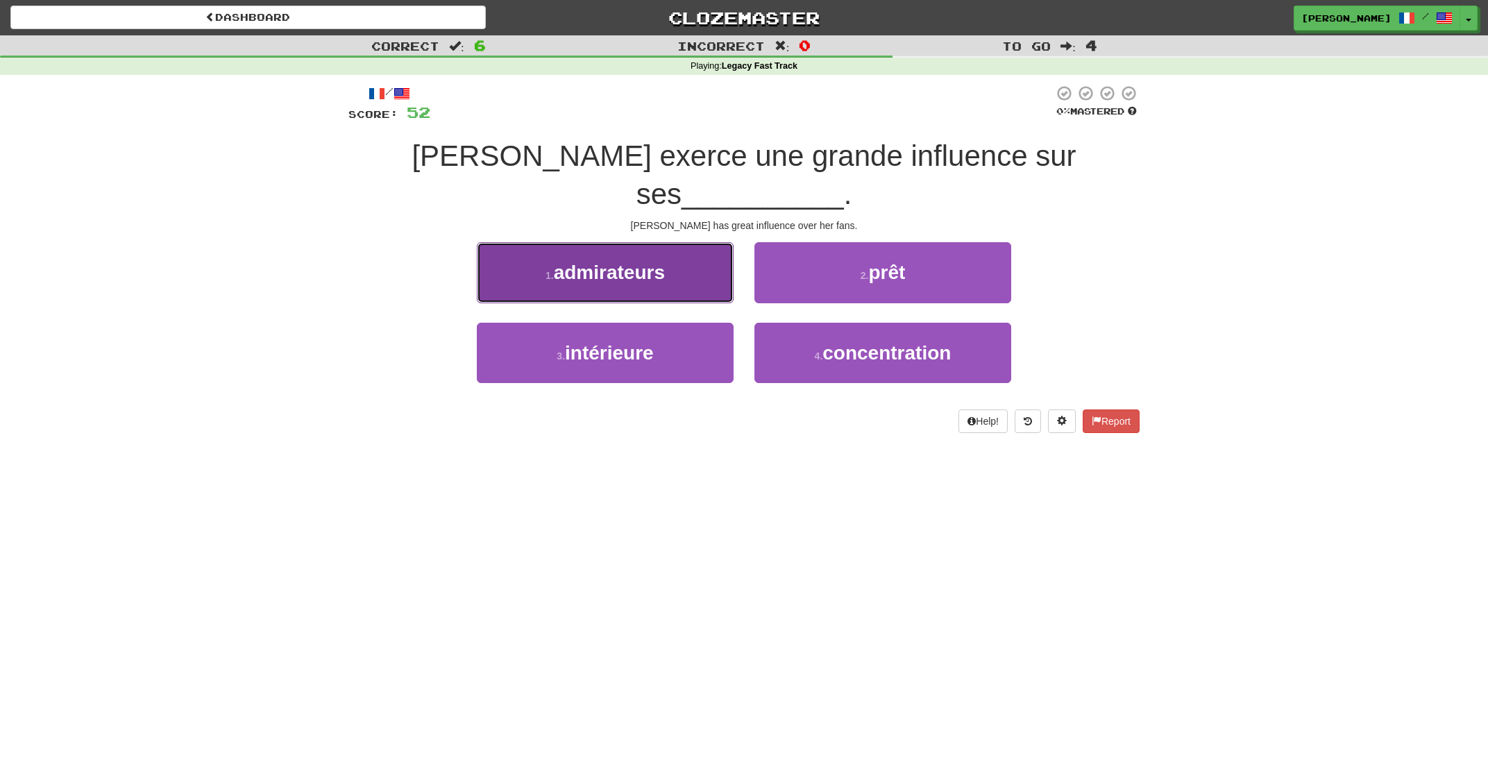
click at [696, 265] on button "1 . admirateurs" at bounding box center [605, 272] width 257 height 60
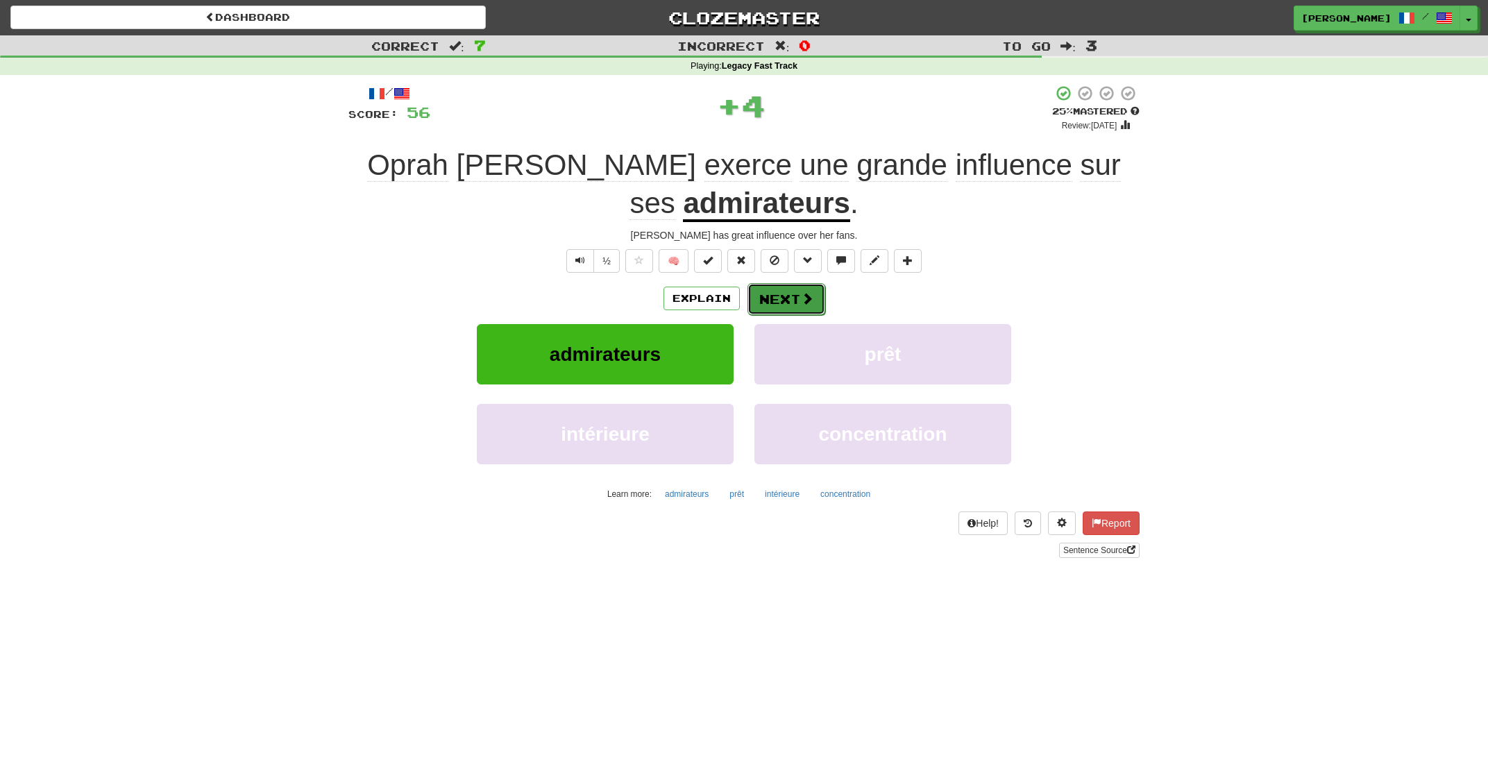
click at [784, 303] on button "Next" at bounding box center [787, 299] width 78 height 32
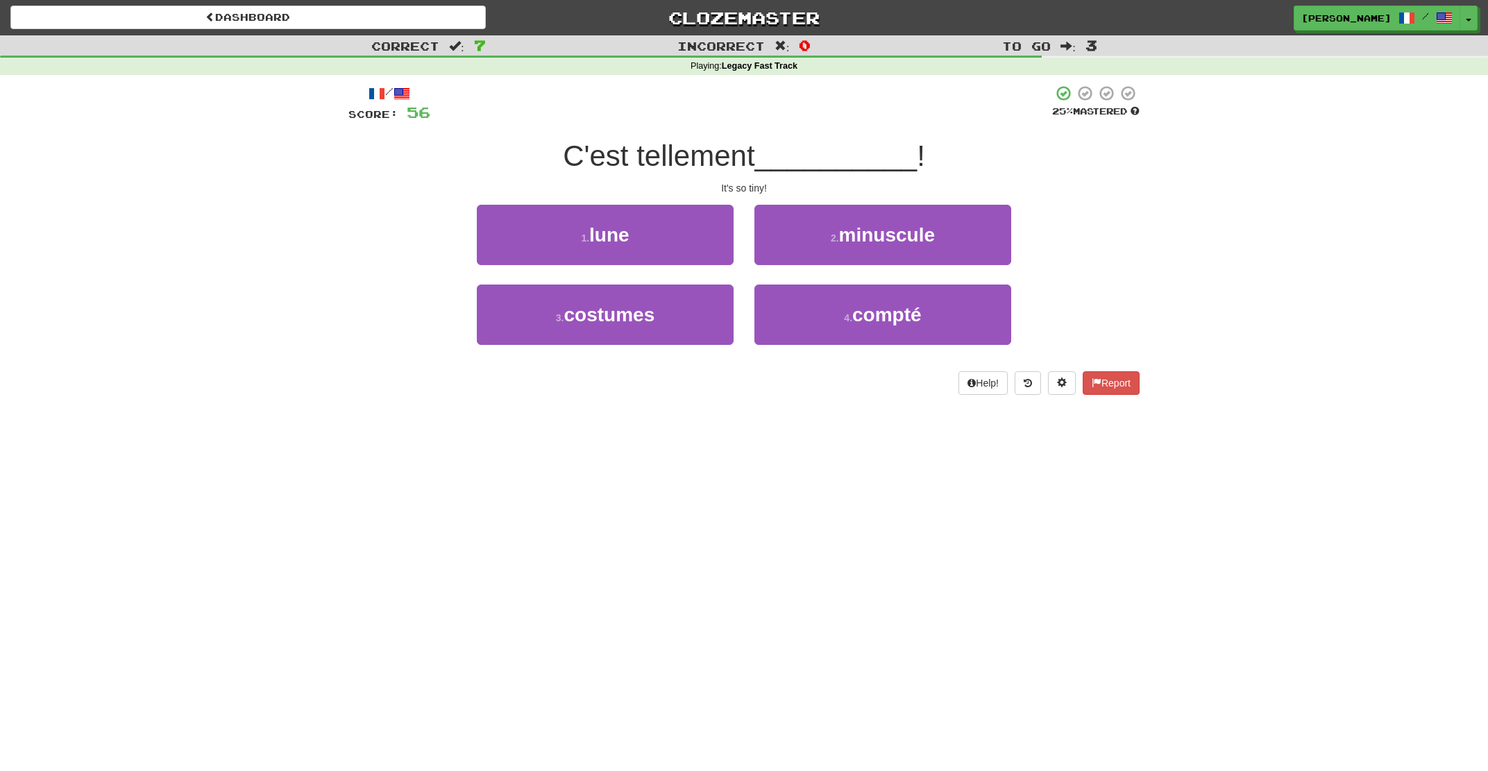
click at [809, 266] on div "2 . minuscule" at bounding box center [883, 245] width 278 height 80
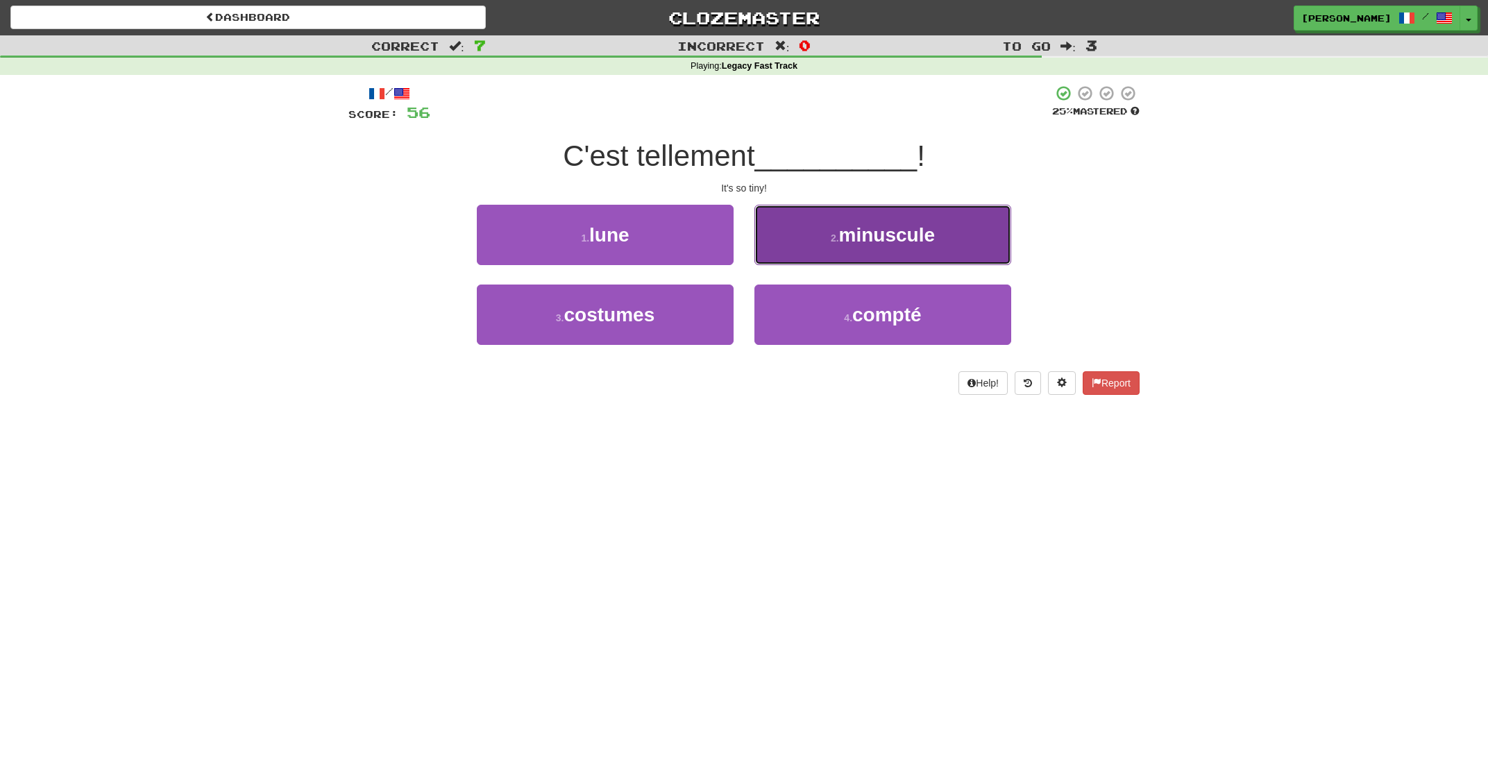
click at [815, 243] on button "2 . minuscule" at bounding box center [883, 235] width 257 height 60
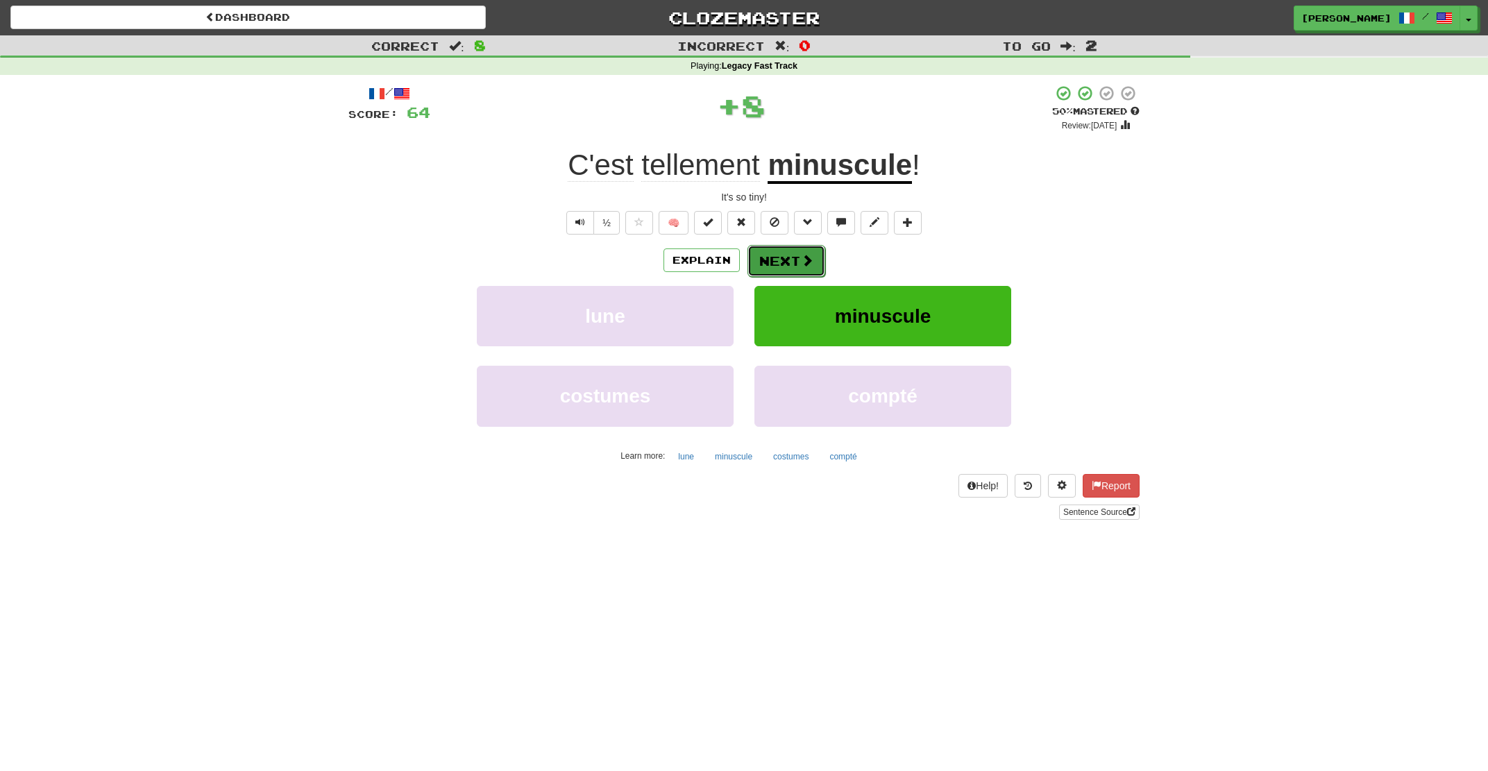
click at [776, 258] on button "Next" at bounding box center [787, 261] width 78 height 32
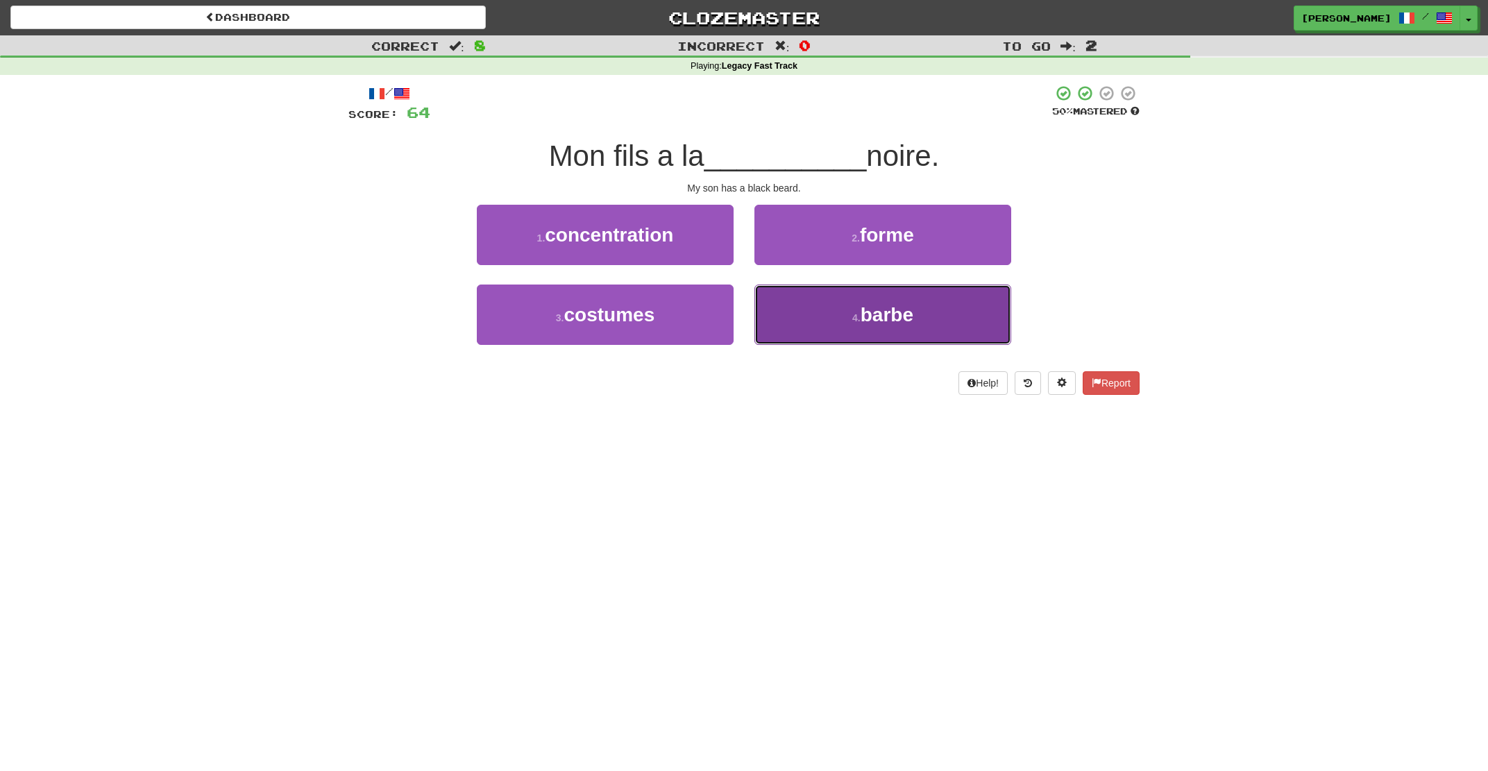
click at [812, 314] on button "4 . barbe" at bounding box center [883, 315] width 257 height 60
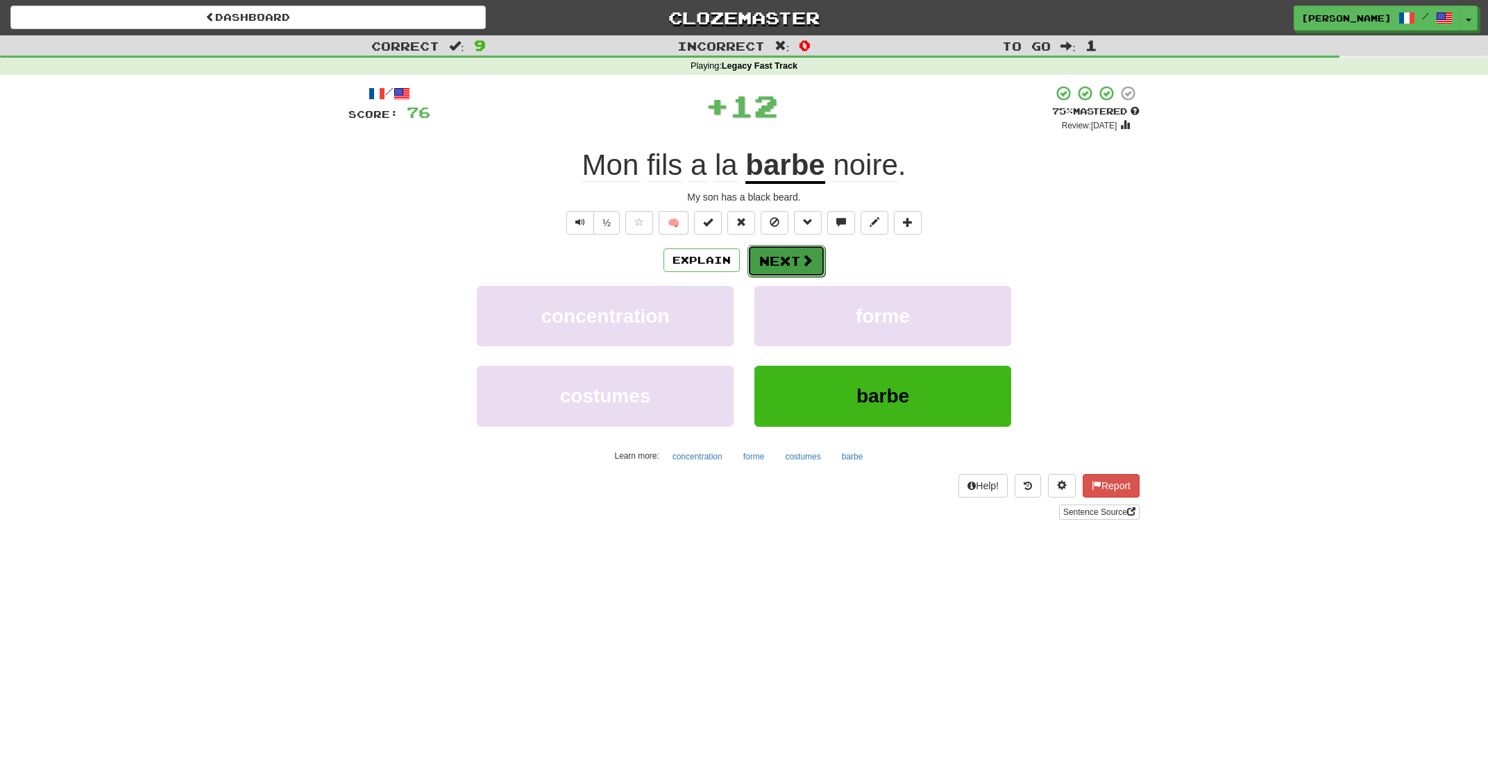
click at [784, 262] on button "Next" at bounding box center [787, 261] width 78 height 32
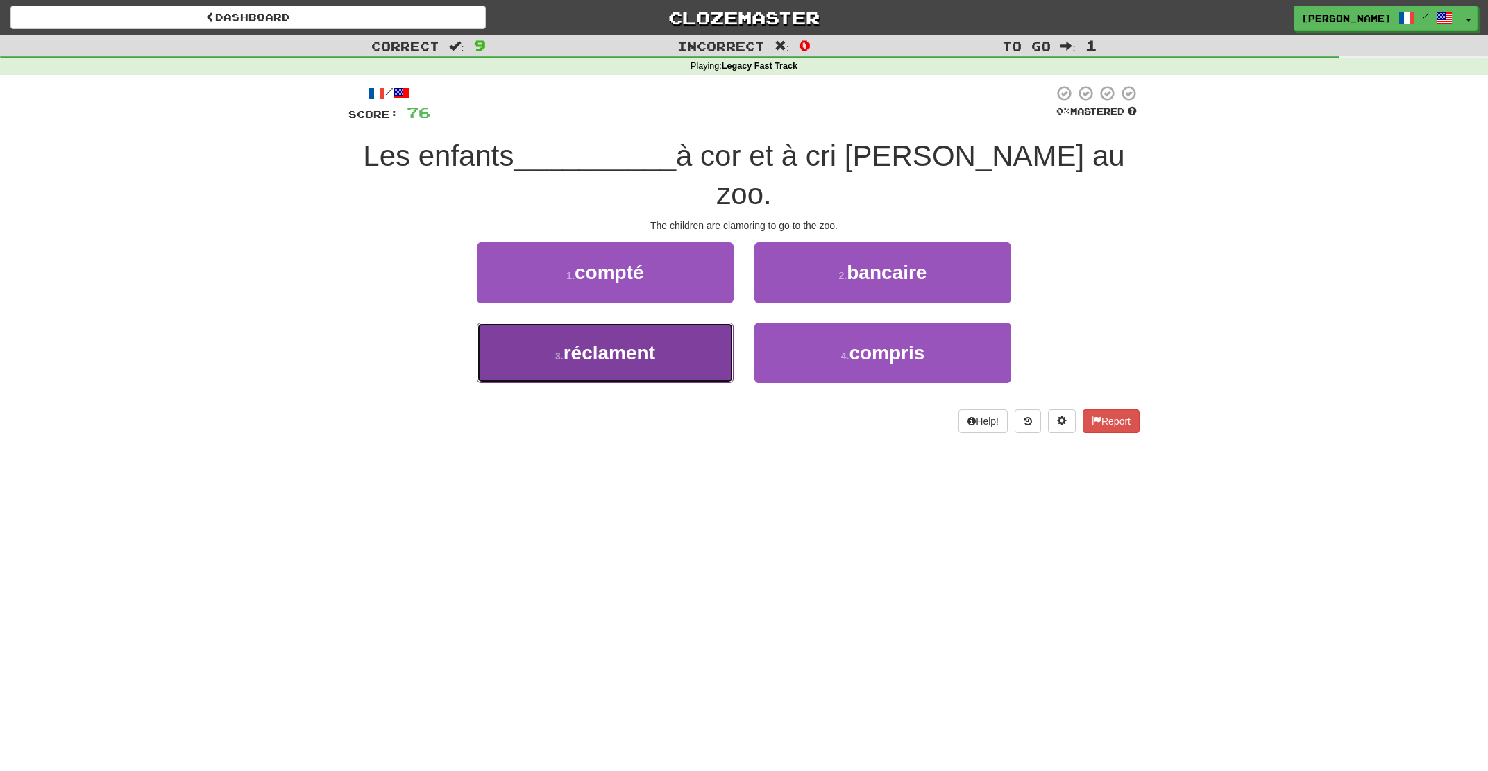
click at [680, 323] on button "3 . réclament" at bounding box center [605, 353] width 257 height 60
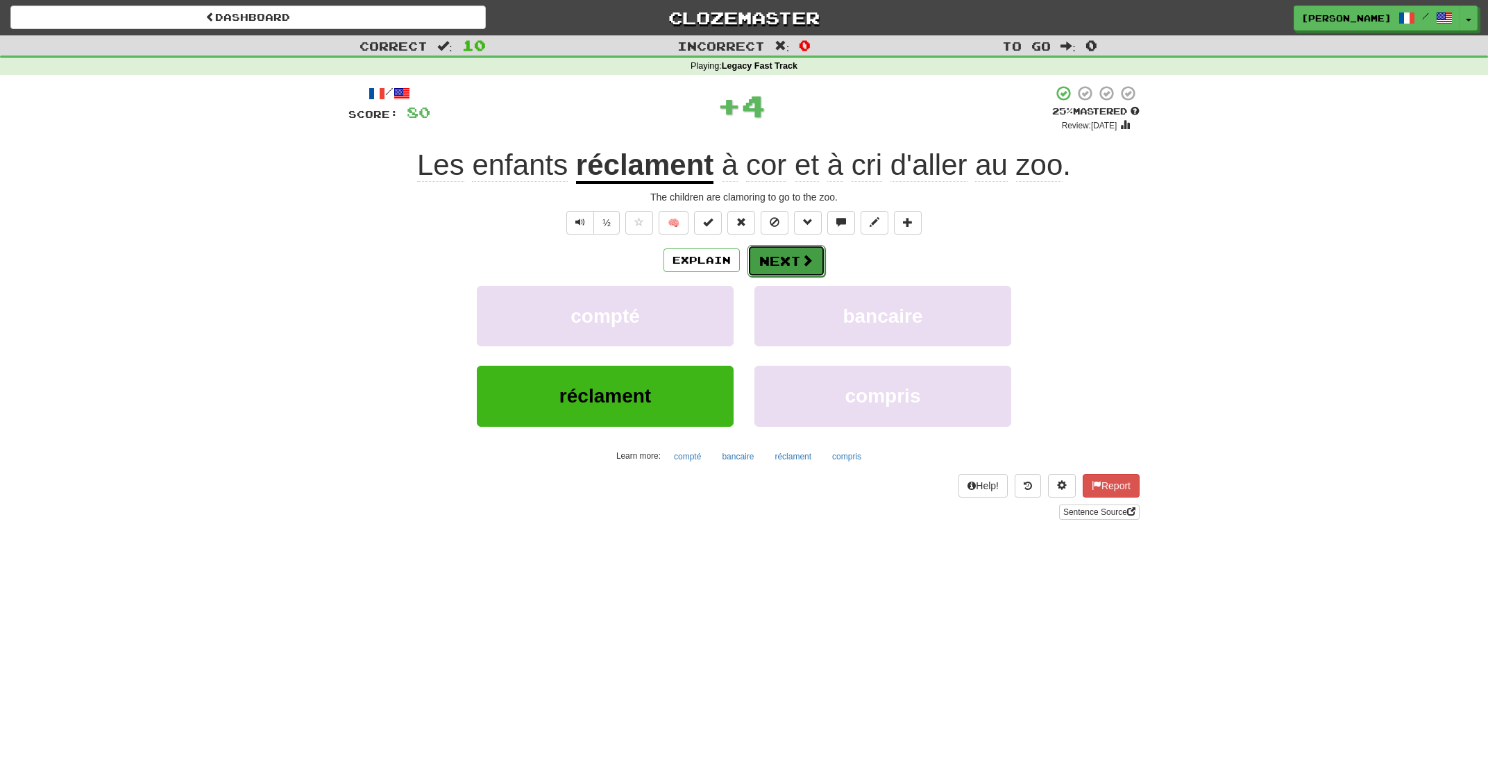
click at [780, 265] on button "Next" at bounding box center [787, 261] width 78 height 32
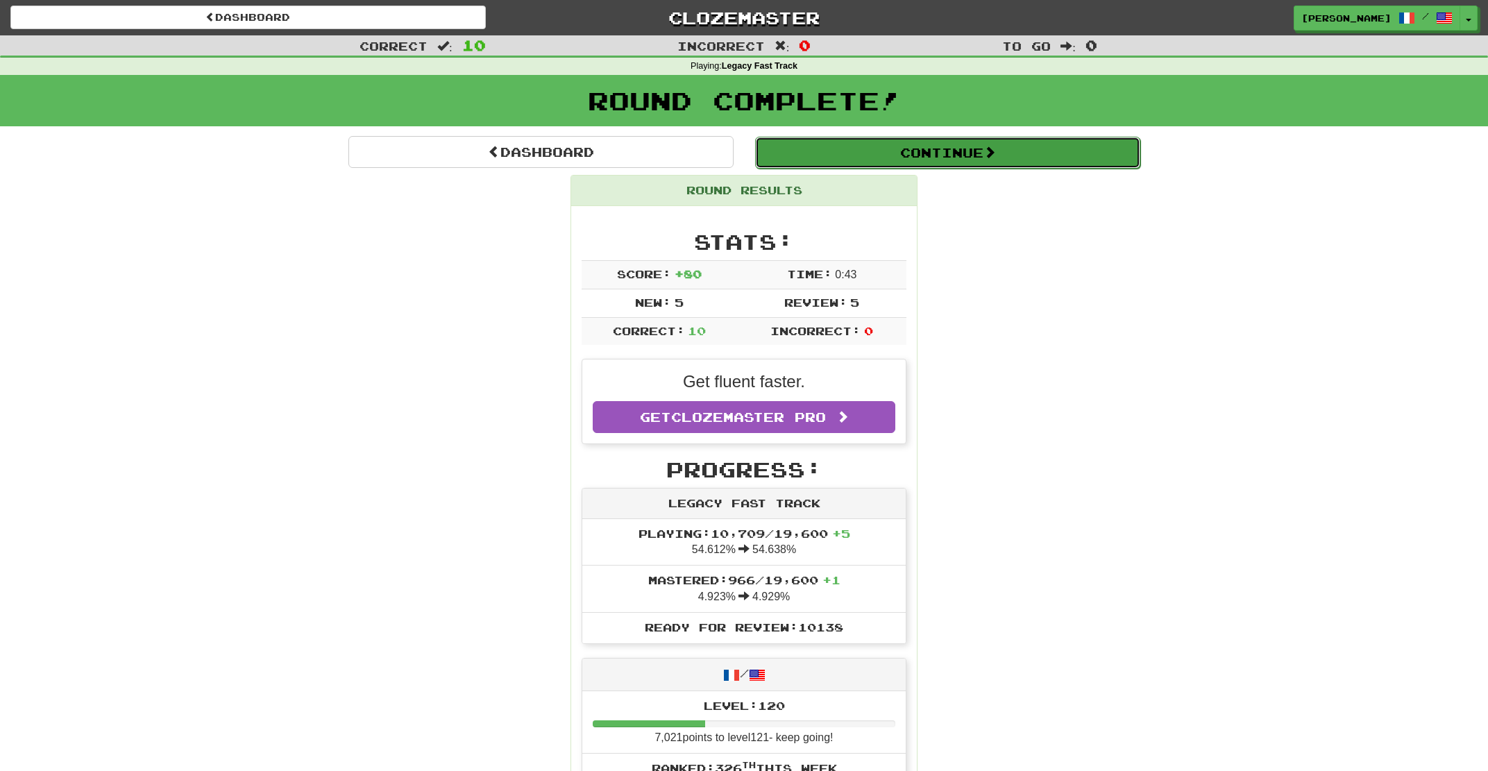
click at [857, 147] on button "Continue" at bounding box center [947, 153] width 385 height 32
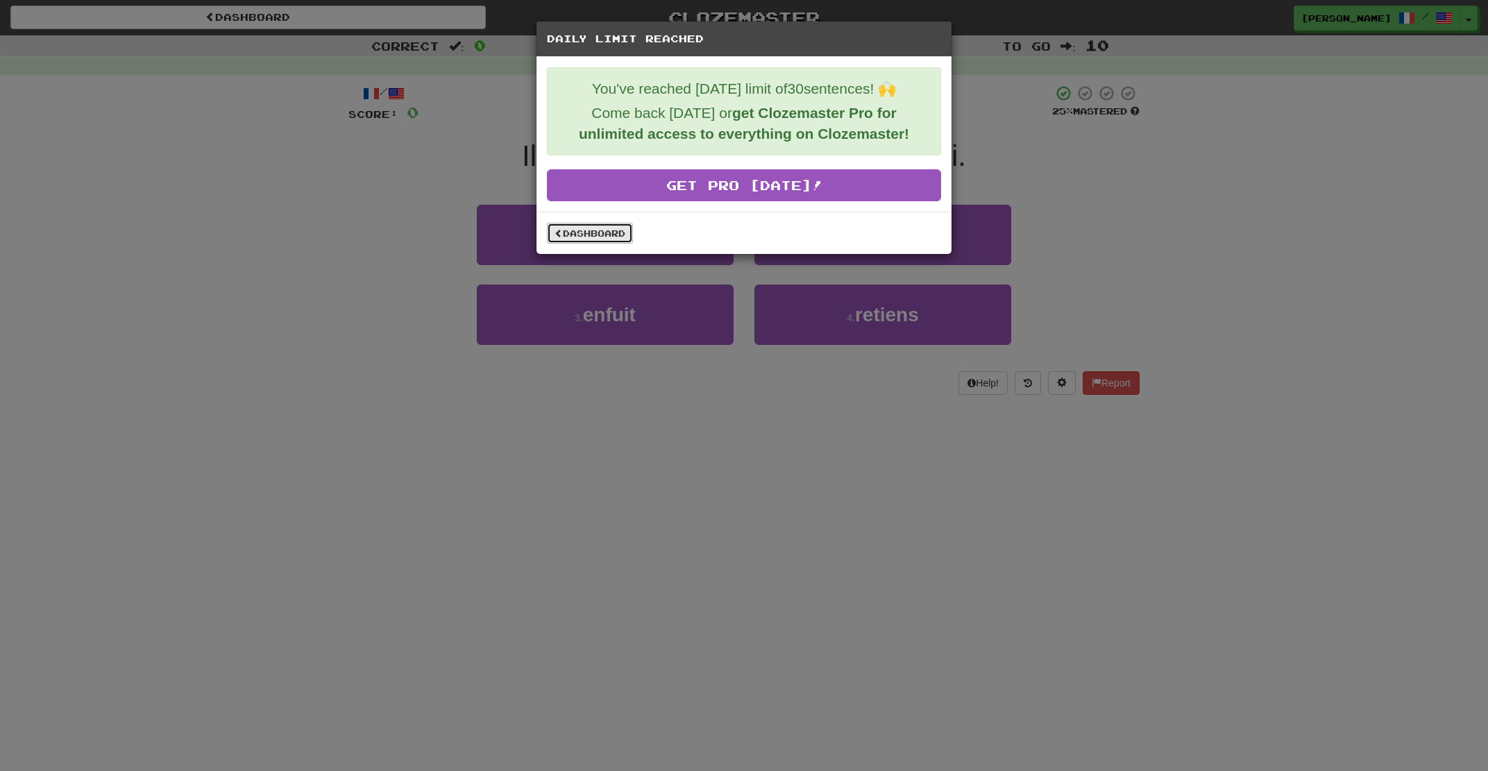
click at [577, 233] on link "Dashboard" at bounding box center [590, 233] width 86 height 21
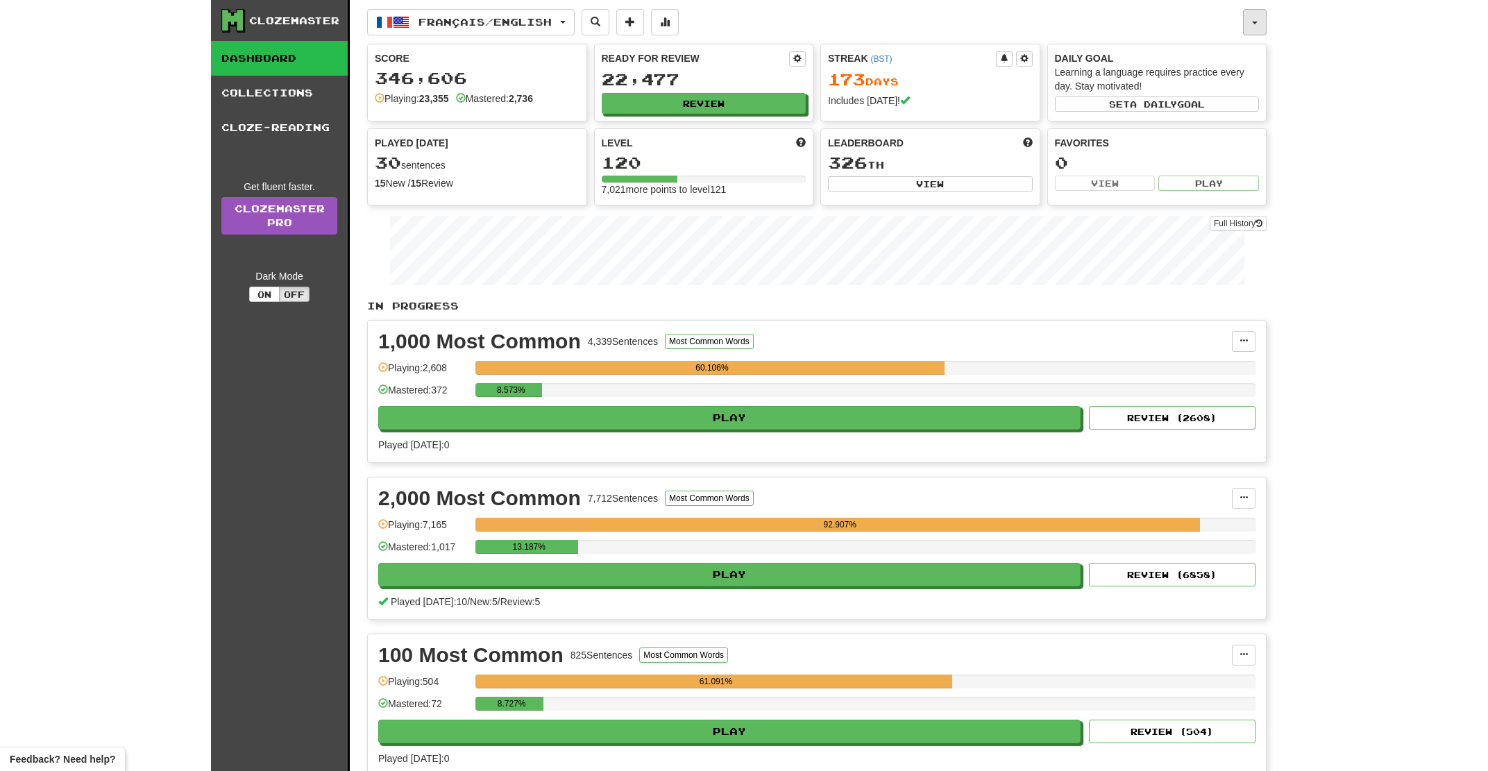
click at [1257, 26] on button "button" at bounding box center [1255, 22] width 24 height 26
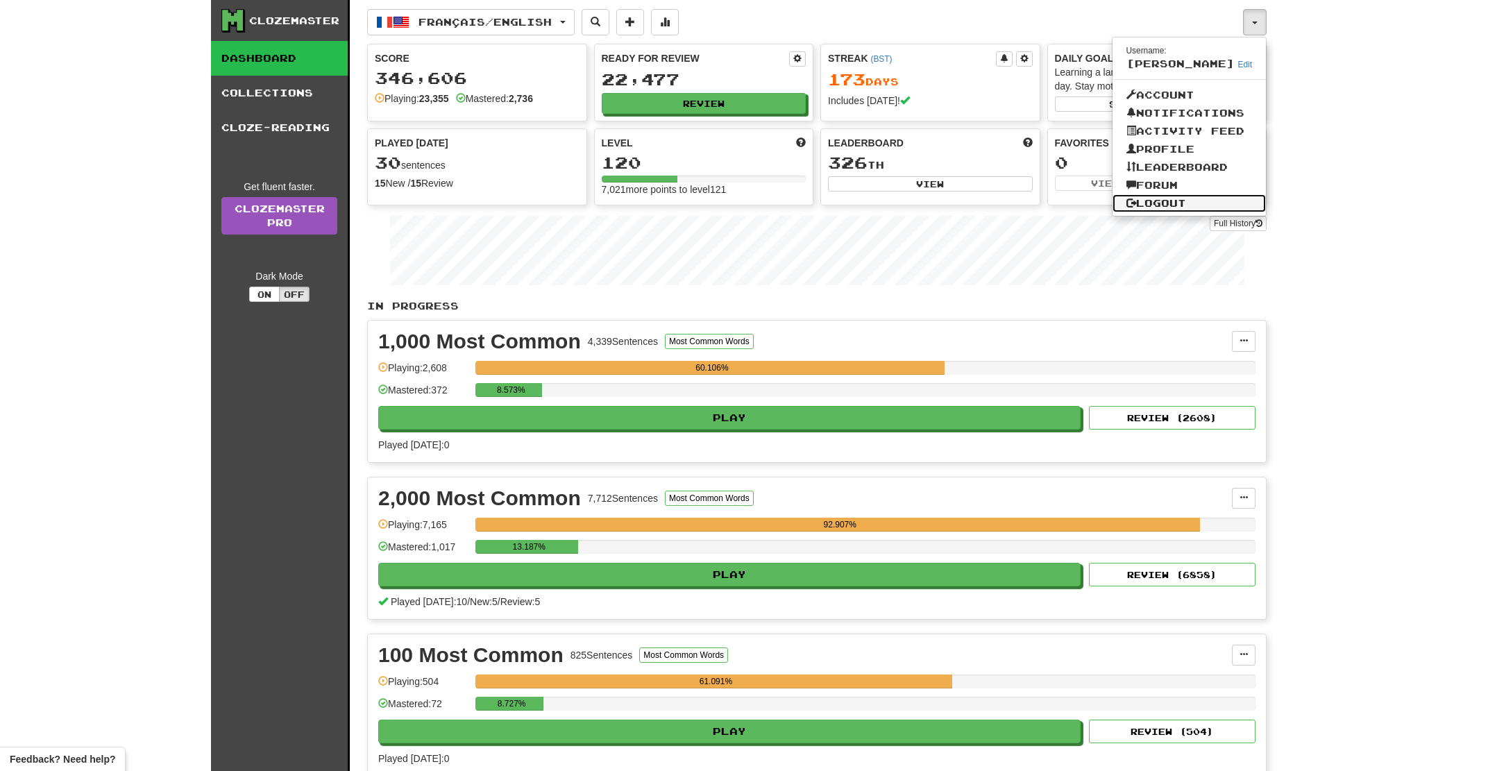
click at [1166, 199] on link "Logout" at bounding box center [1190, 203] width 154 height 18
